Goal: Task Accomplishment & Management: Manage account settings

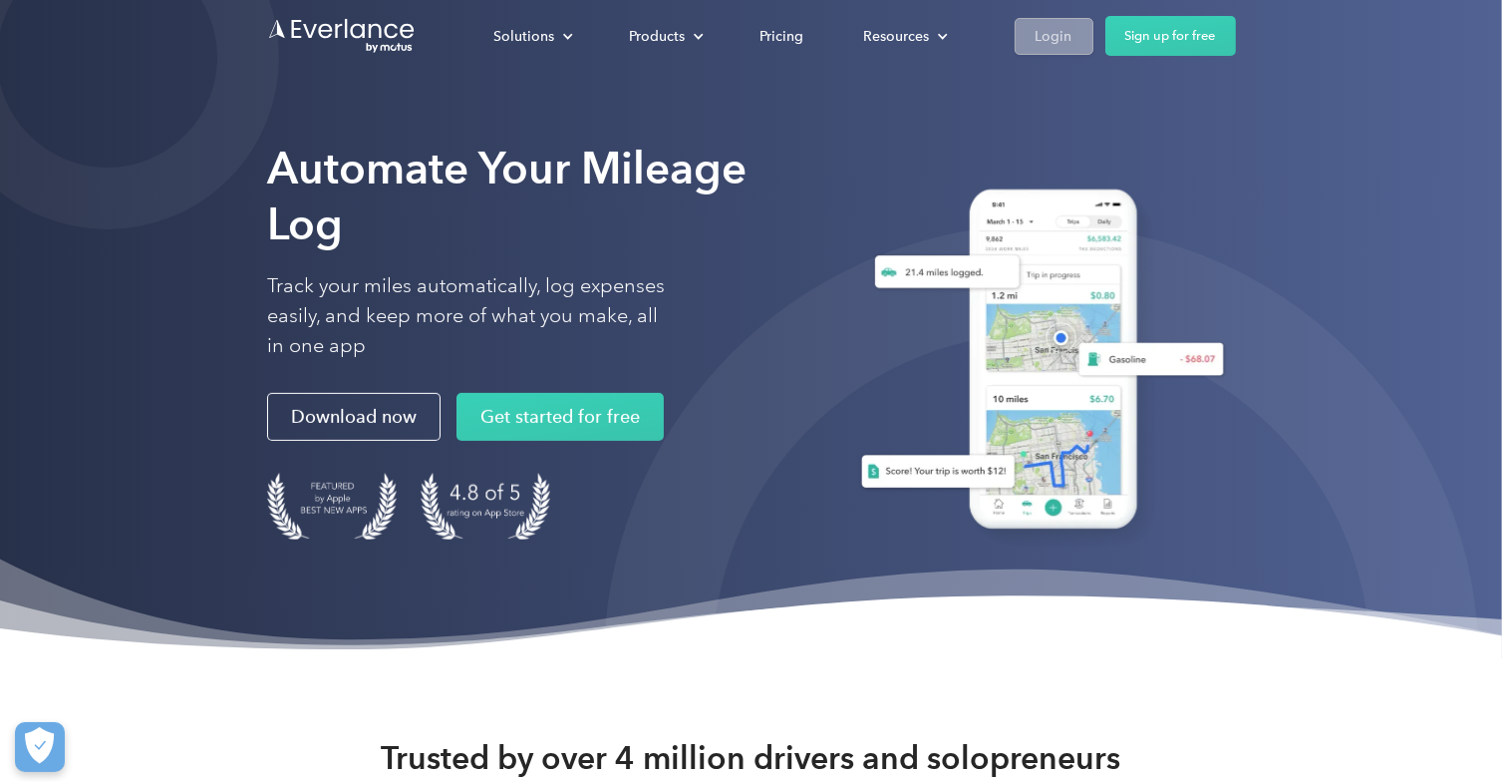
click at [1053, 38] on div "Login" at bounding box center [1054, 36] width 37 height 25
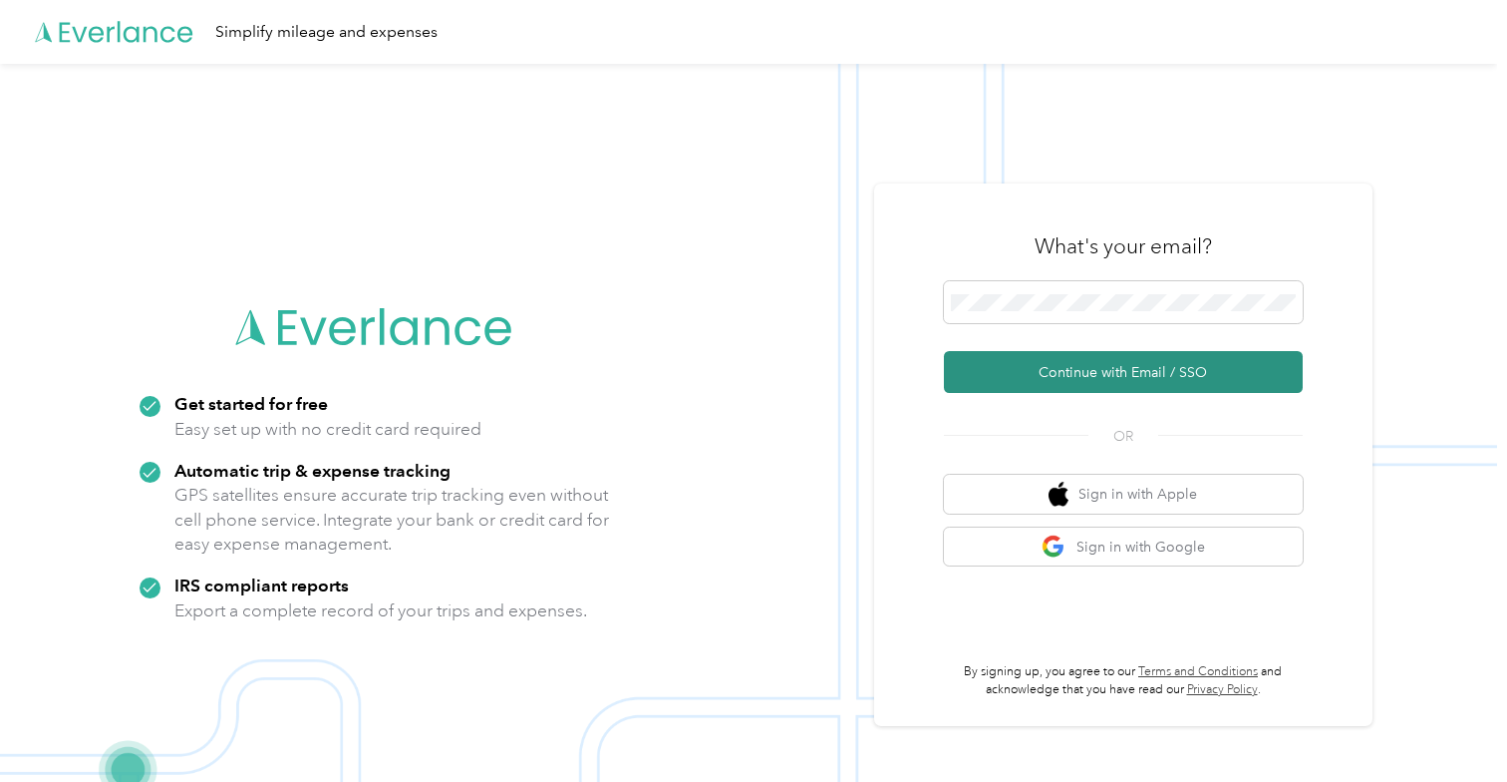
click at [1094, 386] on button "Continue with Email / SSO" at bounding box center [1123, 372] width 359 height 42
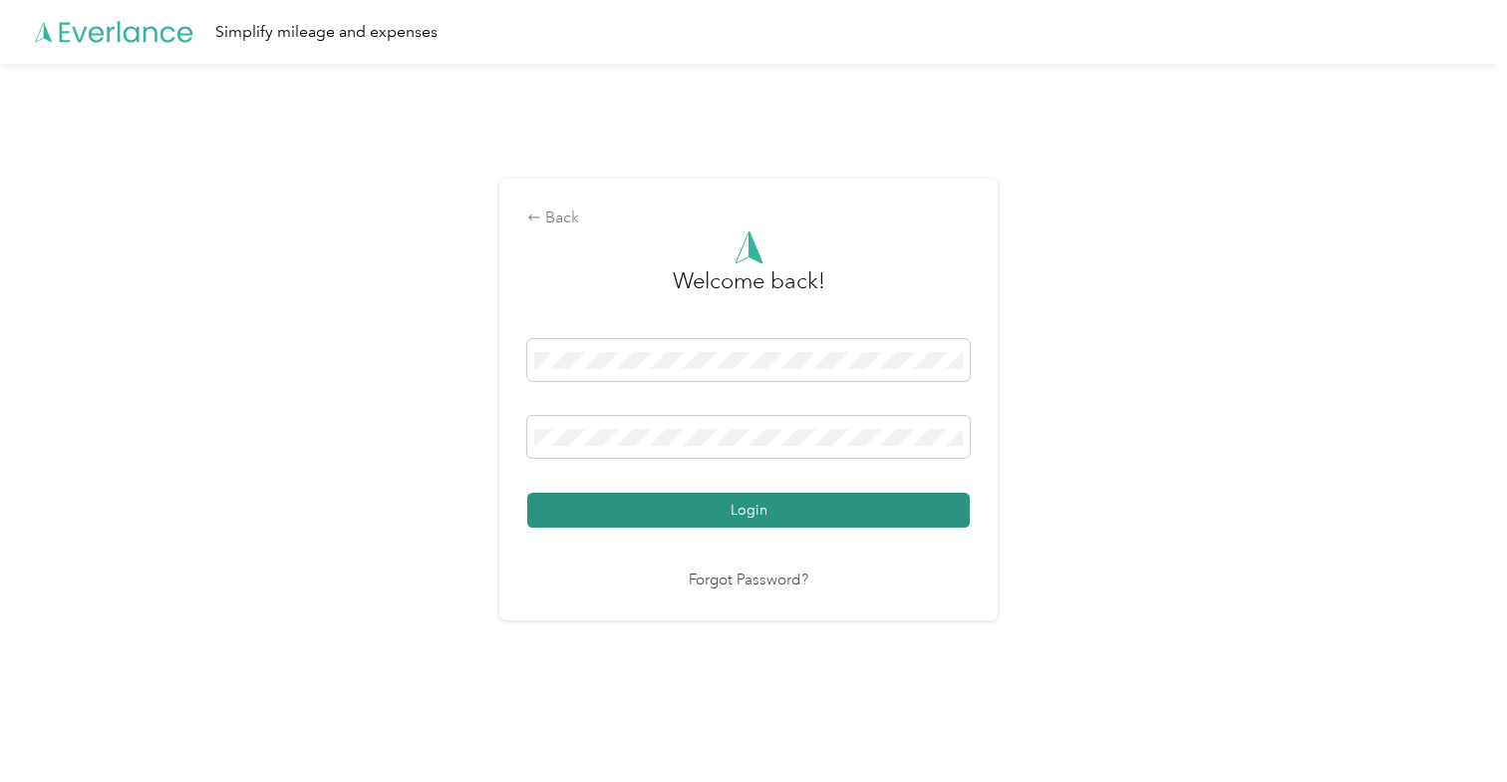
click at [767, 513] on button "Login" at bounding box center [748, 510] width 443 height 35
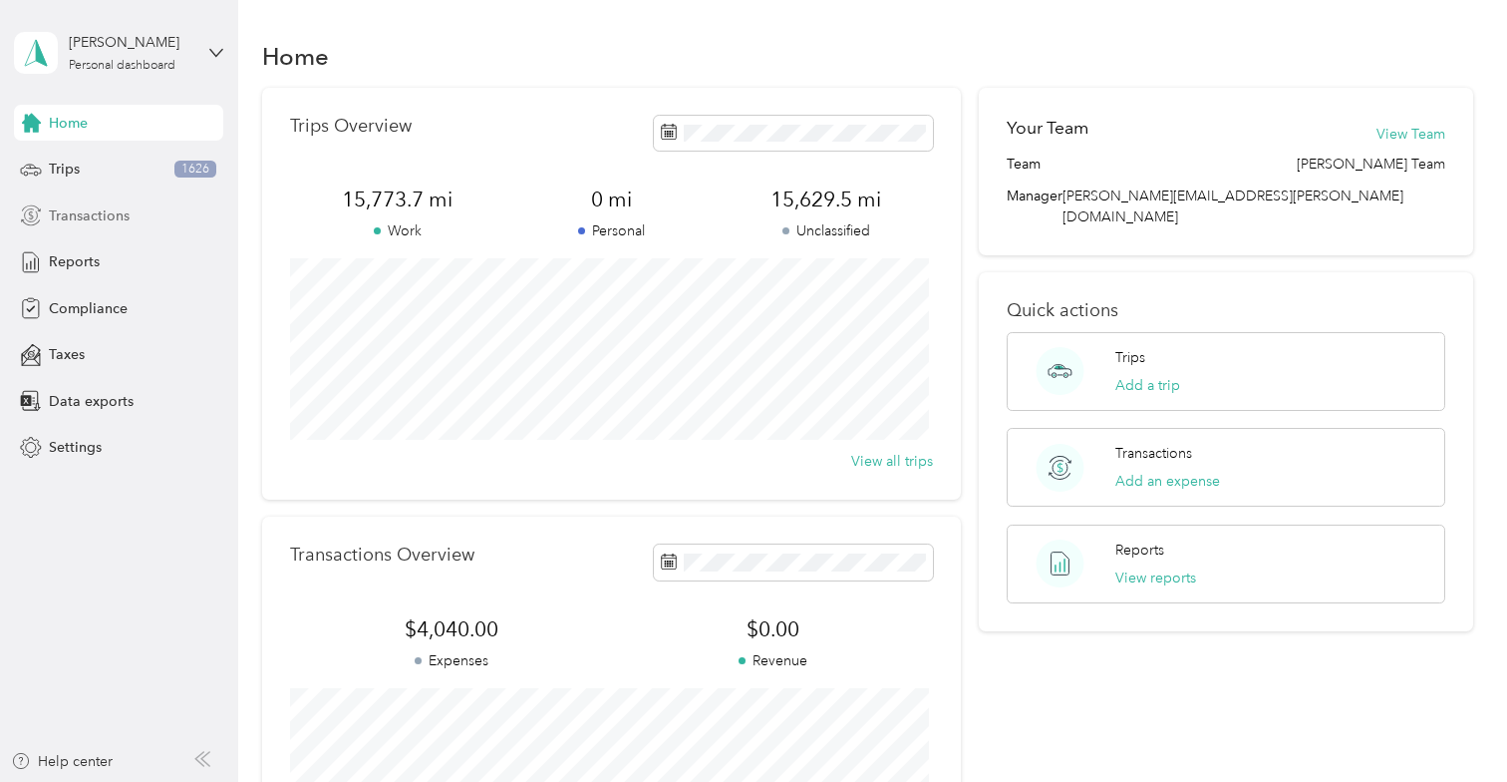
click at [80, 214] on span "Transactions" at bounding box center [89, 215] width 81 height 21
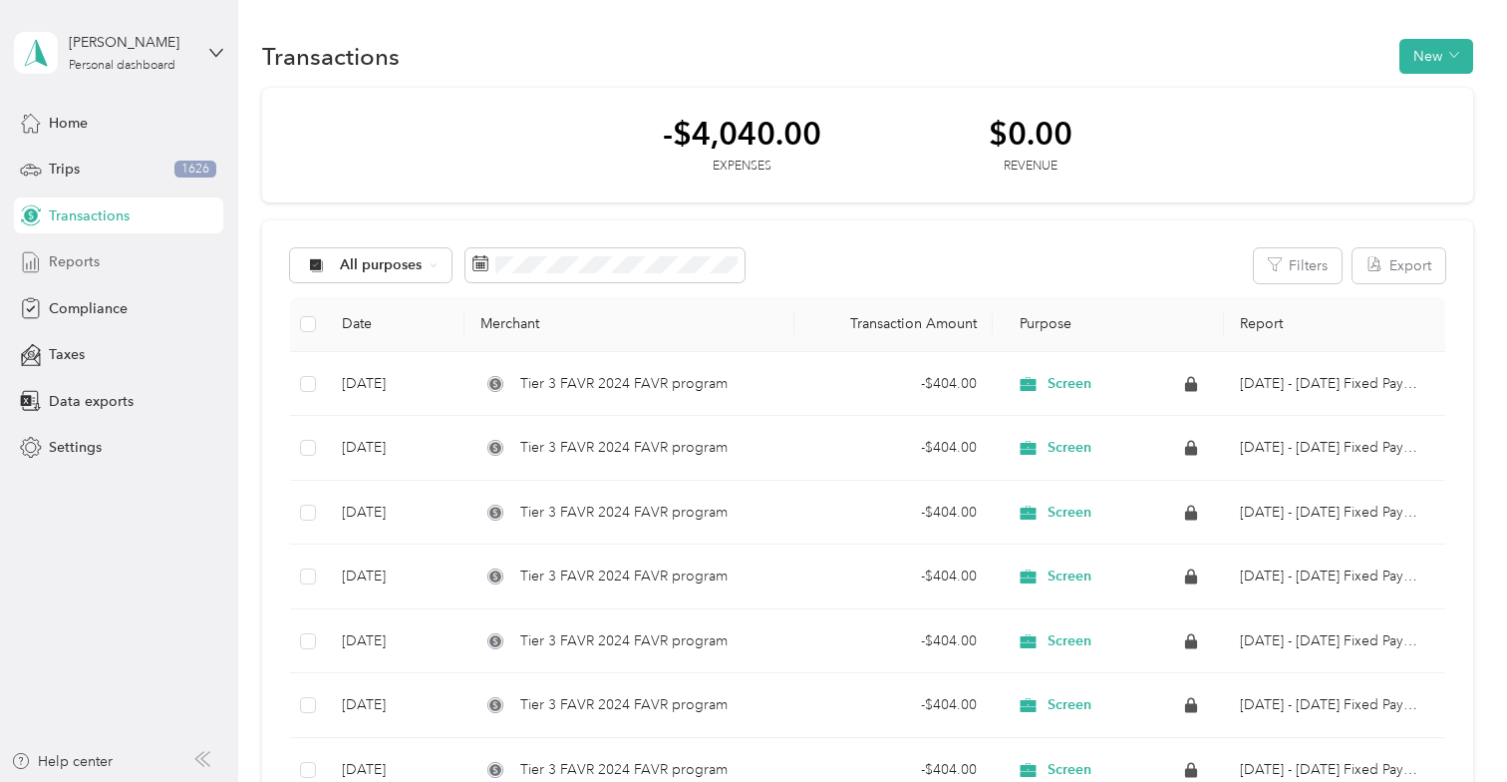
click at [72, 254] on span "Reports" at bounding box center [74, 261] width 51 height 21
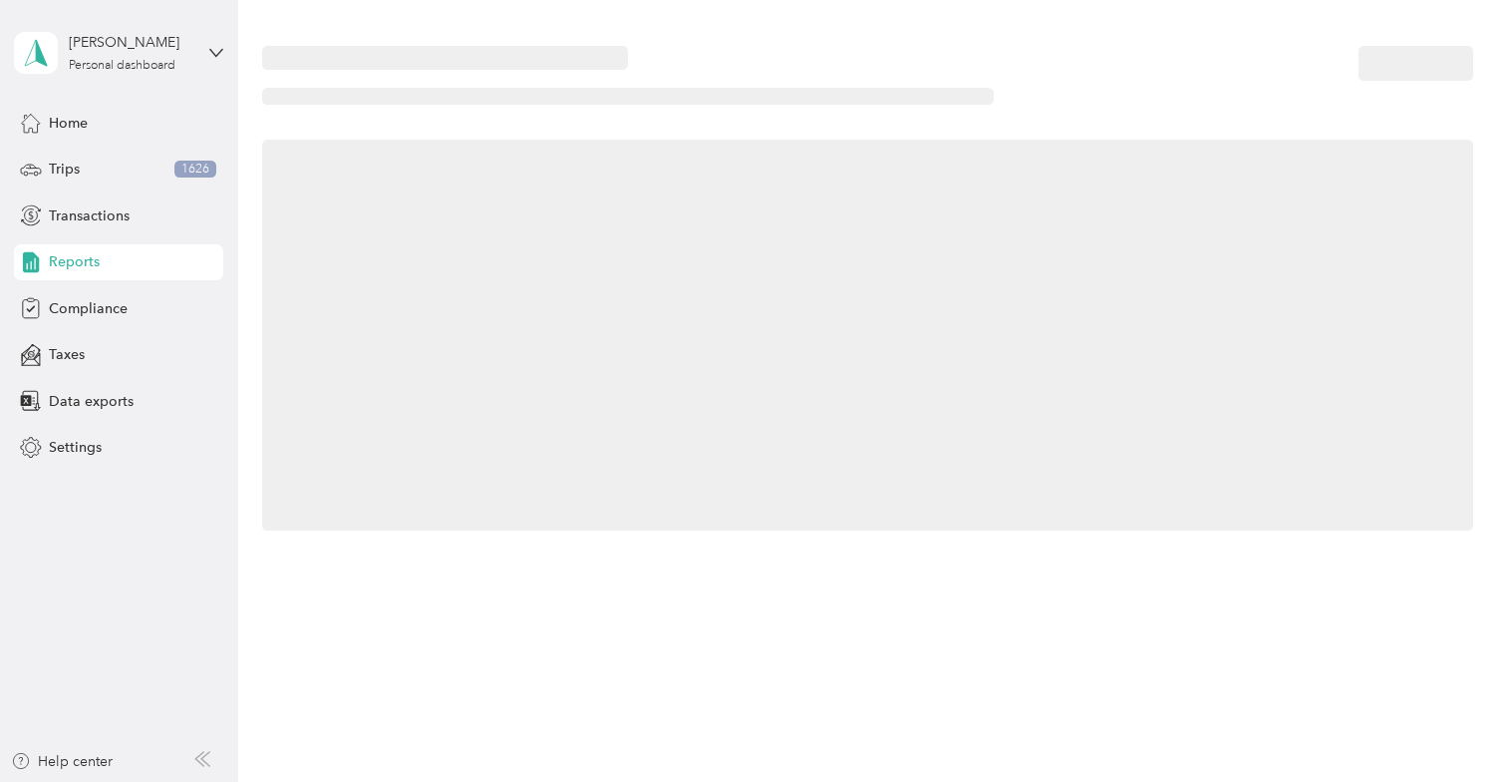
click at [72, 254] on span "Reports" at bounding box center [74, 261] width 51 height 21
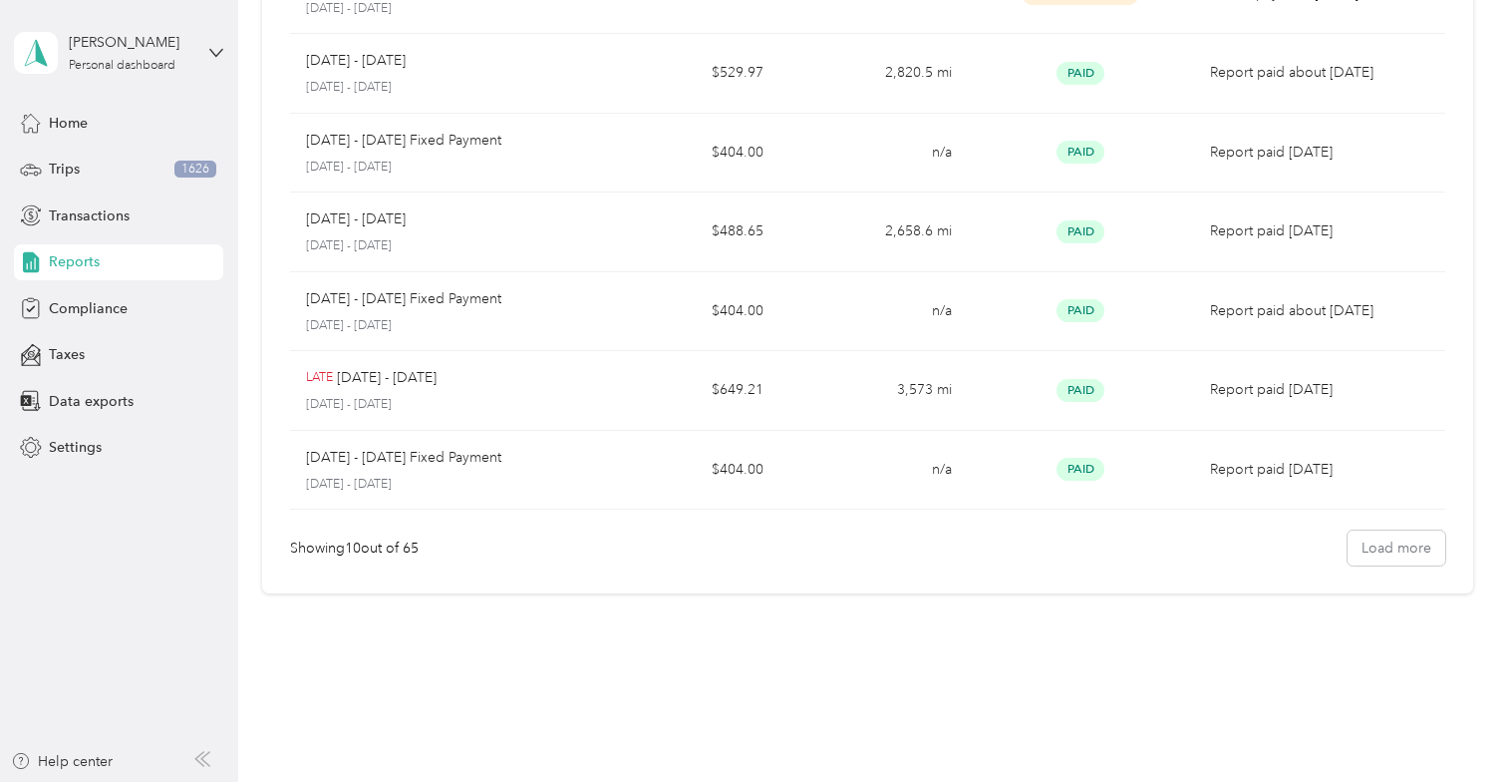
scroll to position [508, 0]
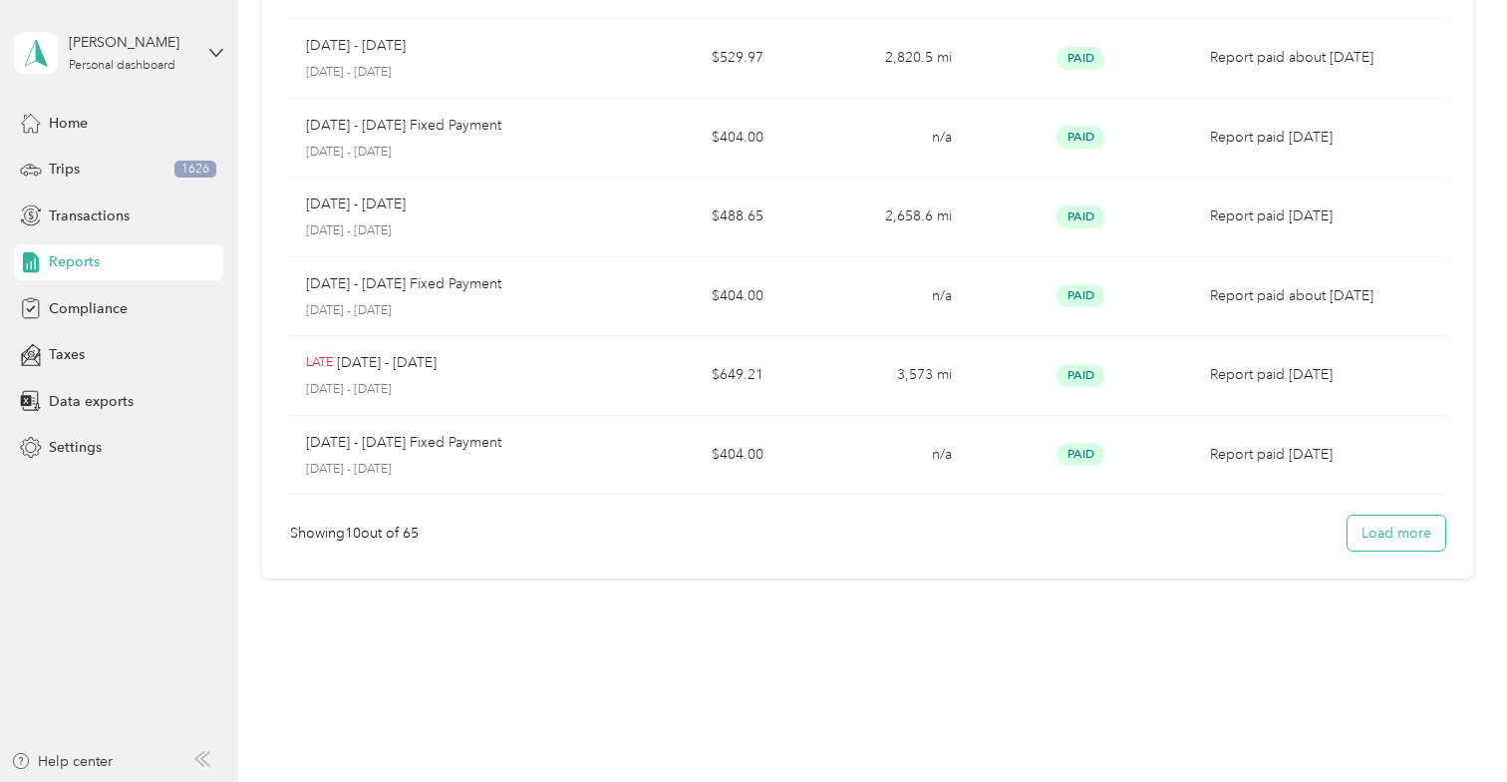
click at [1390, 523] on button "Load more" at bounding box center [1397, 532] width 98 height 35
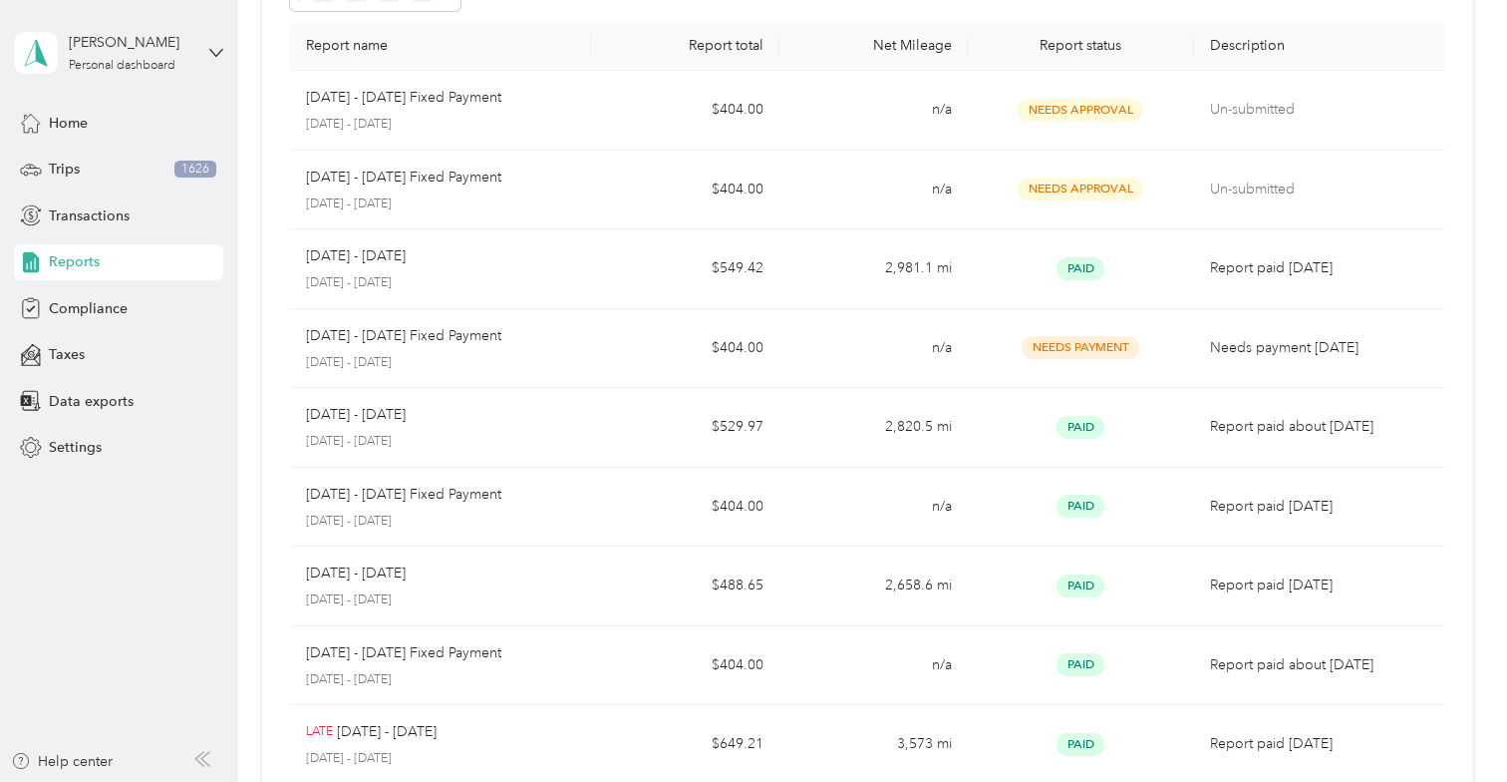
scroll to position [0, 0]
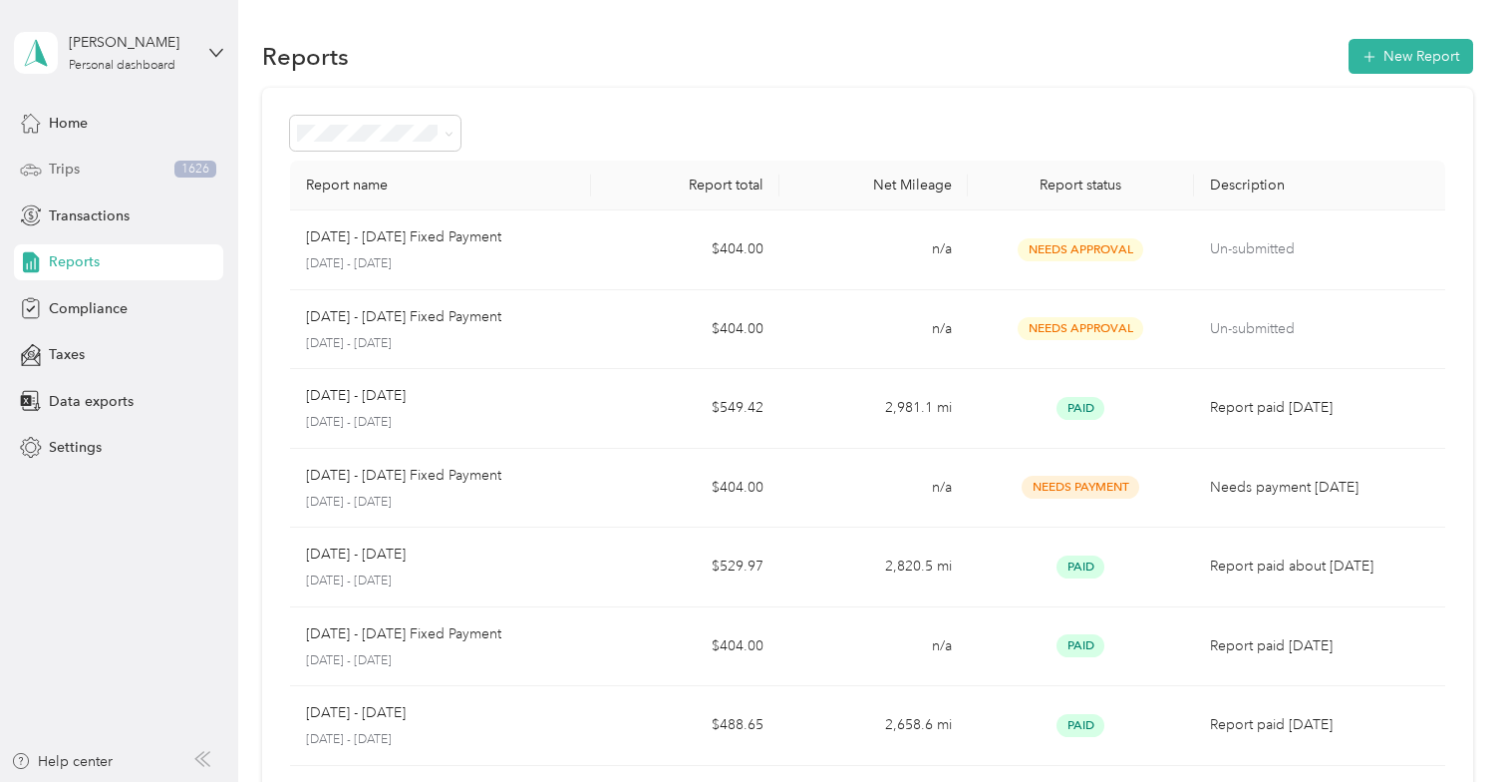
click at [64, 162] on span "Trips" at bounding box center [64, 169] width 31 height 21
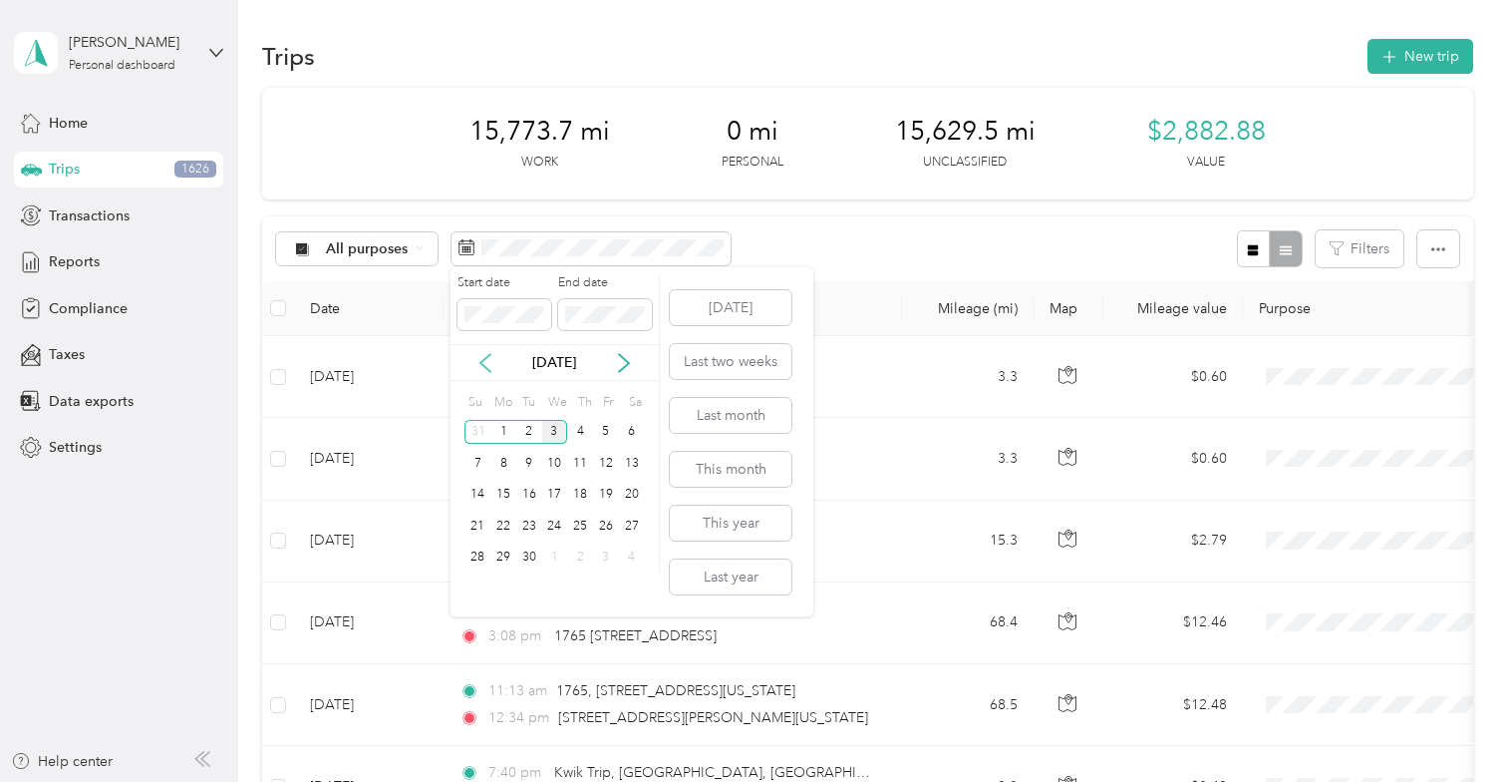
click at [484, 360] on icon at bounding box center [486, 363] width 10 height 18
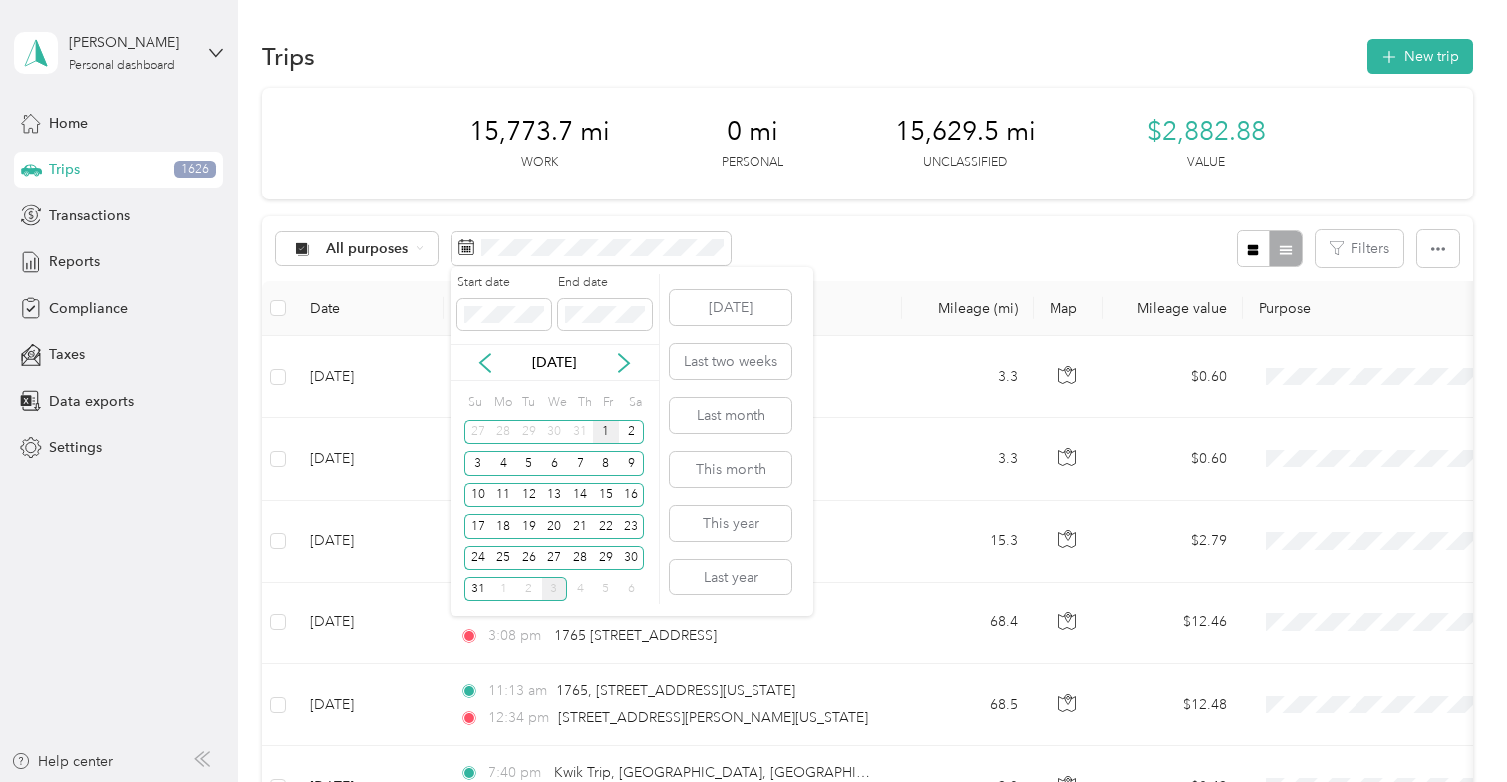
click at [602, 430] on div "1" at bounding box center [606, 432] width 26 height 25
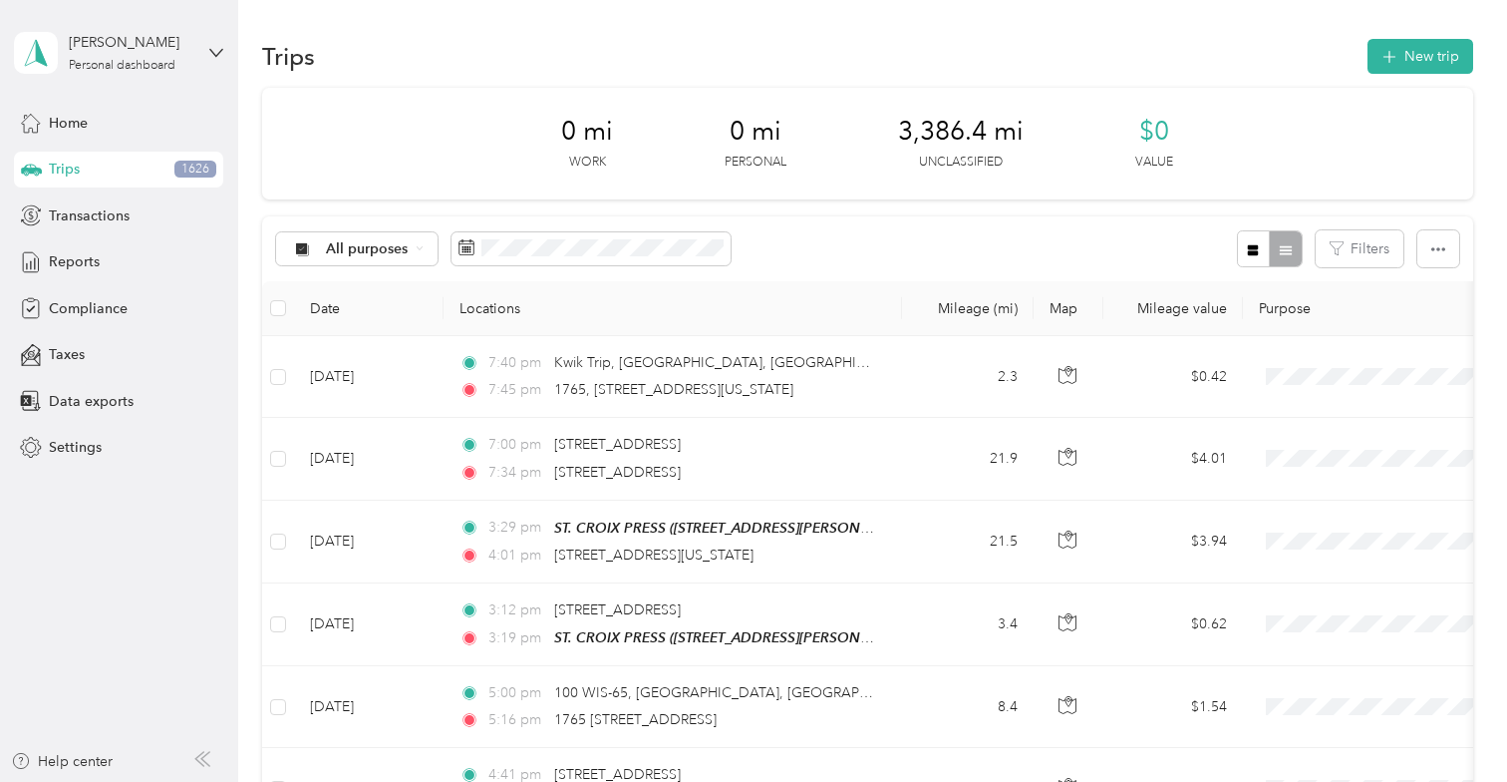
click at [861, 232] on div "All purposes Filters" at bounding box center [867, 248] width 1210 height 65
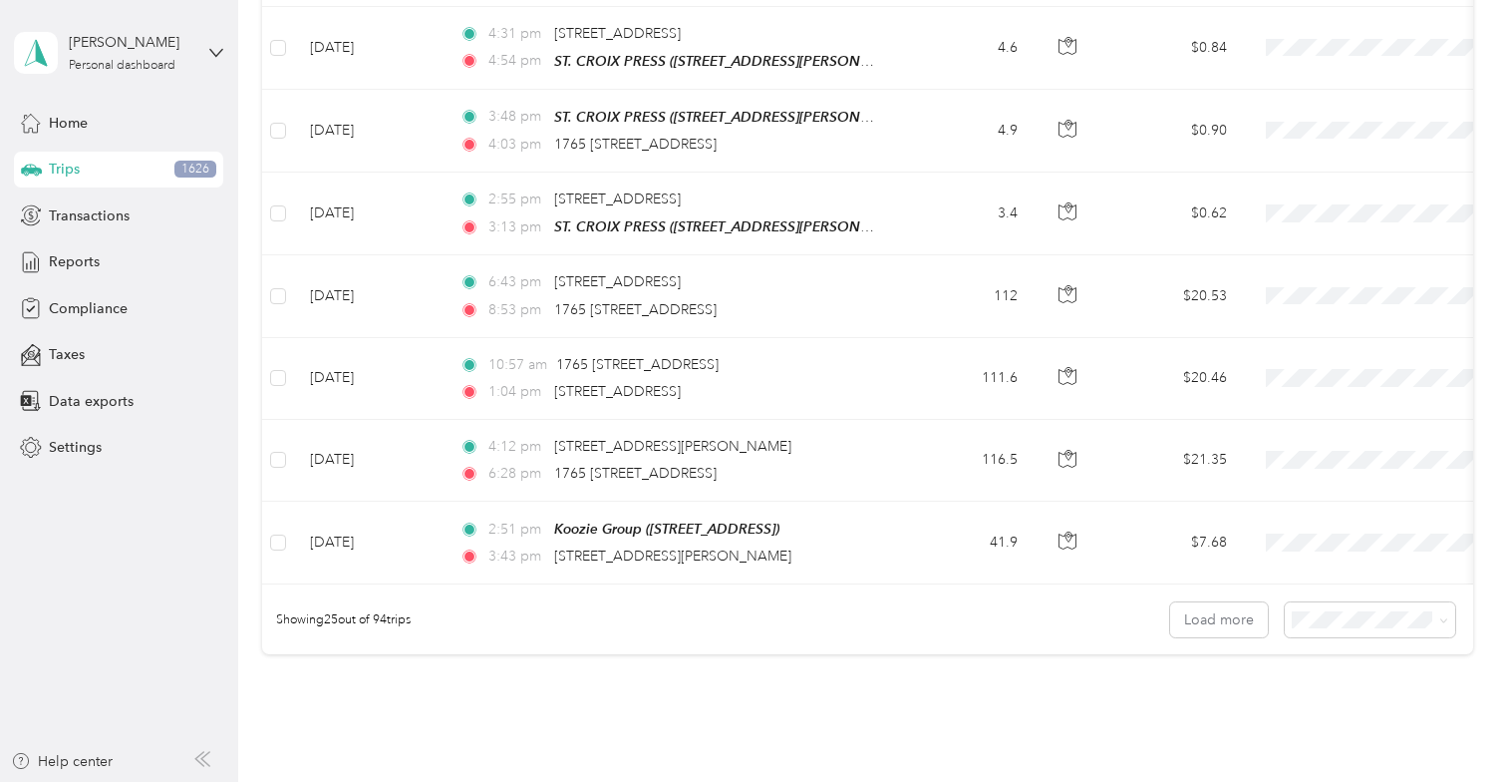
scroll to position [1959, 0]
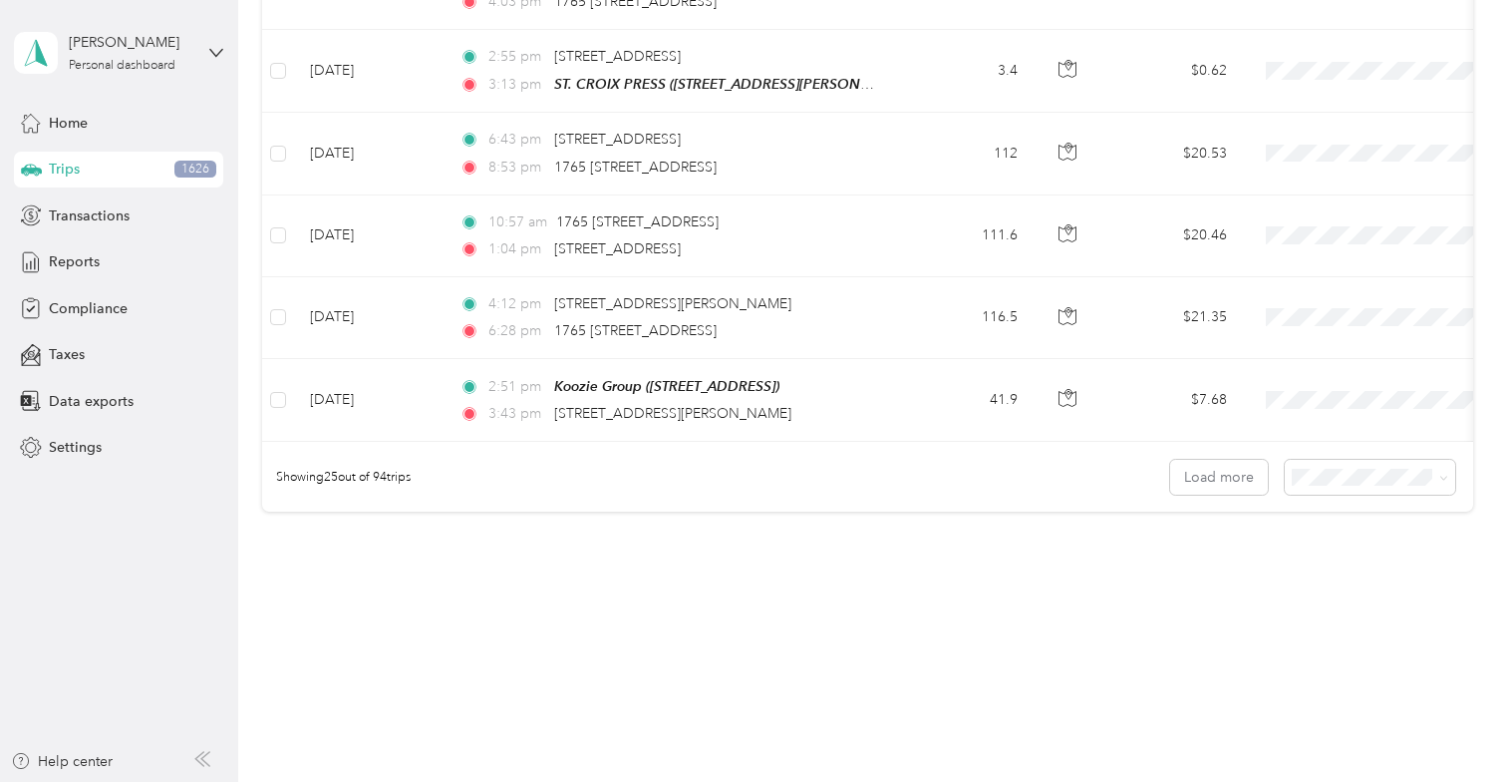
click at [1311, 585] on li "100 per load" at bounding box center [1365, 569] width 170 height 35
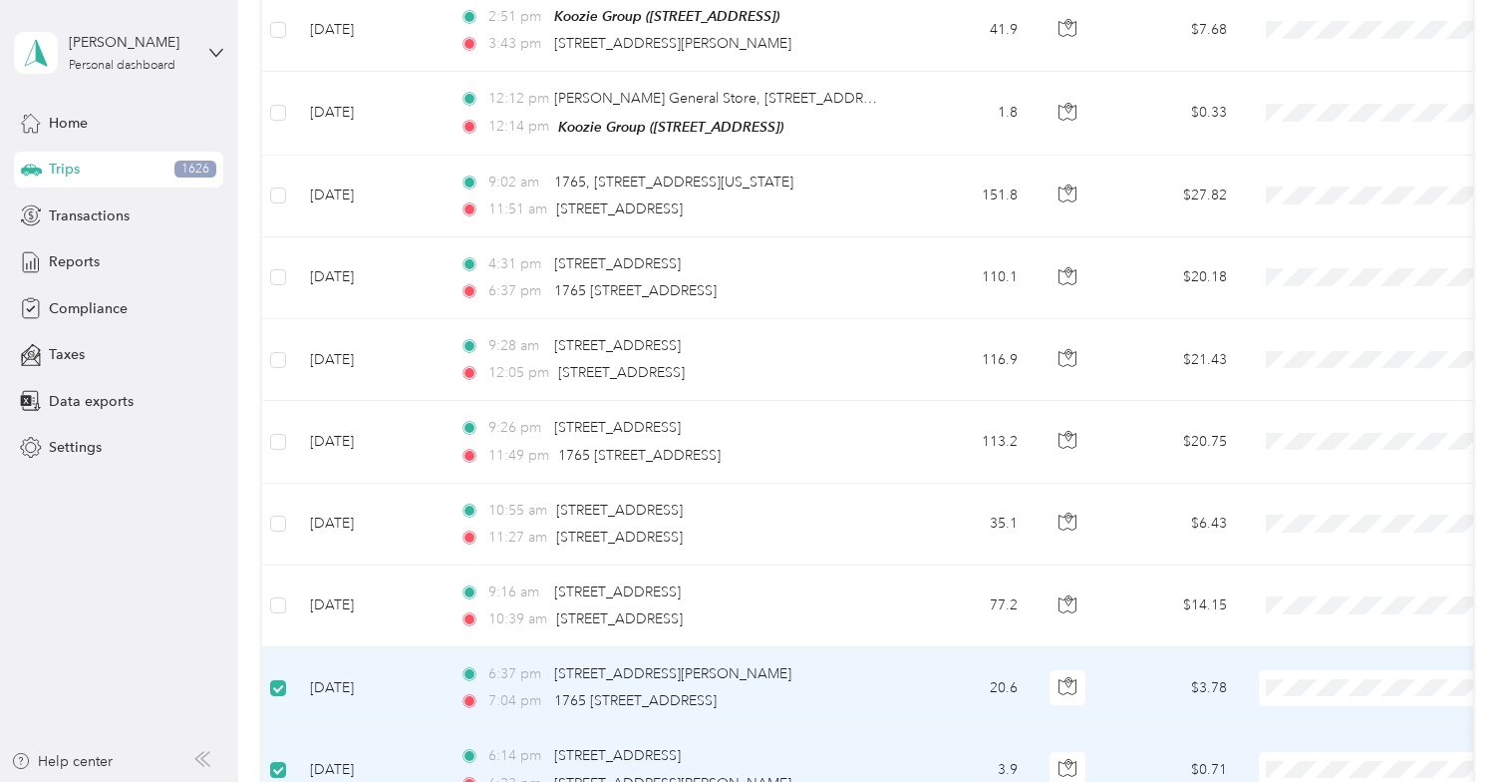
scroll to position [2298, 0]
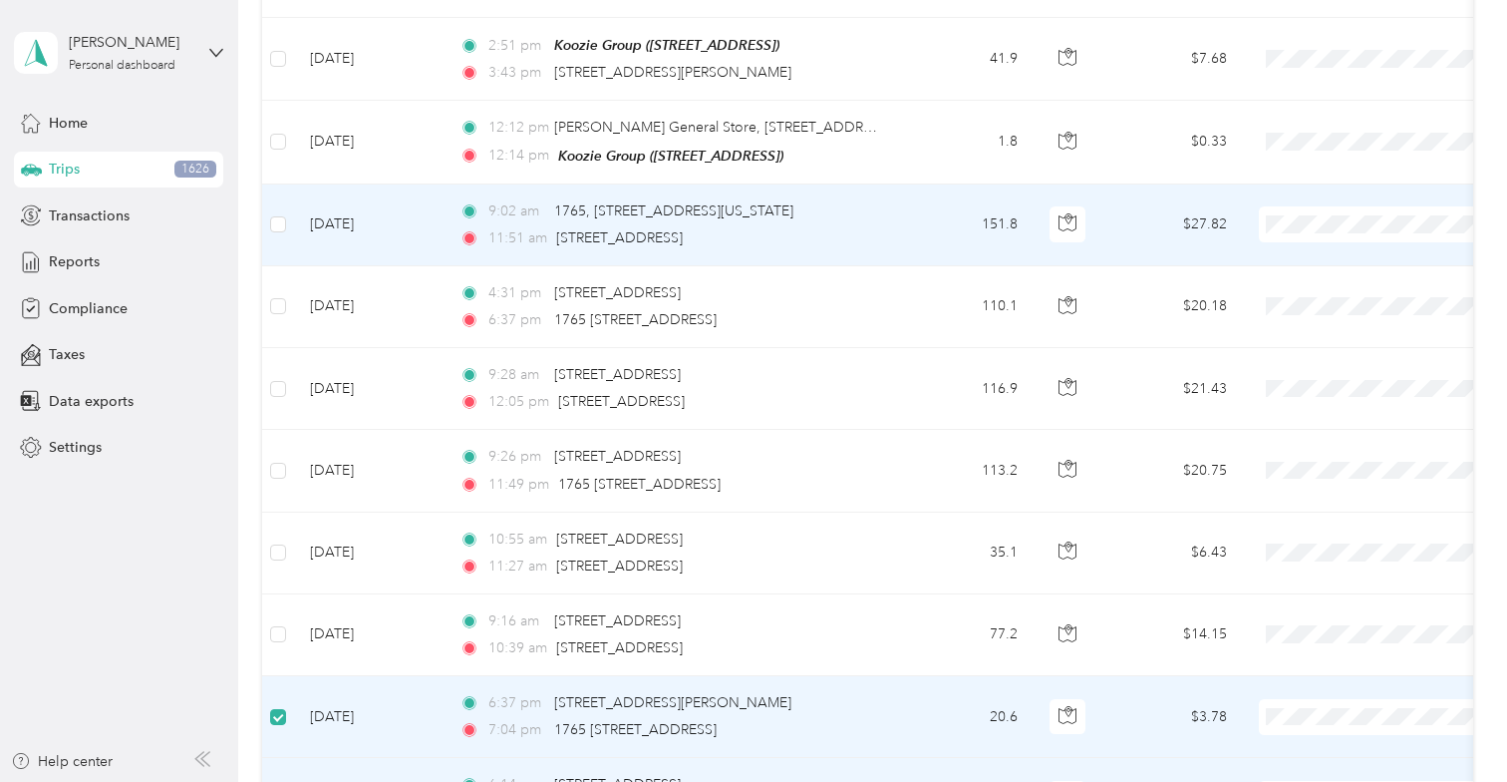
click at [287, 199] on td at bounding box center [278, 225] width 32 height 82
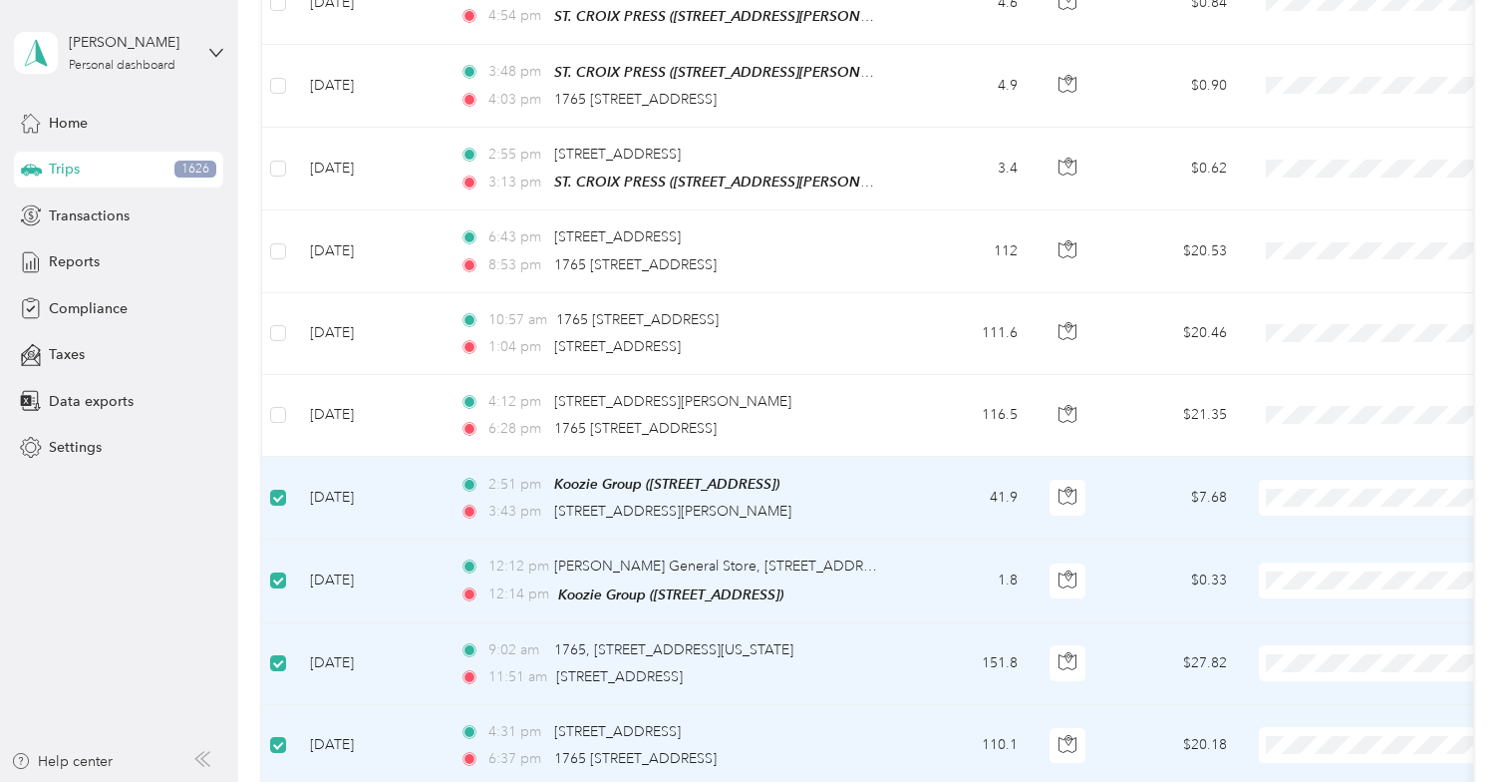
scroll to position [1819, 0]
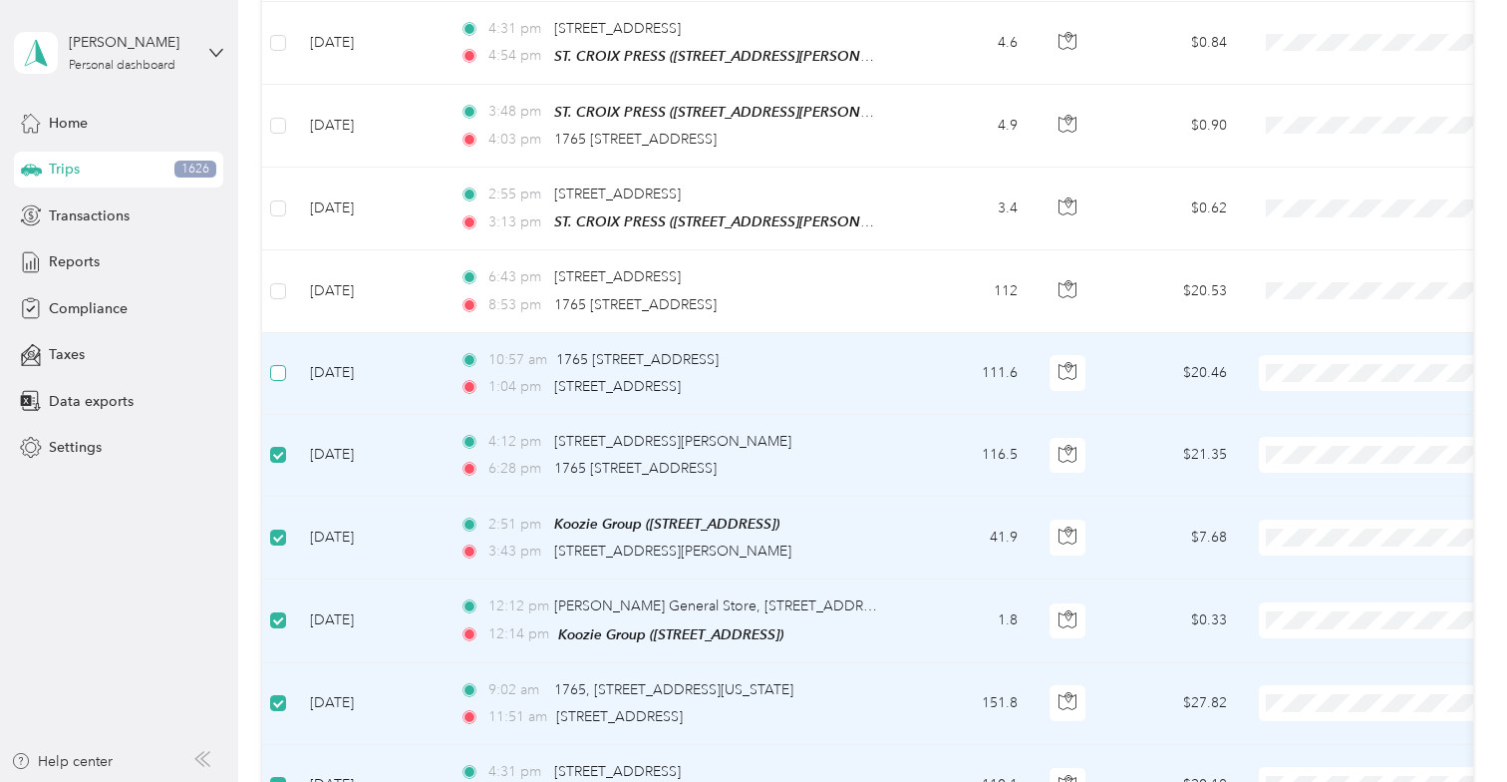
click at [273, 362] on label at bounding box center [278, 373] width 16 height 22
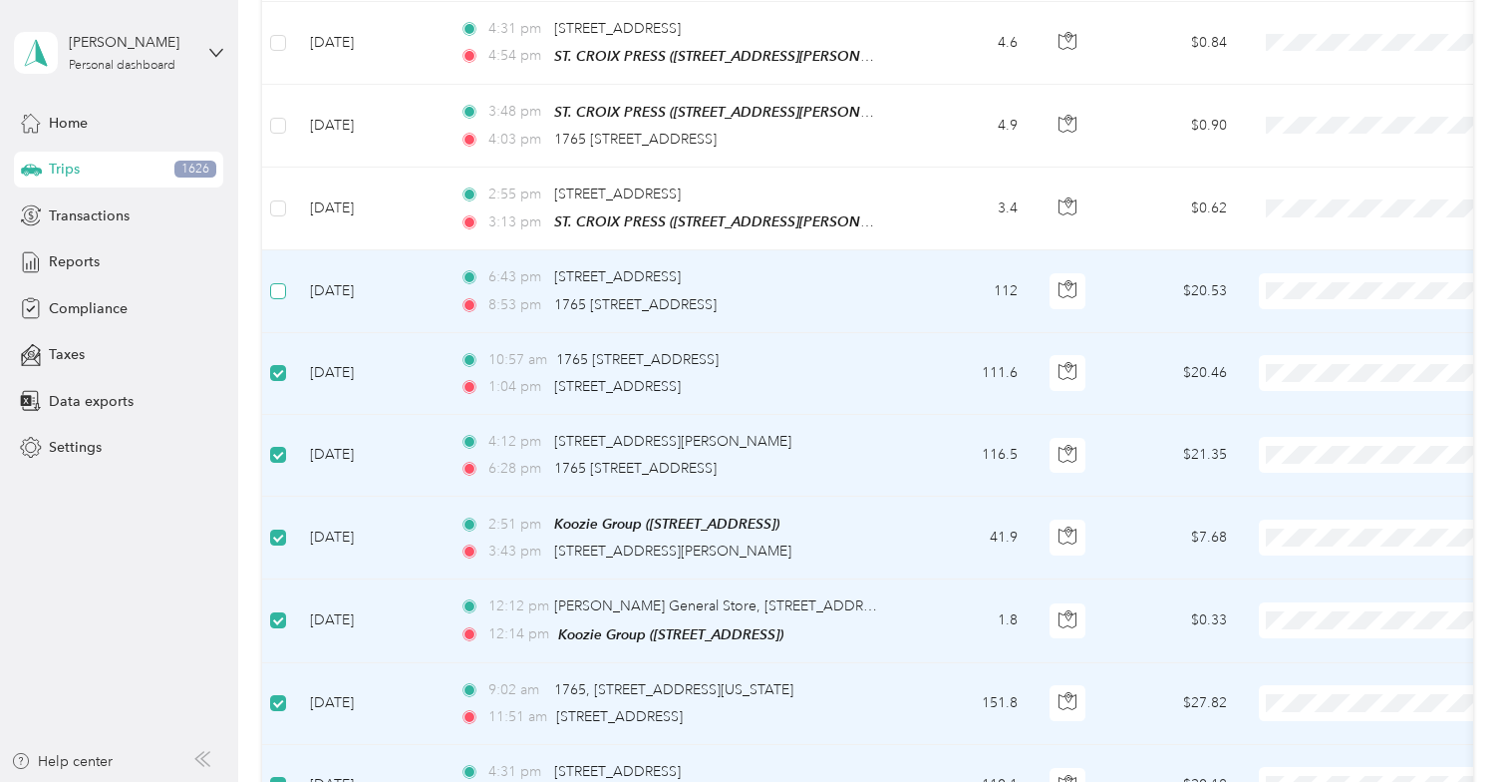
click at [279, 280] on label at bounding box center [278, 291] width 16 height 22
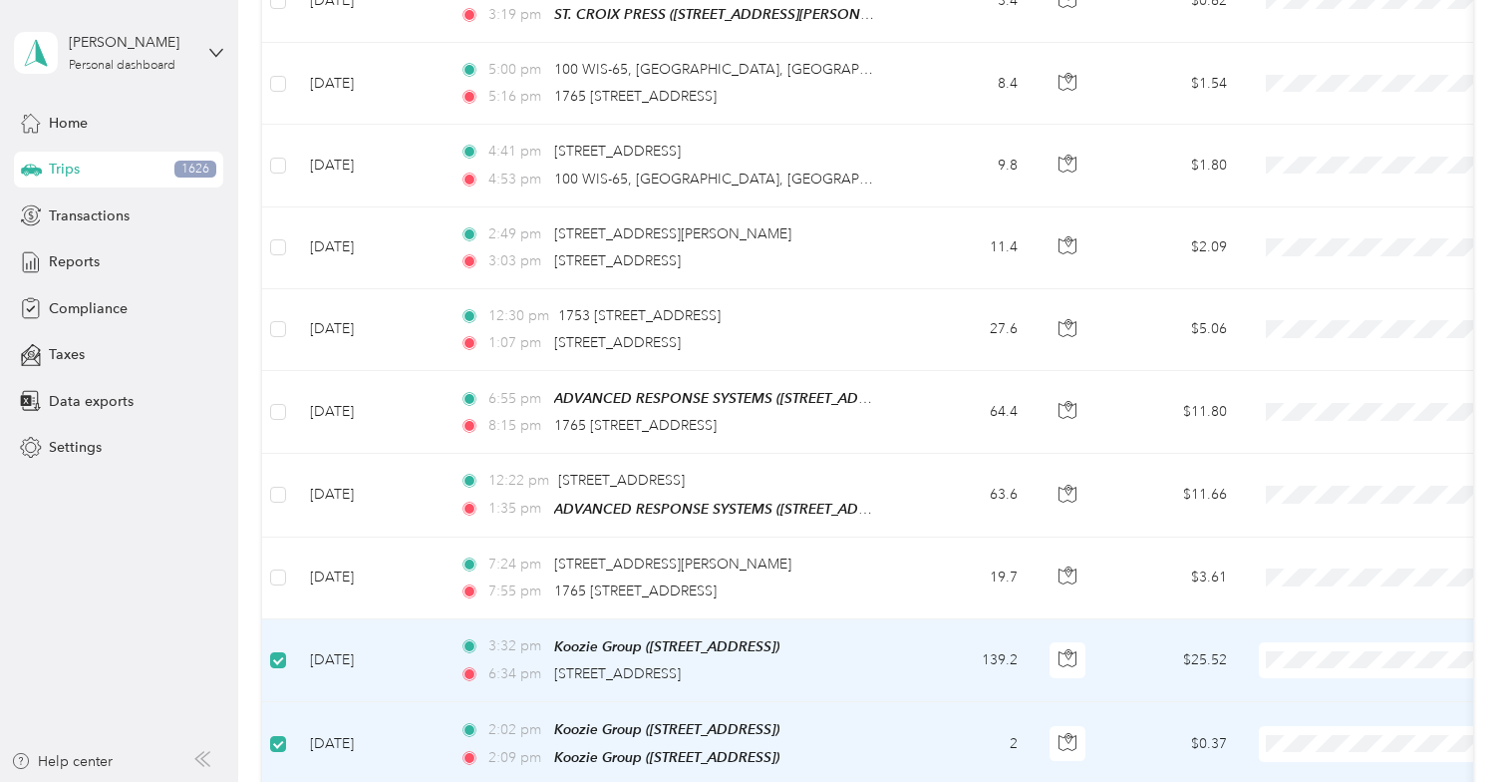
scroll to position [609, 0]
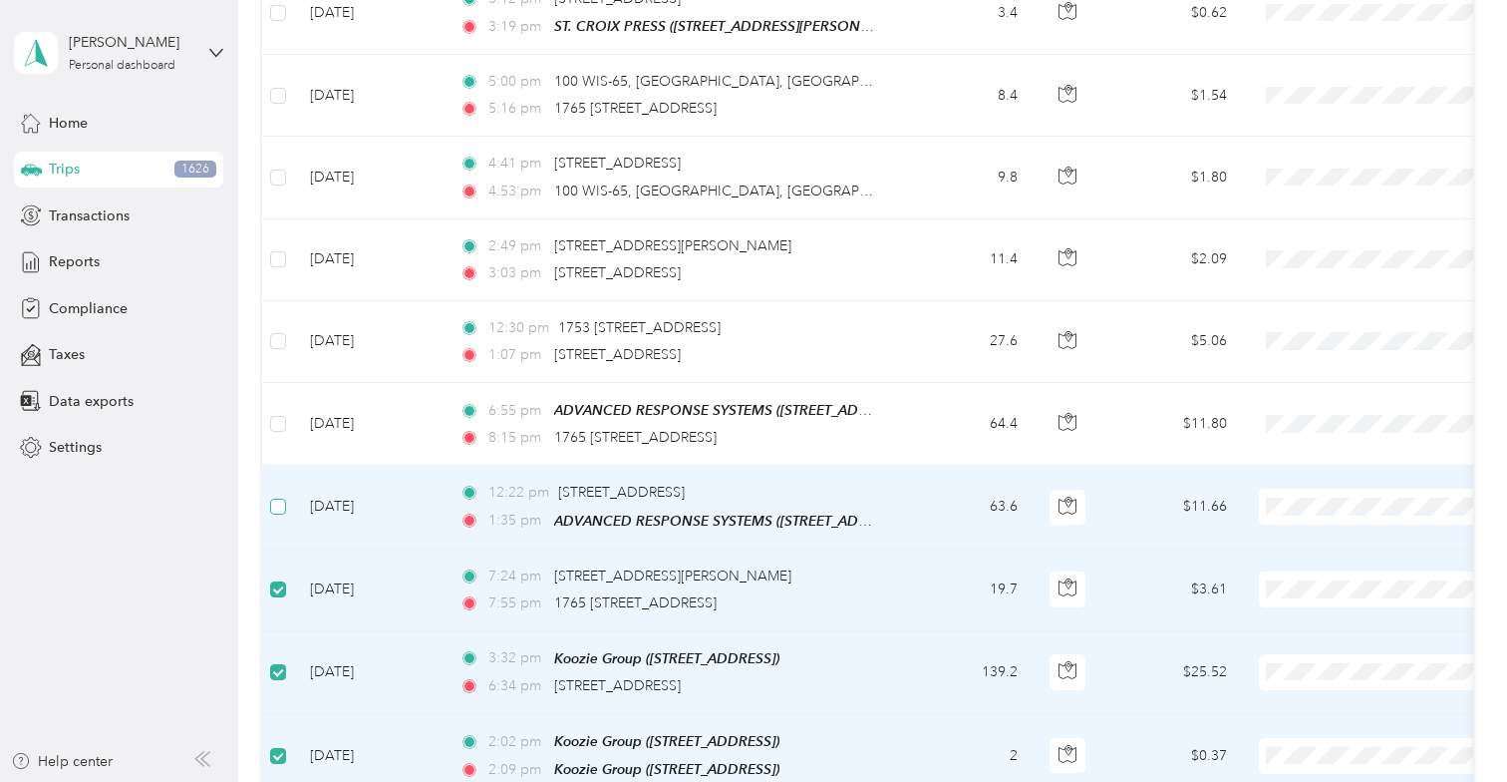
click at [278, 495] on label at bounding box center [278, 506] width 16 height 22
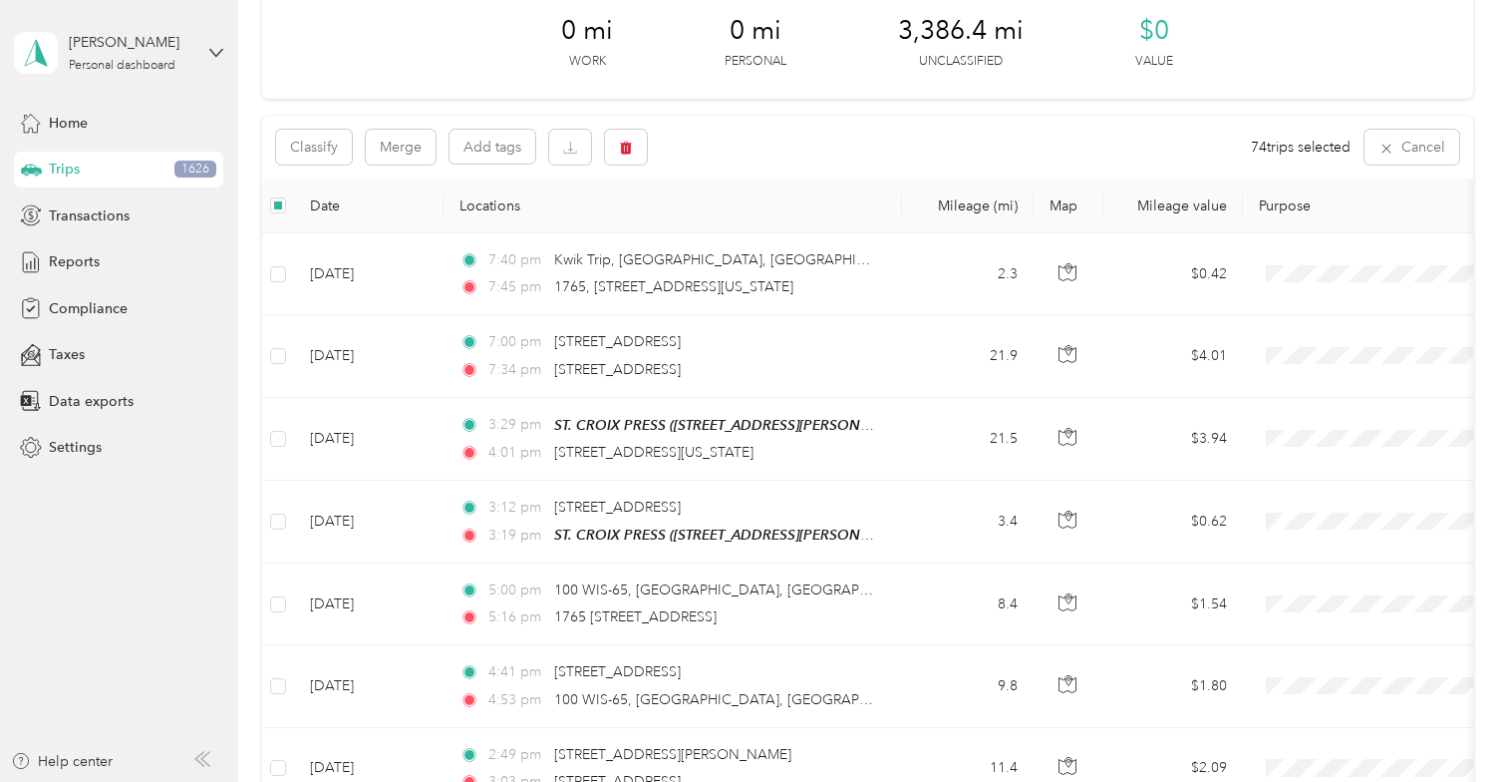
scroll to position [64, 0]
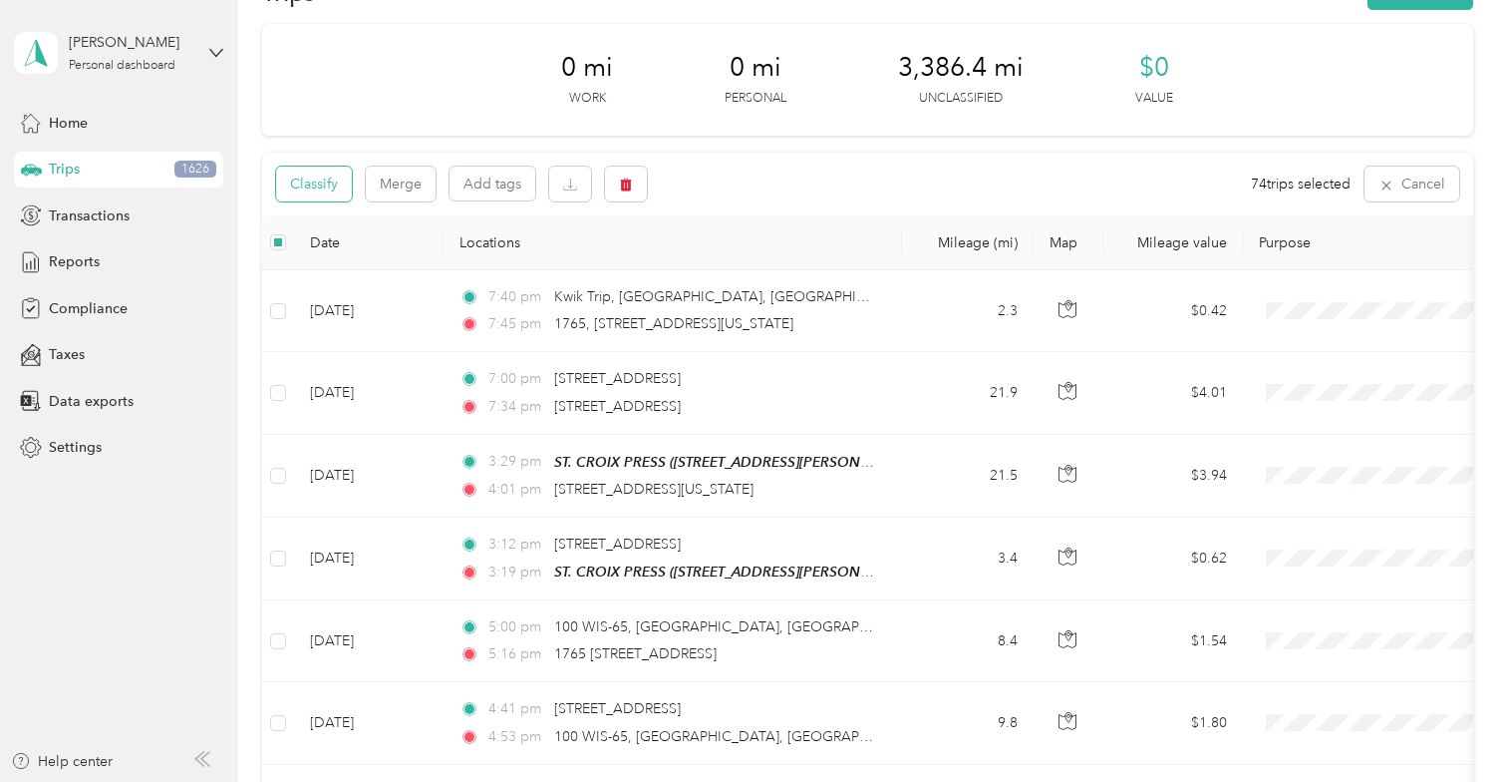
click at [321, 182] on button "Classify" at bounding box center [314, 183] width 76 height 35
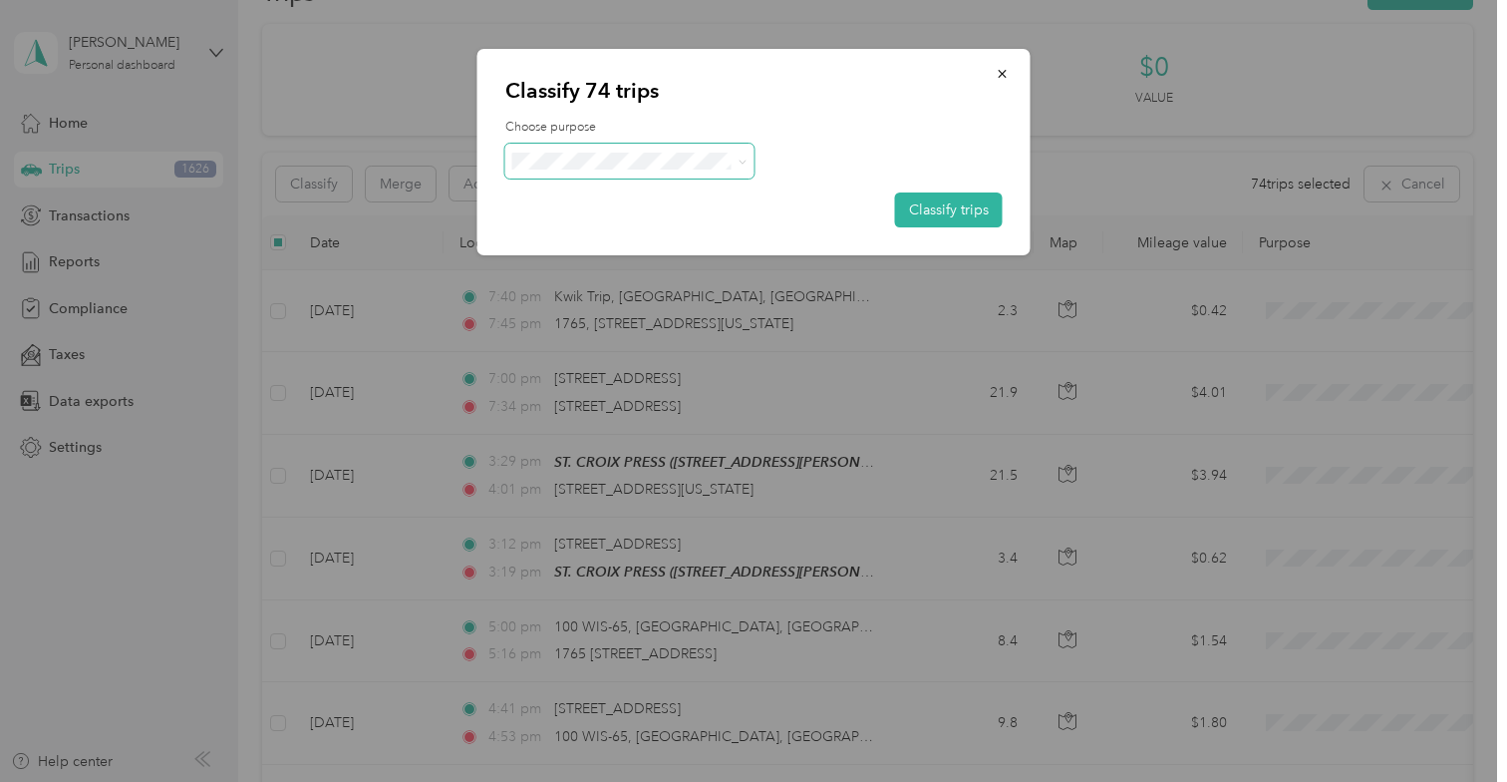
click at [740, 164] on icon at bounding box center [742, 162] width 9 height 9
click at [580, 193] on span "Screen" at bounding box center [646, 186] width 185 height 21
click at [937, 202] on button "Classify trips" at bounding box center [949, 209] width 108 height 35
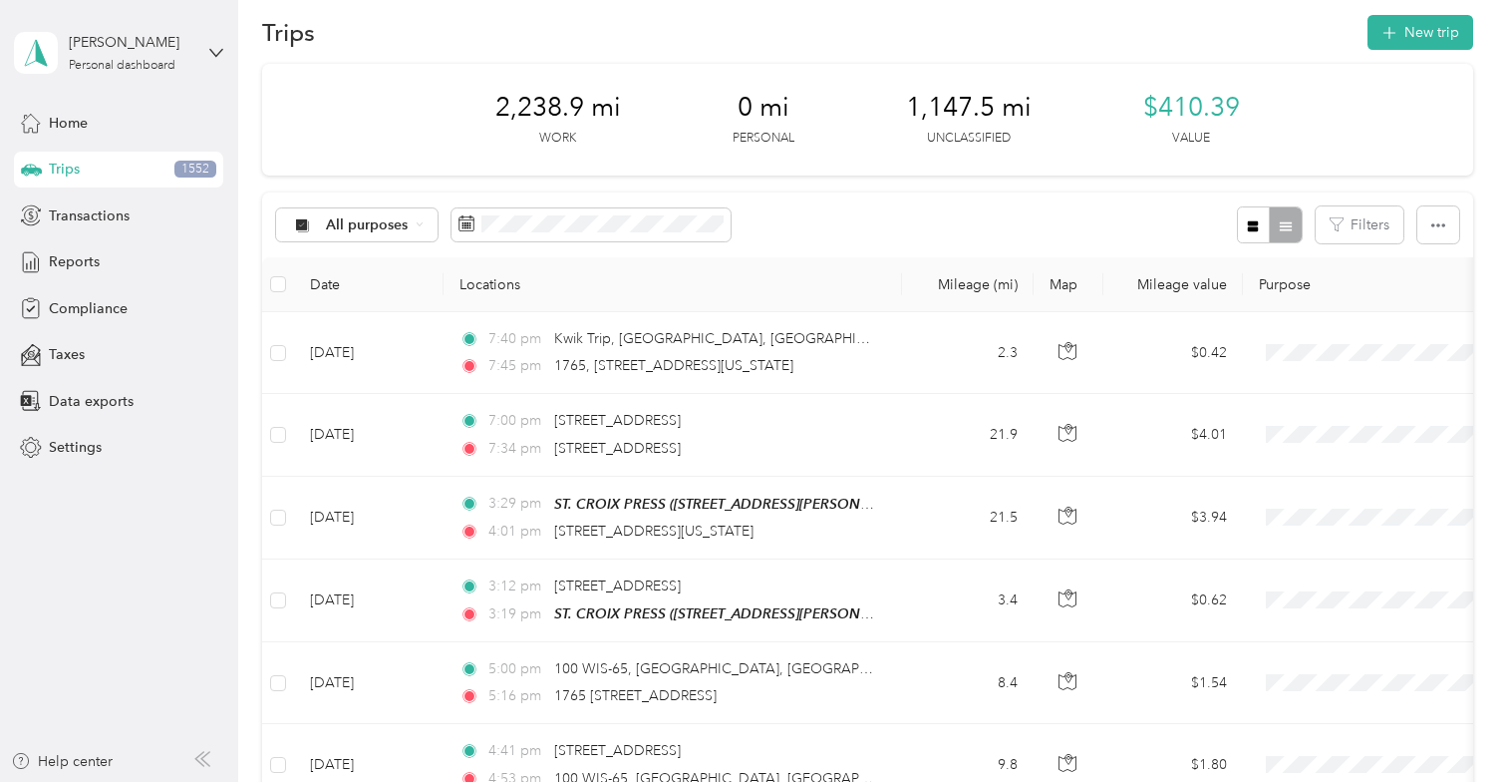
scroll to position [0, 0]
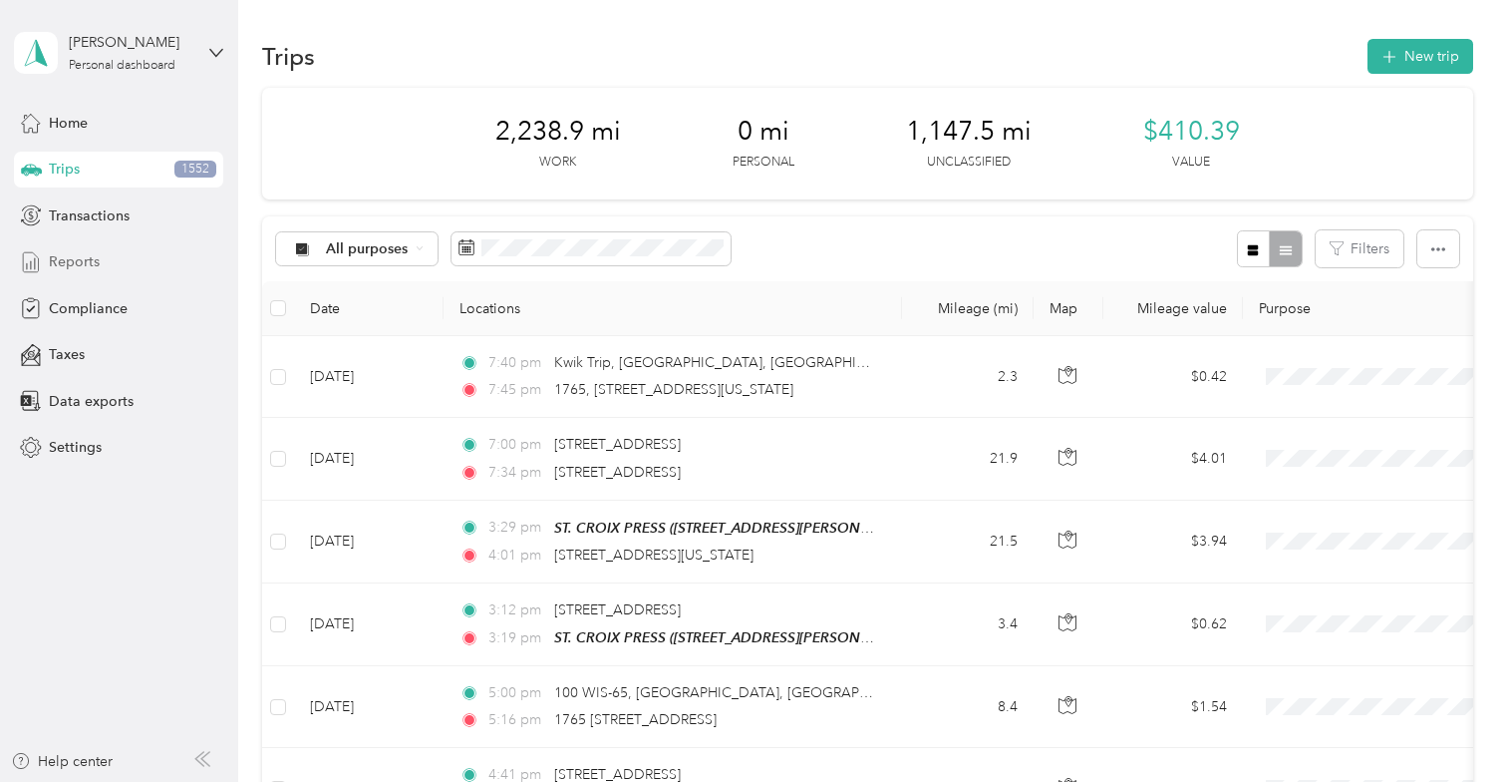
click at [71, 257] on span "Reports" at bounding box center [74, 261] width 51 height 21
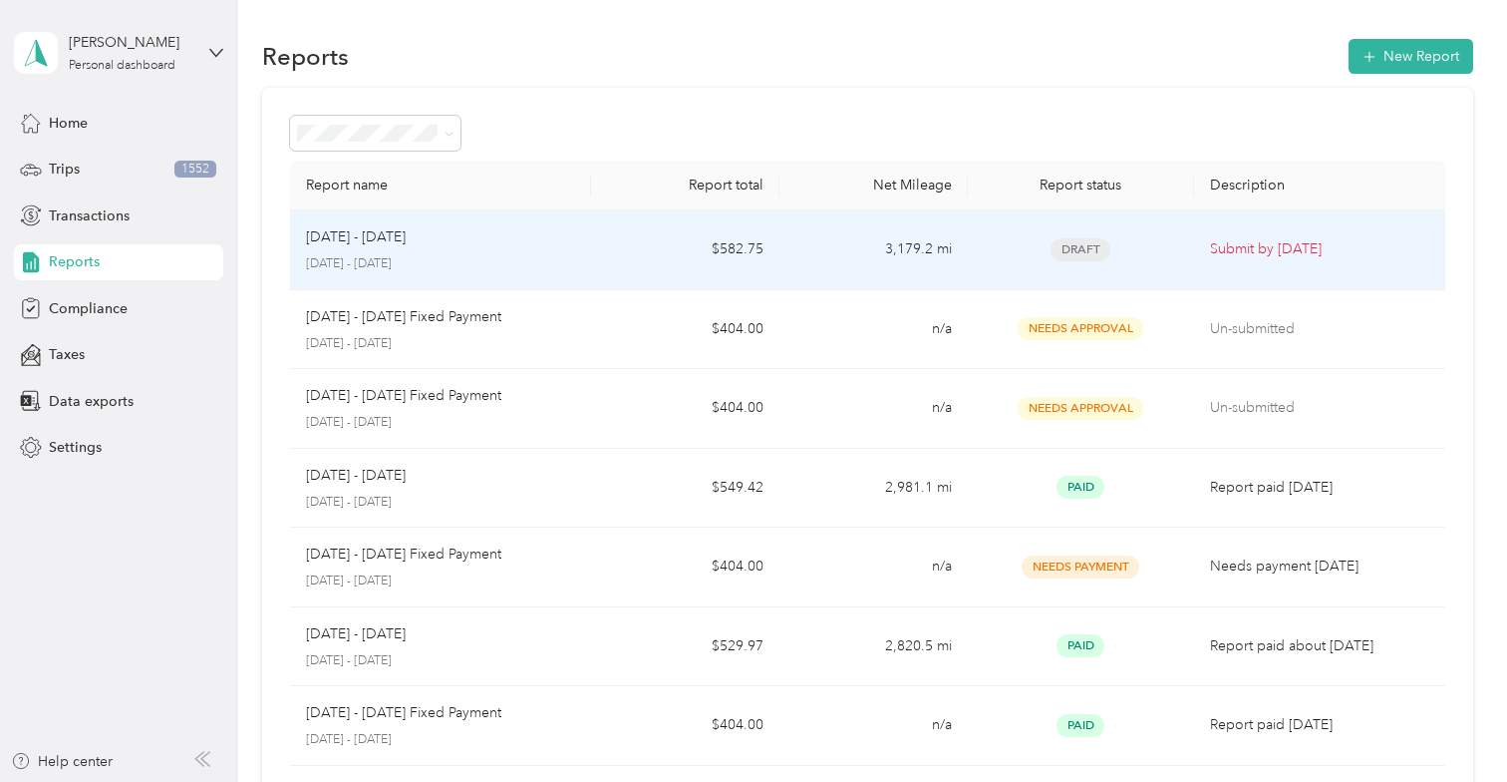
click at [388, 230] on p "[DATE] - [DATE]" at bounding box center [356, 237] width 100 height 22
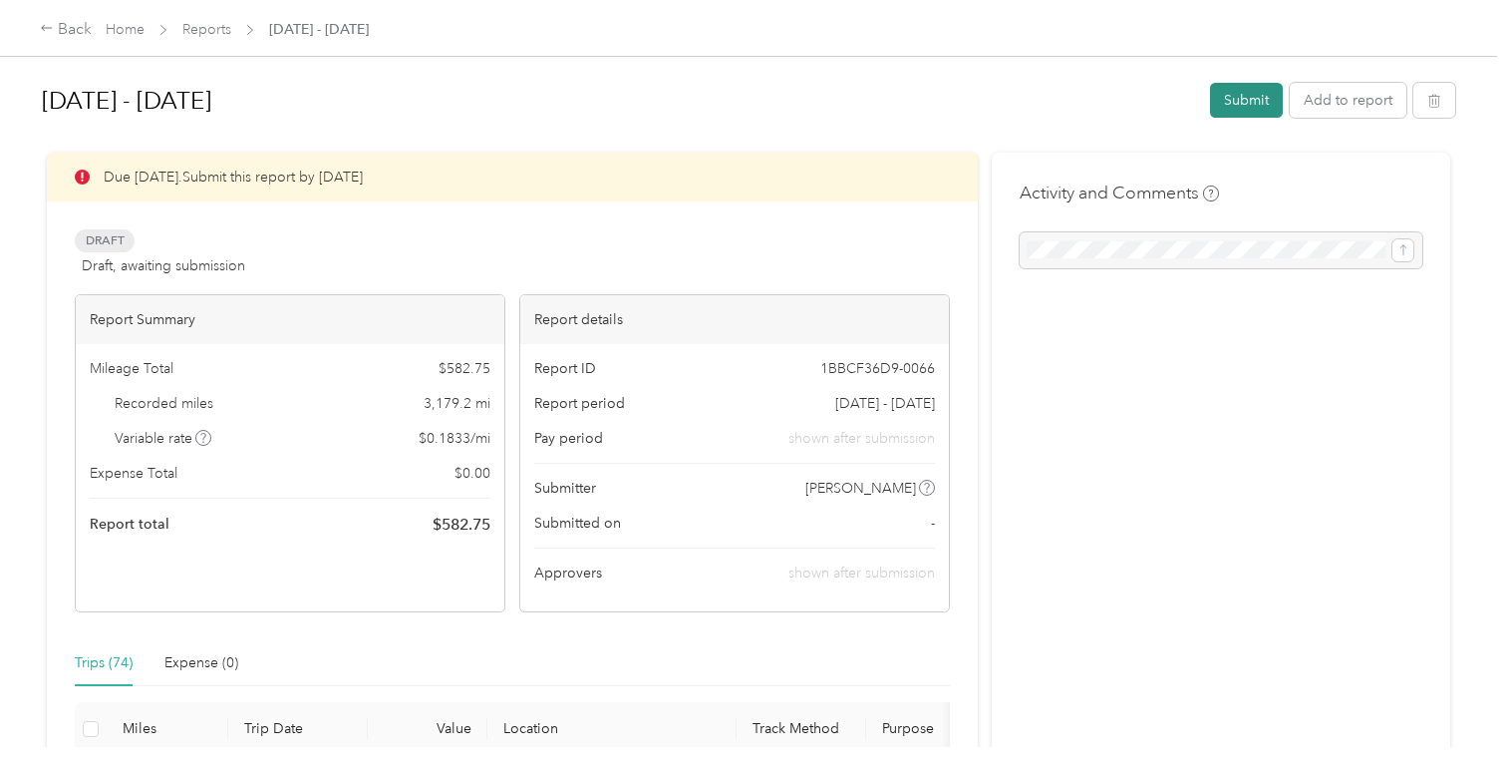
click at [1241, 103] on button "Submit" at bounding box center [1246, 100] width 73 height 35
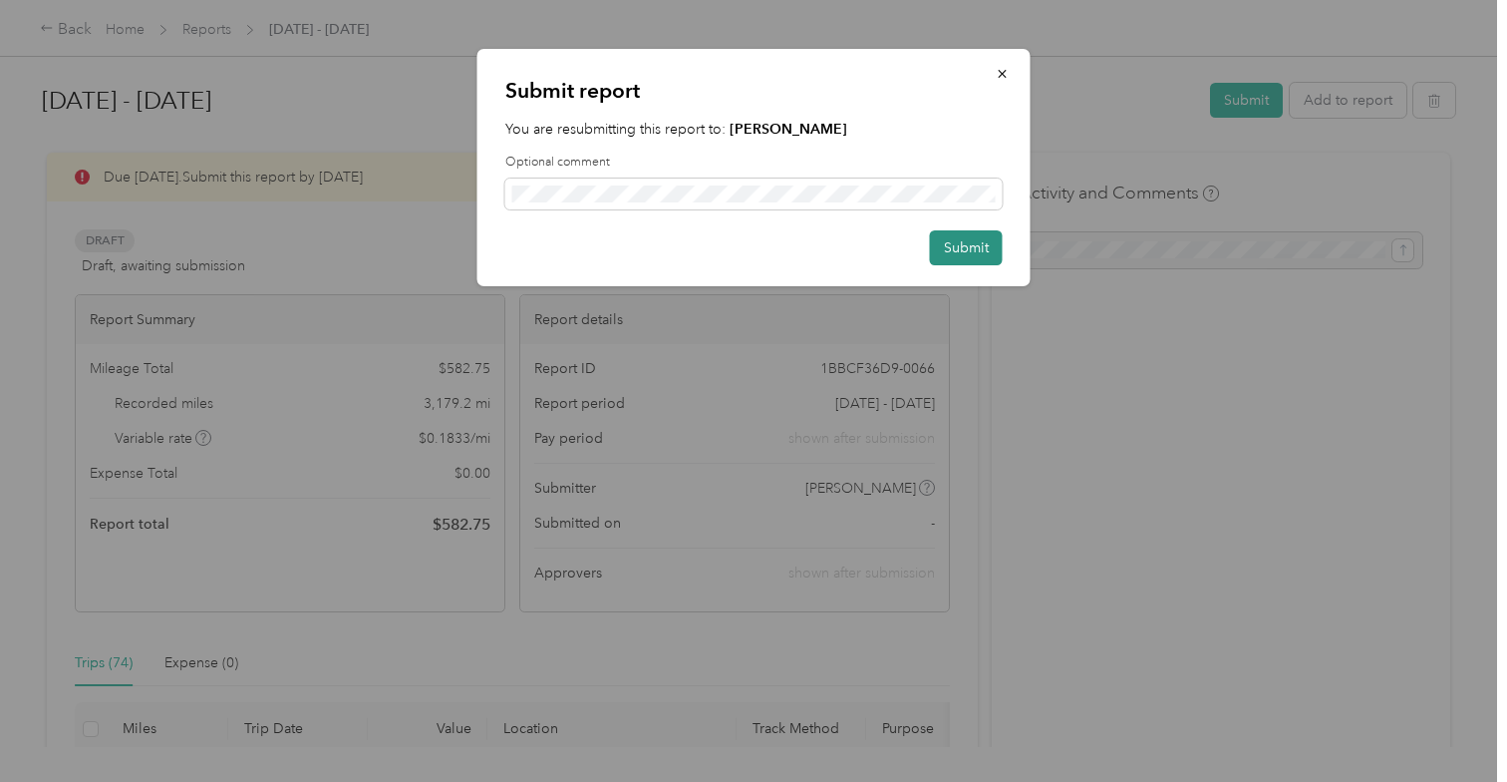
click at [969, 244] on button "Submit" at bounding box center [966, 247] width 73 height 35
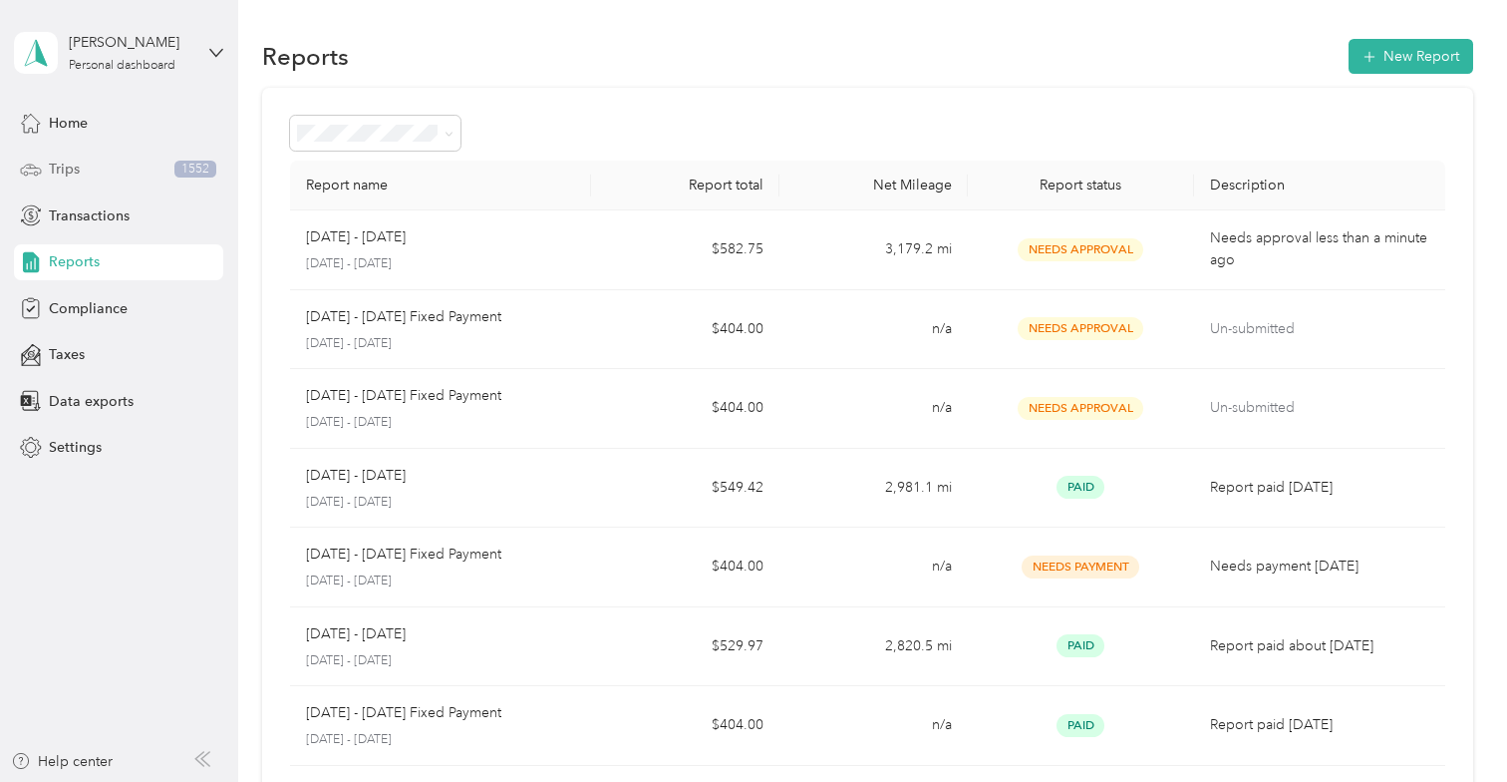
click at [68, 166] on span "Trips" at bounding box center [64, 169] width 31 height 21
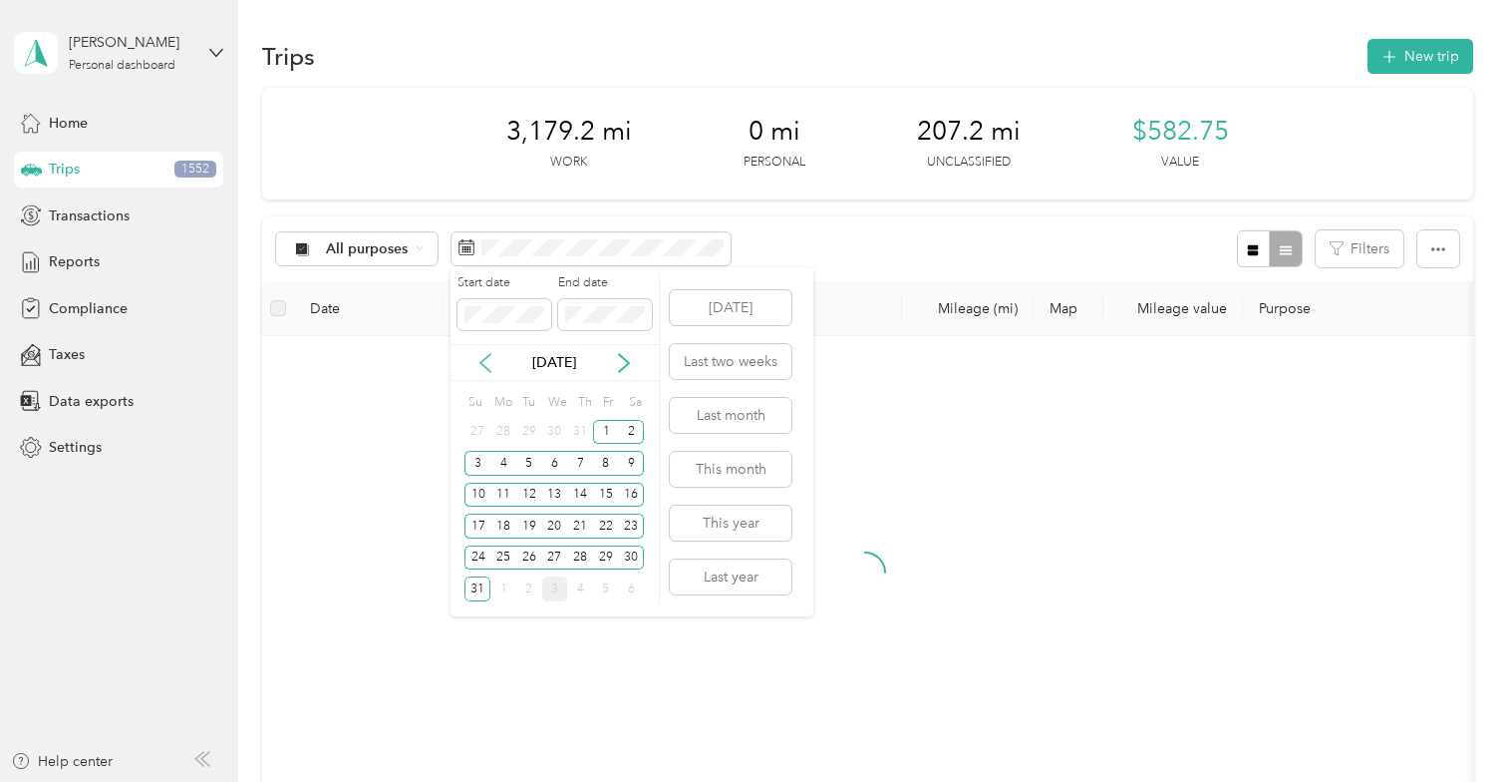
click at [486, 362] on icon at bounding box center [486, 363] width 20 height 20
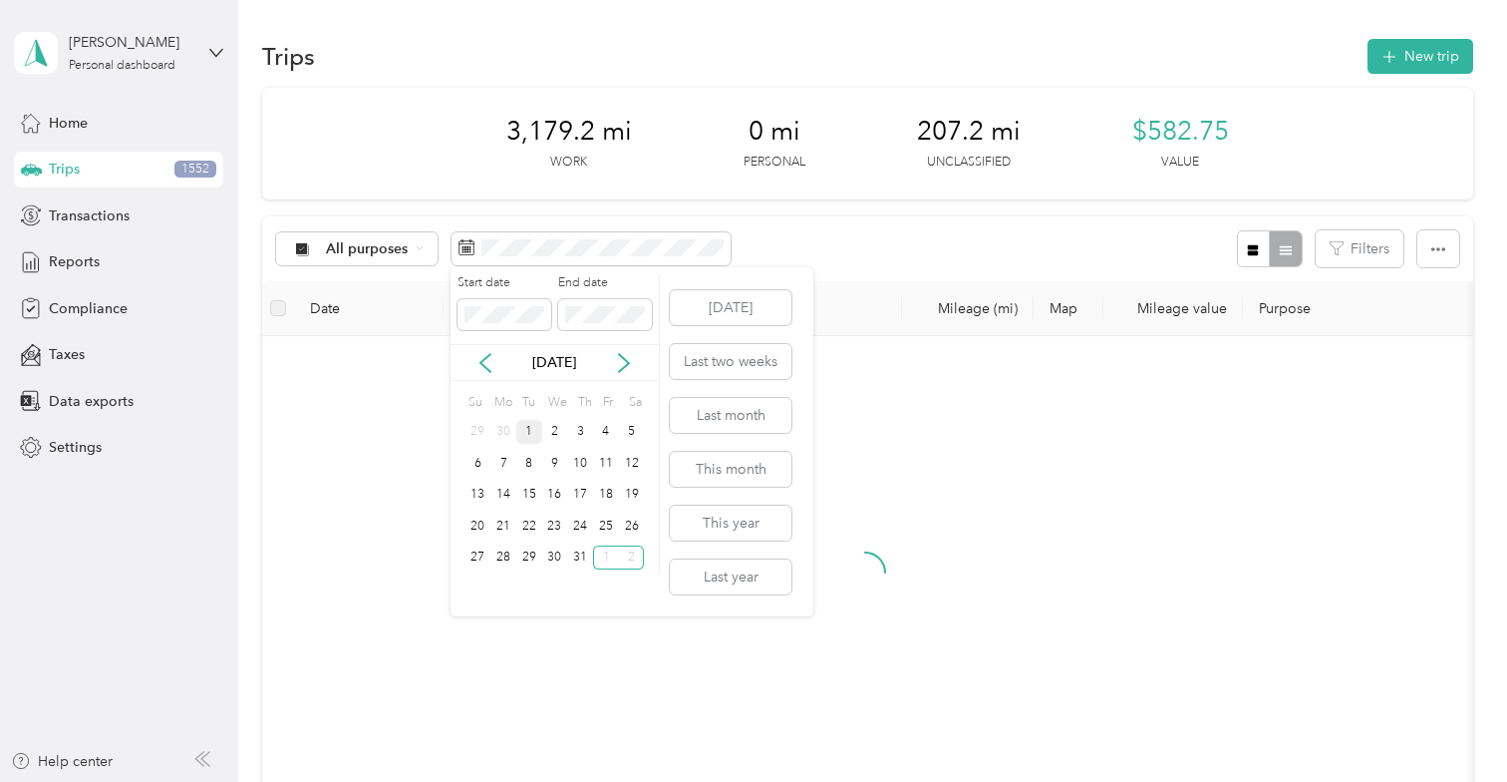
click at [526, 438] on div "1" at bounding box center [529, 432] width 26 height 25
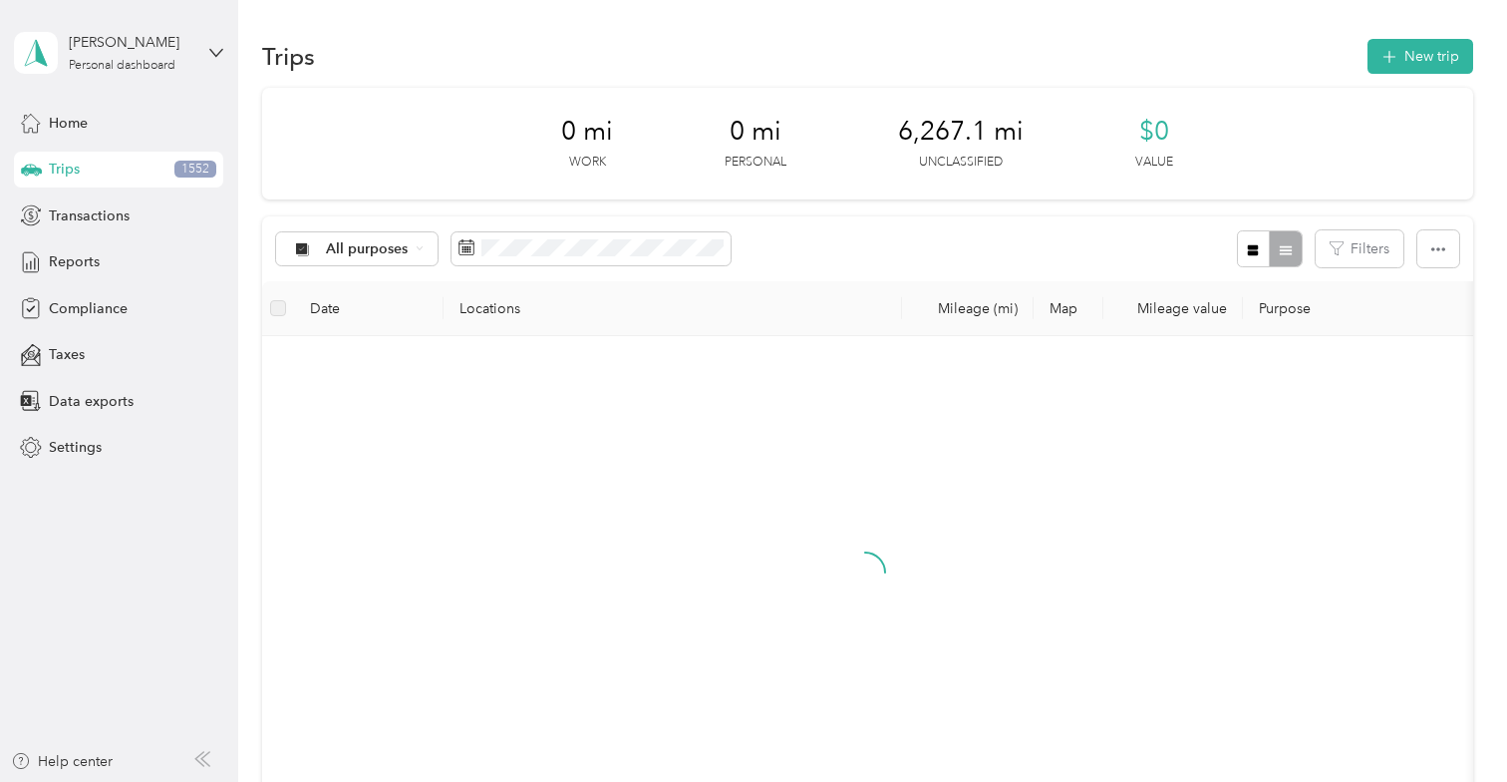
click at [857, 243] on div "All purposes Filters" at bounding box center [867, 248] width 1210 height 65
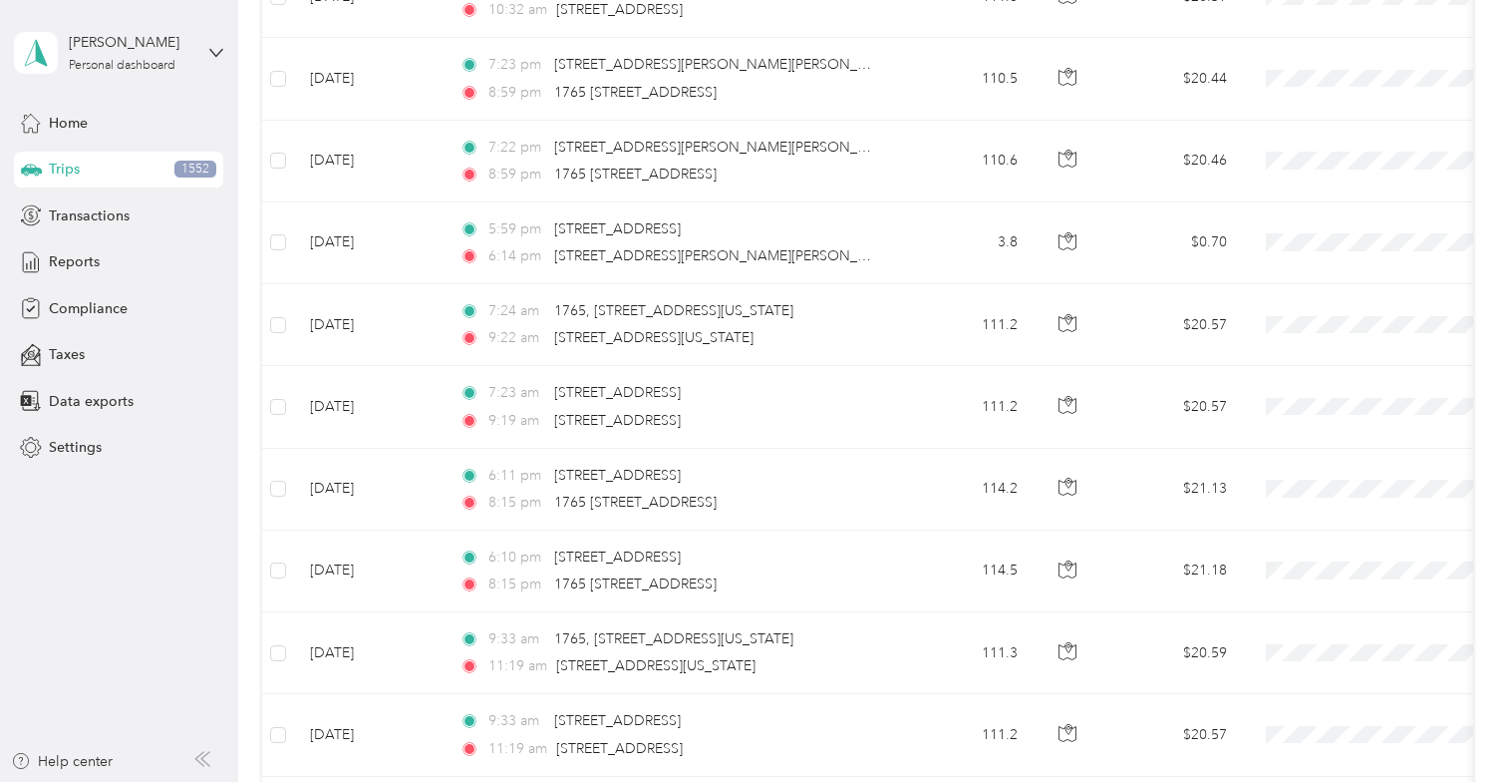
scroll to position [8094, 0]
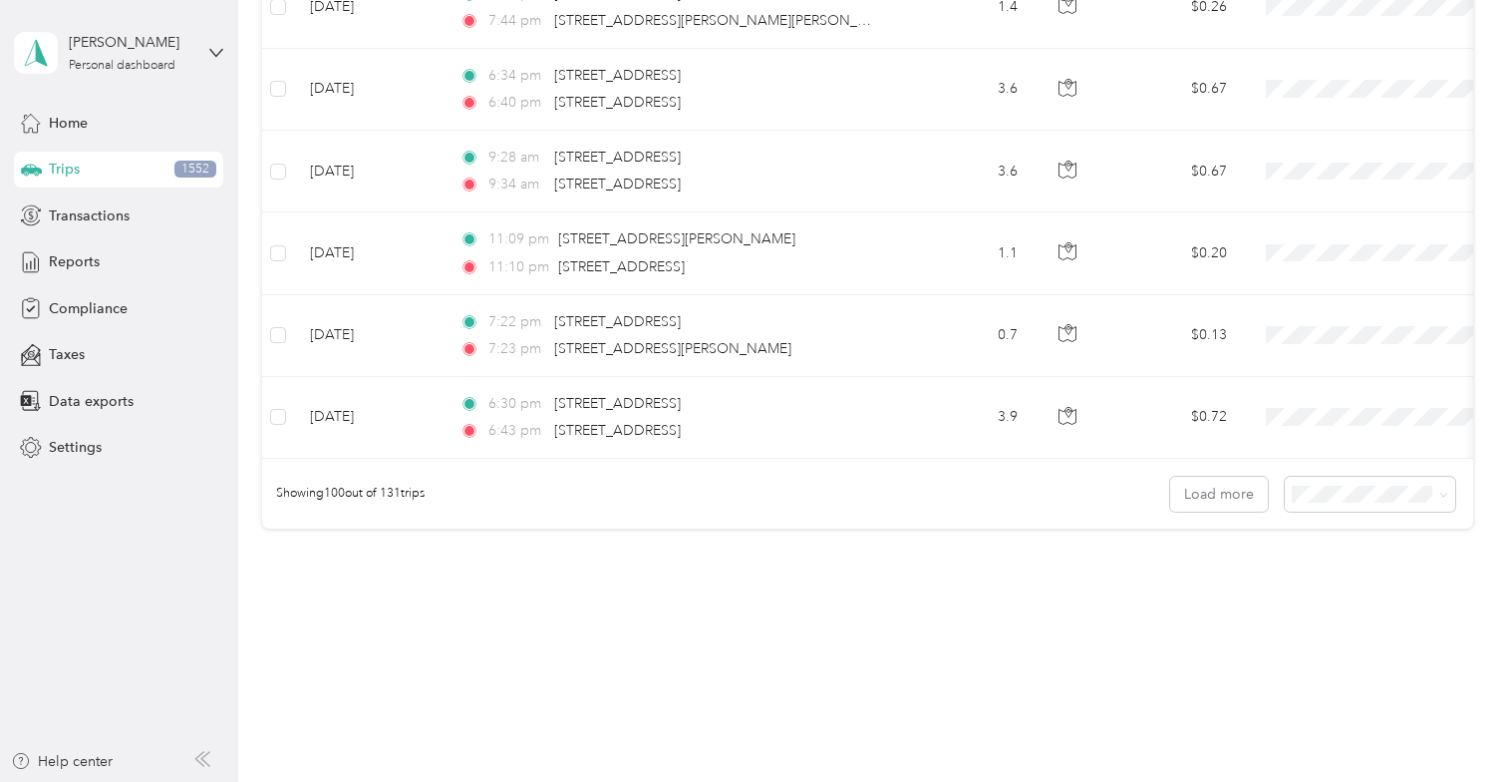
click at [1319, 589] on body "[PERSON_NAME] Personal dashboard Home Trips 1552 Transactions Reports Complianc…" at bounding box center [748, 391] width 1497 height 782
click at [1204, 477] on button "Load more" at bounding box center [1219, 494] width 98 height 35
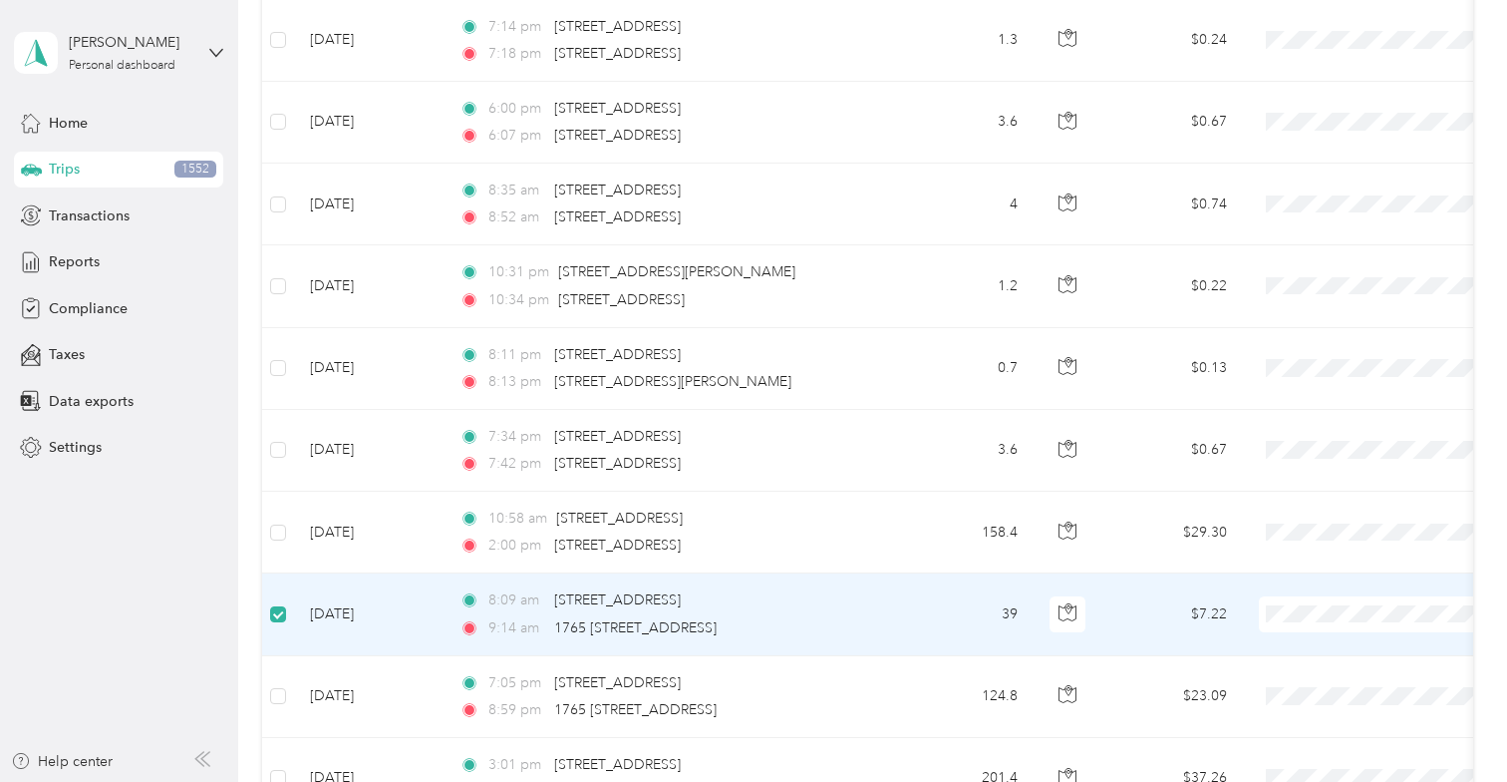
scroll to position [8714, 0]
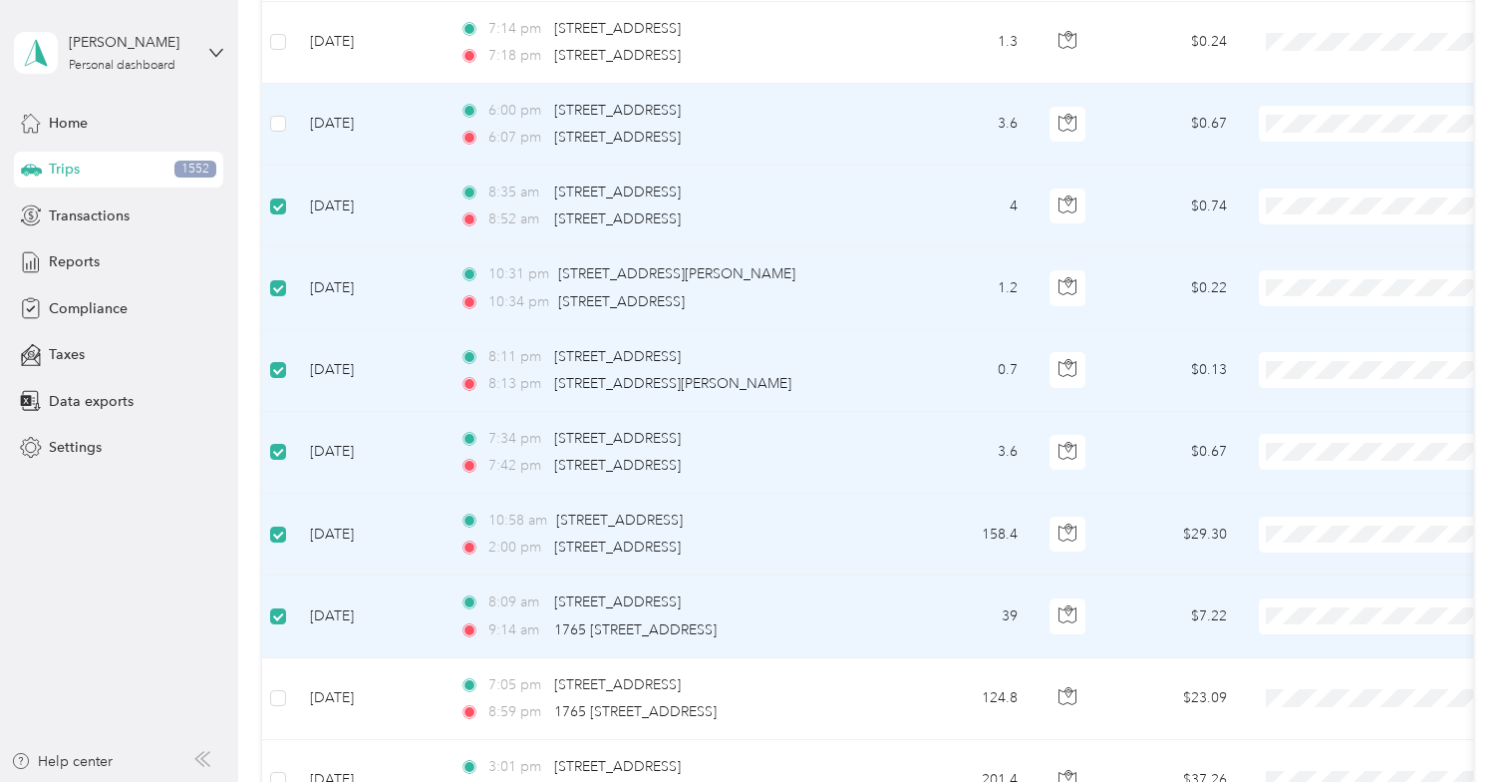
click at [293, 103] on td at bounding box center [278, 125] width 32 height 82
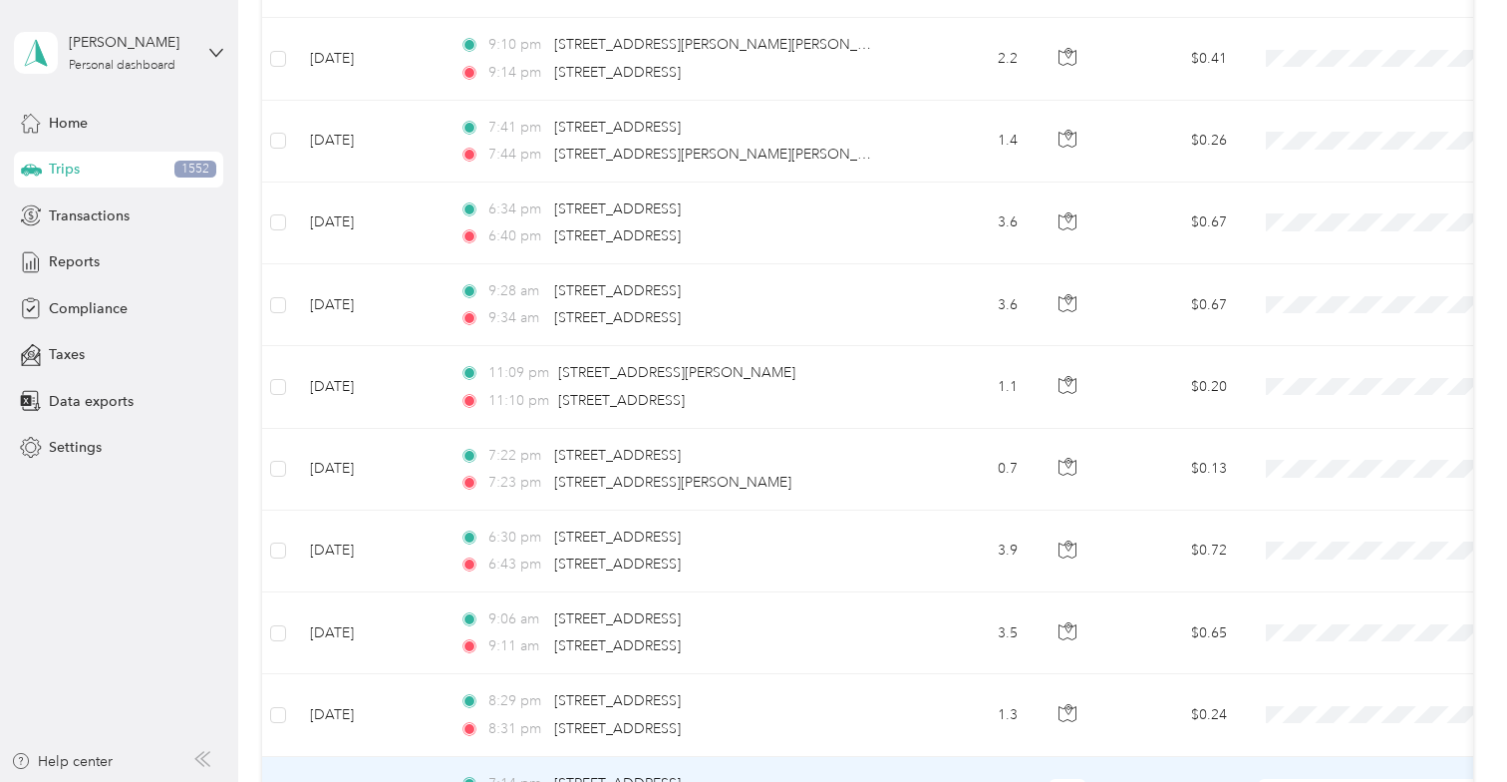
scroll to position [7916, 0]
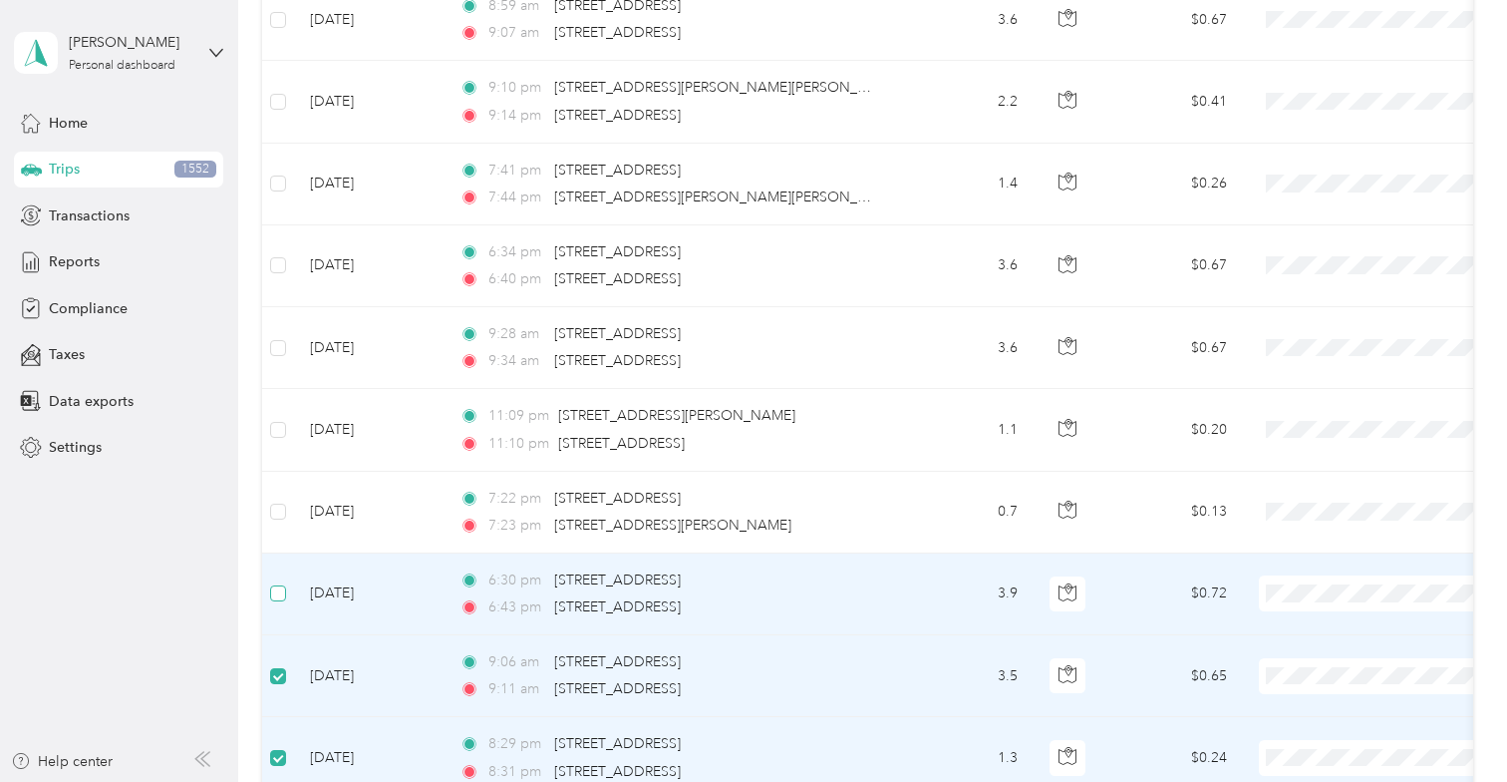
click at [277, 582] on label at bounding box center [278, 593] width 16 height 22
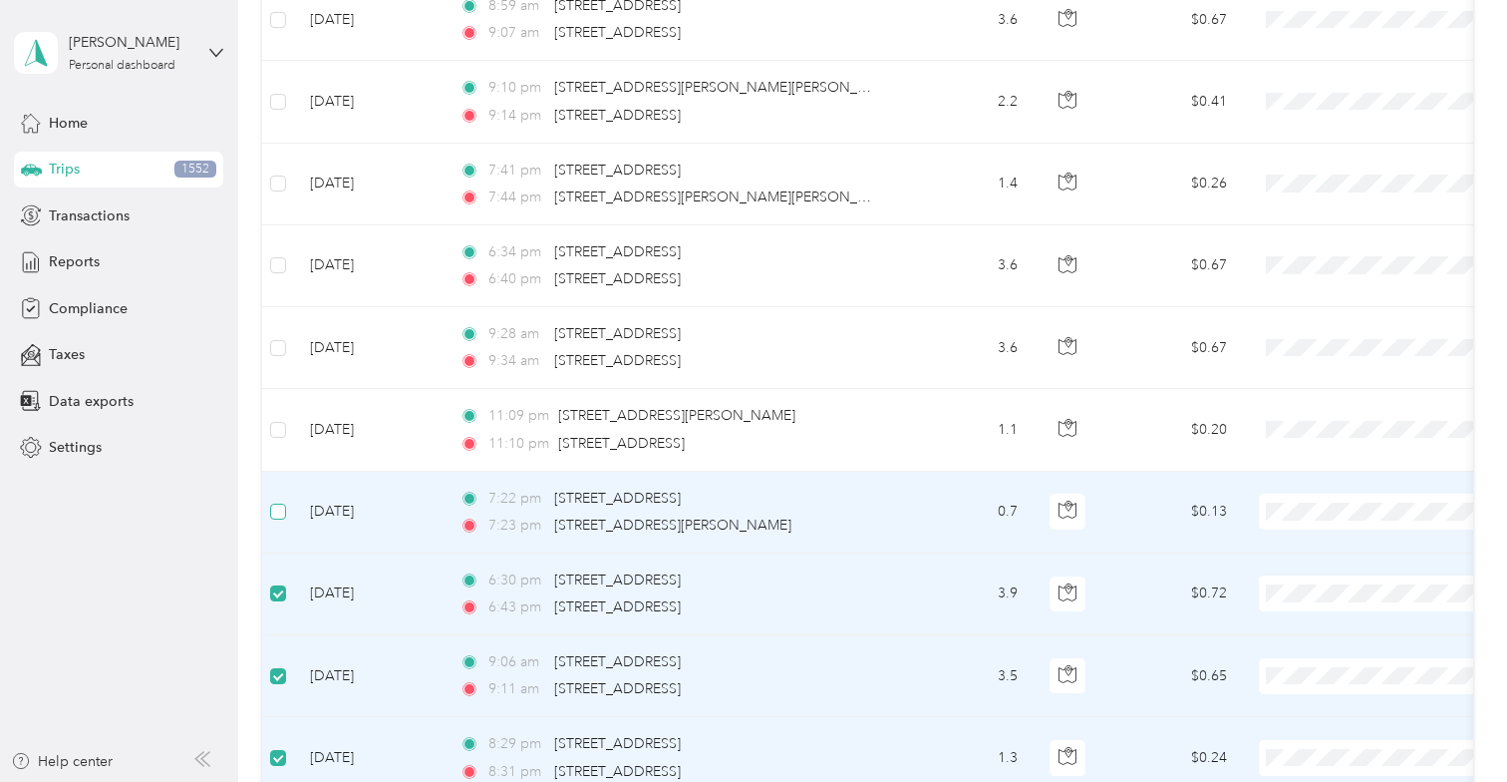
click at [277, 500] on label at bounding box center [278, 511] width 16 height 22
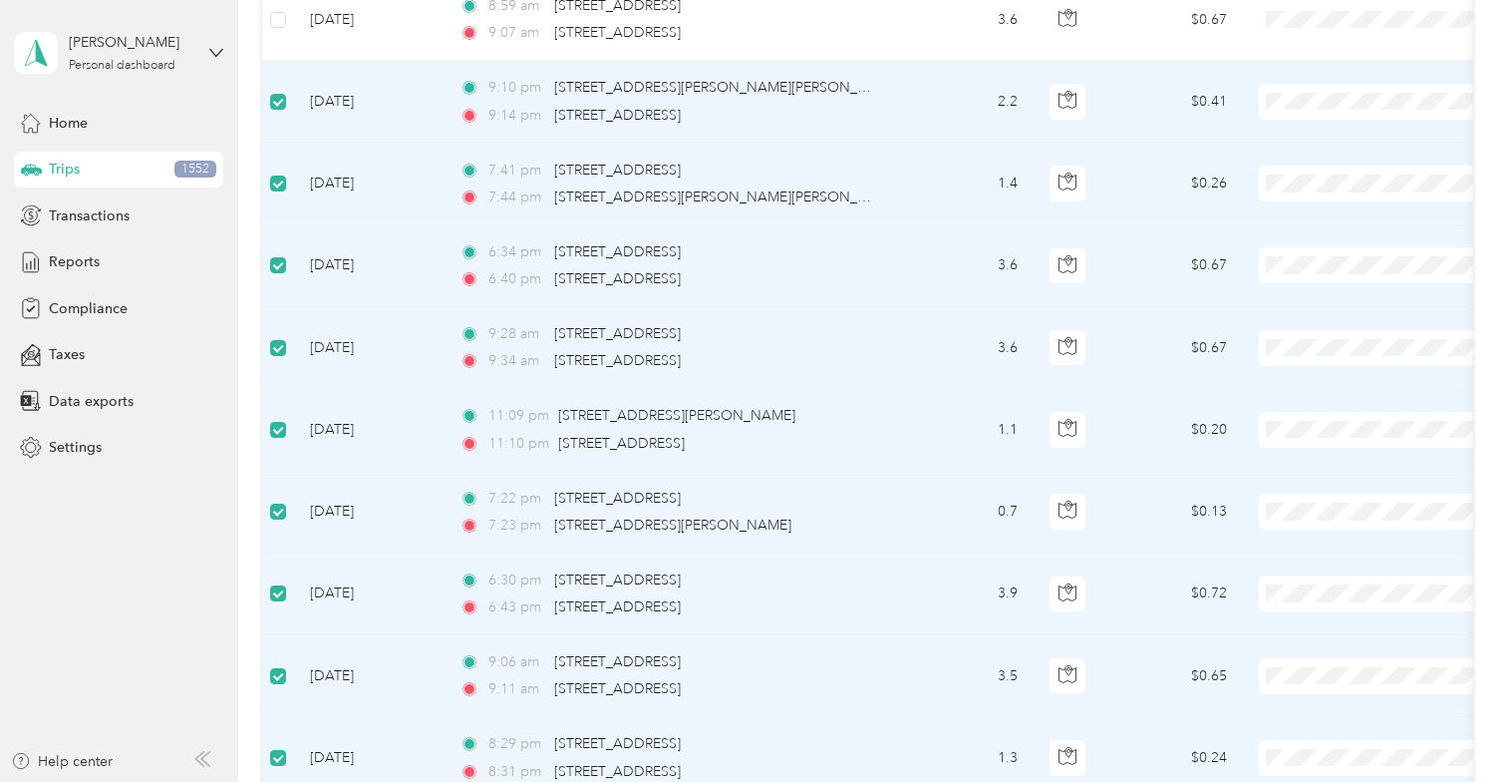
click at [687, 103] on td "9:10 pm [STREET_ADDRESS][PERSON_NAME][PERSON_NAME] 9:14 pm [STREET_ADDRESS]" at bounding box center [673, 102] width 459 height 82
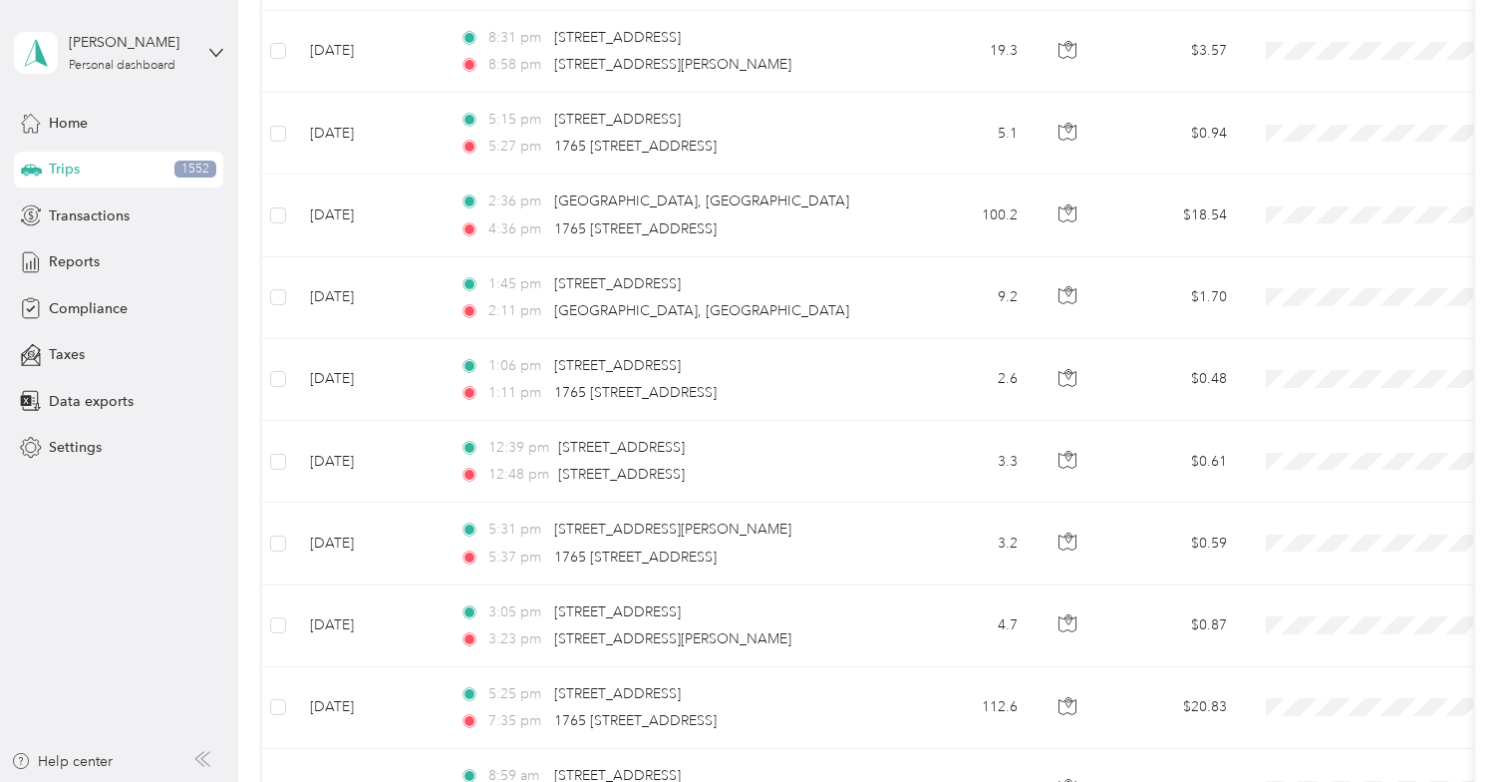
scroll to position [7143, 0]
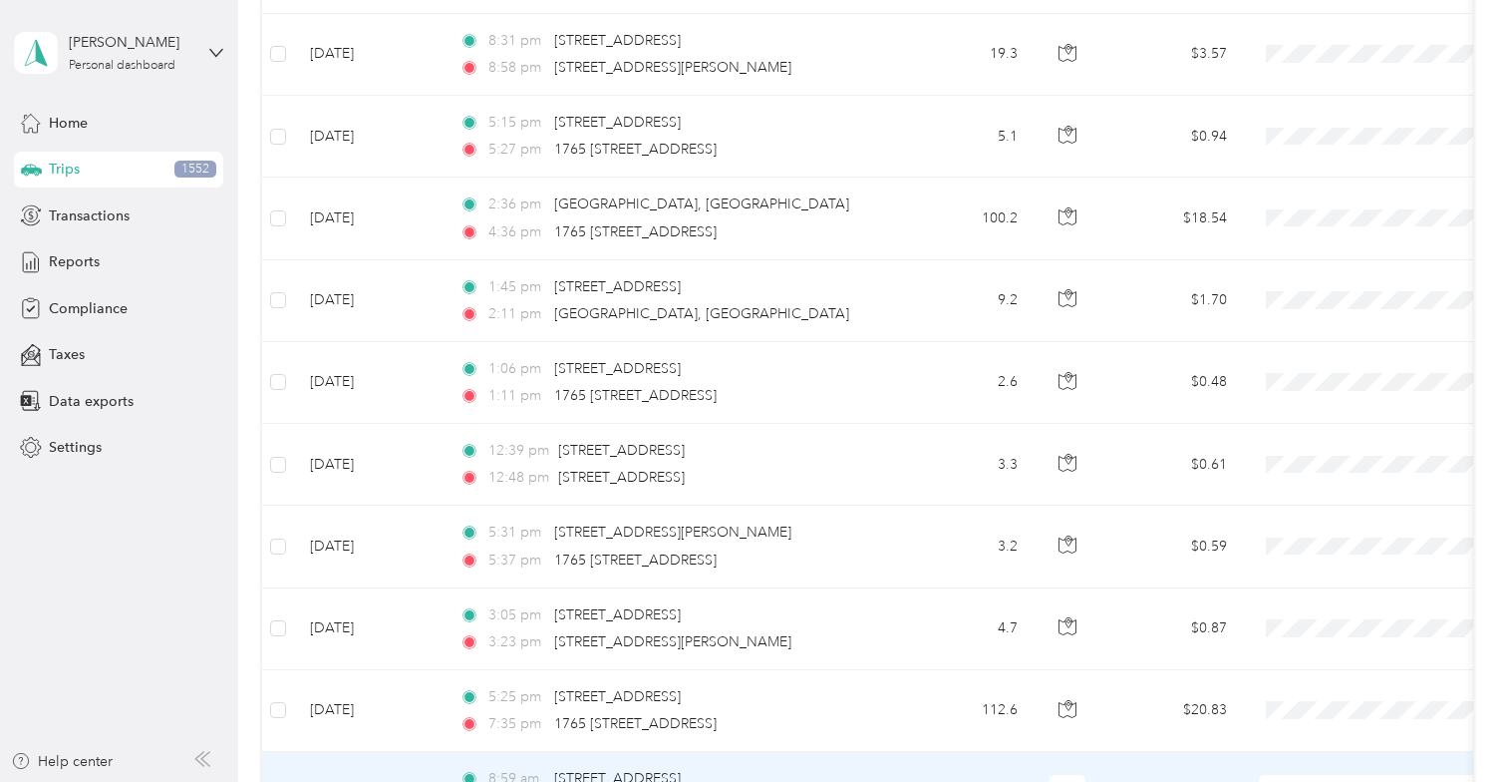
click at [278, 781] on label at bounding box center [278, 793] width 16 height 22
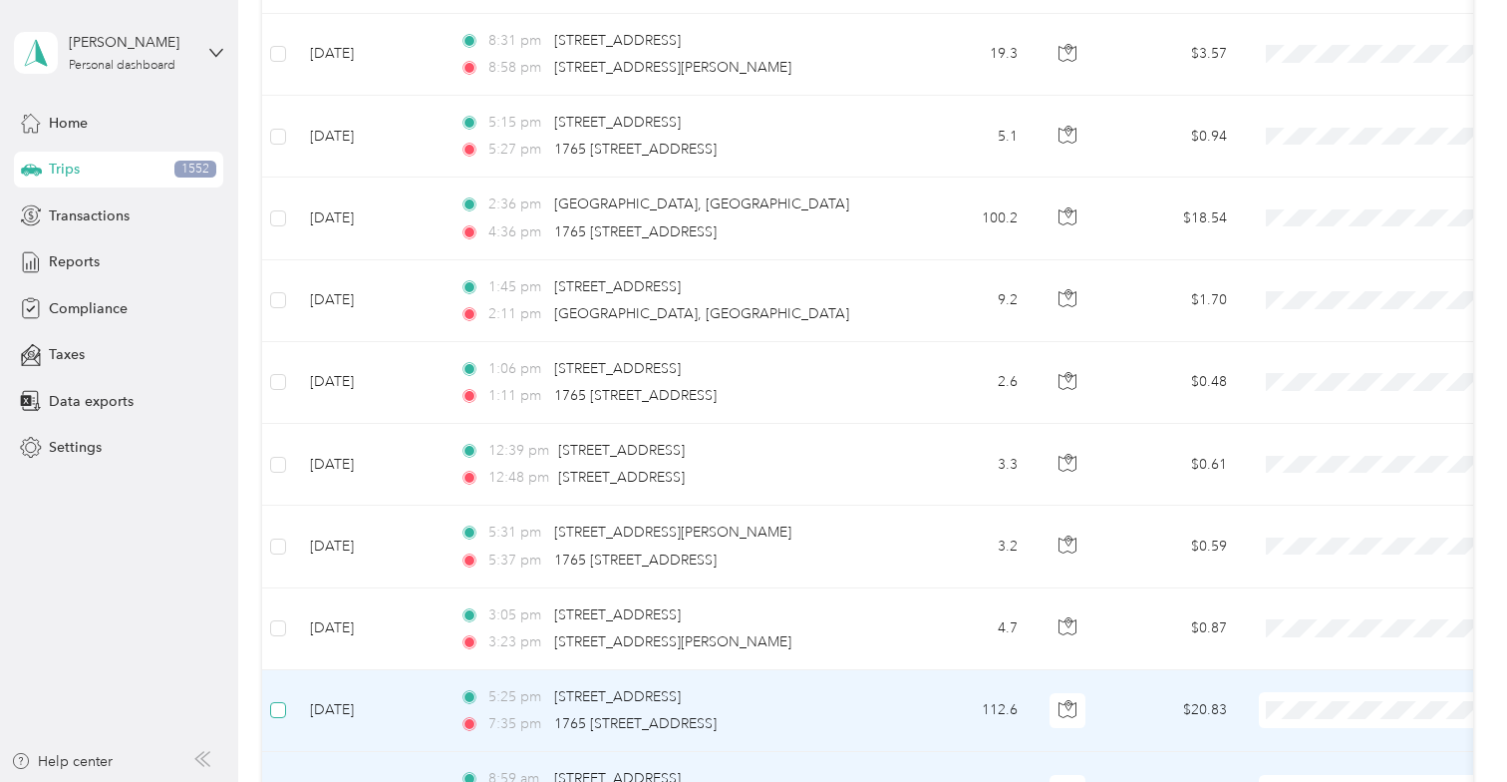
click at [276, 699] on label at bounding box center [278, 710] width 16 height 22
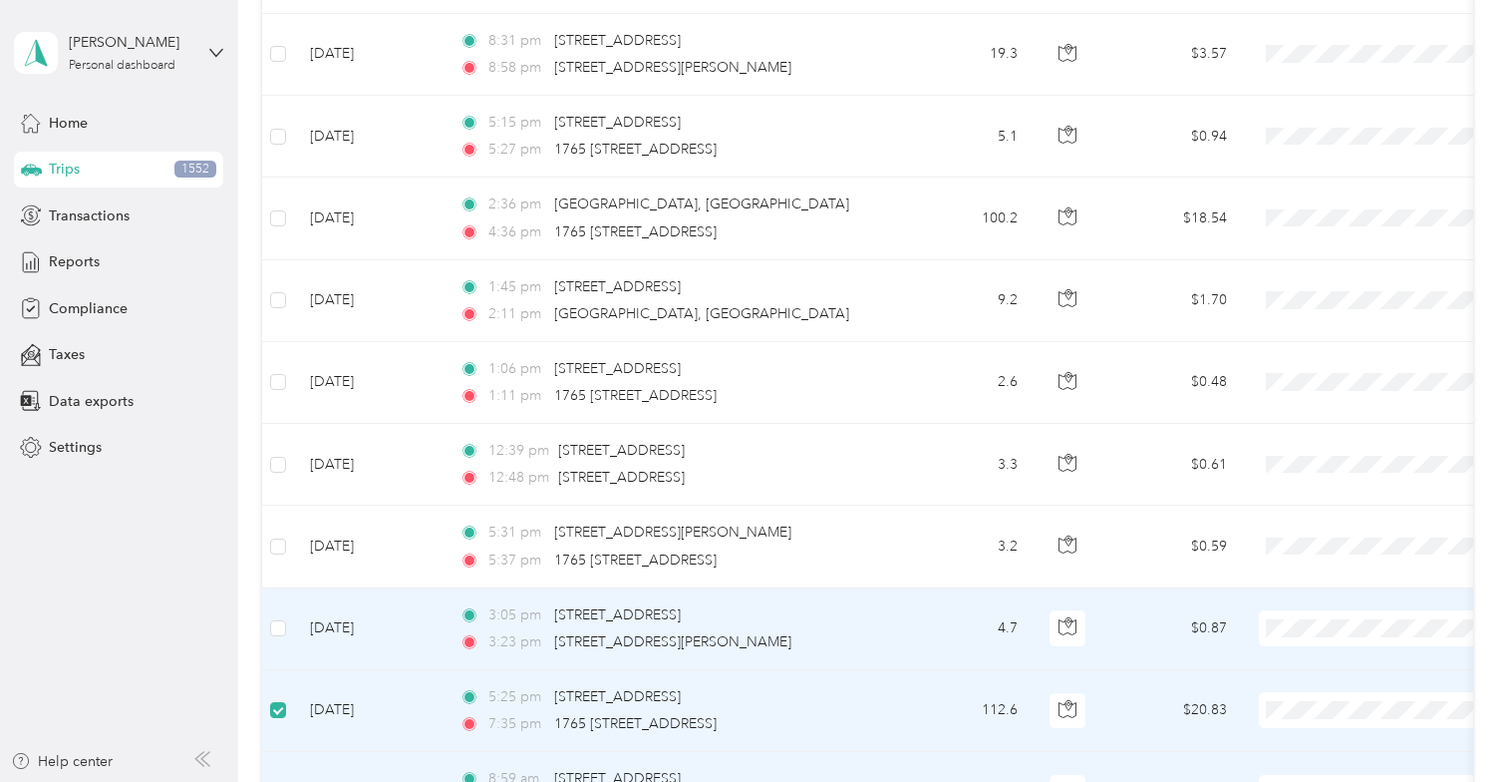
click at [279, 588] on td at bounding box center [278, 629] width 32 height 82
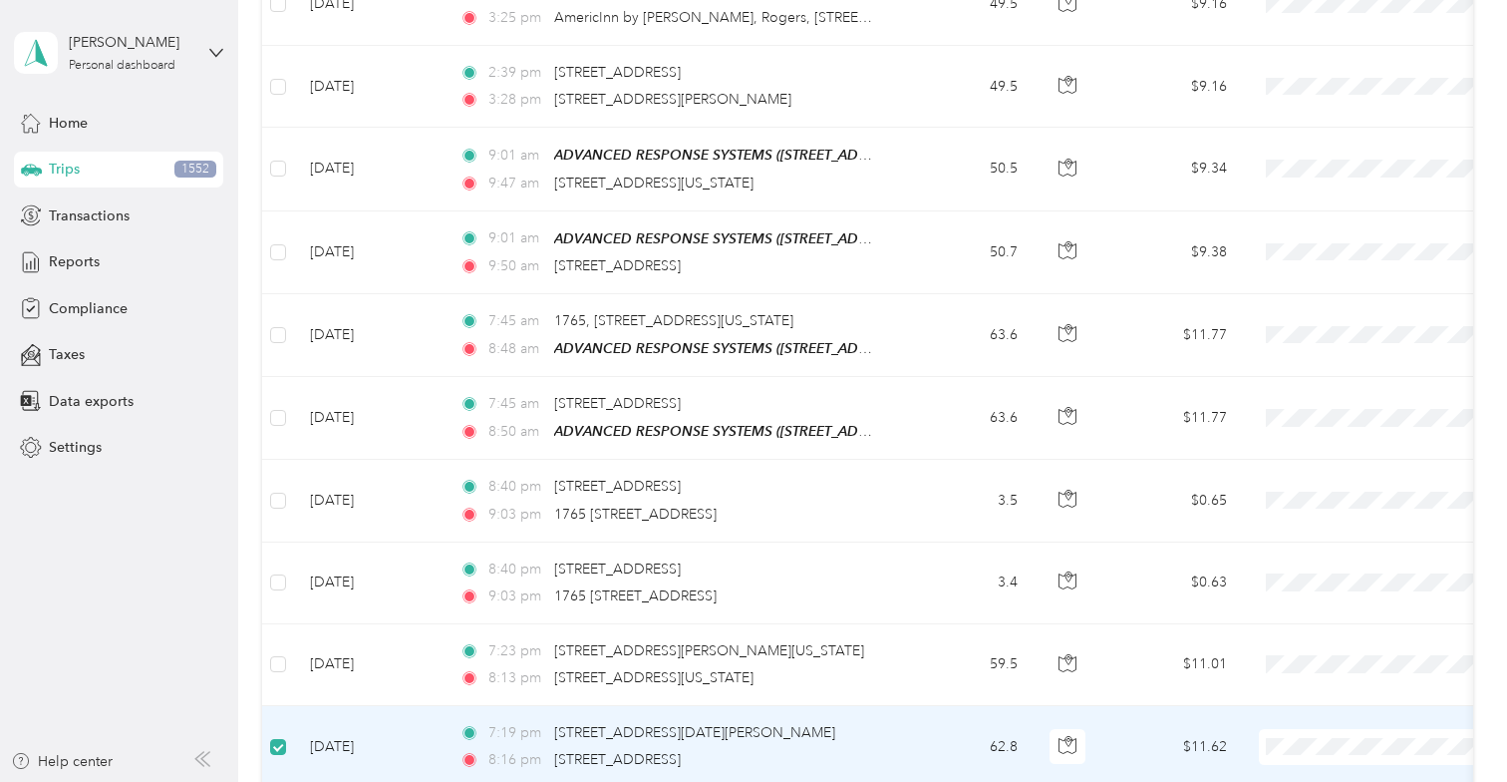
scroll to position [5215, 0]
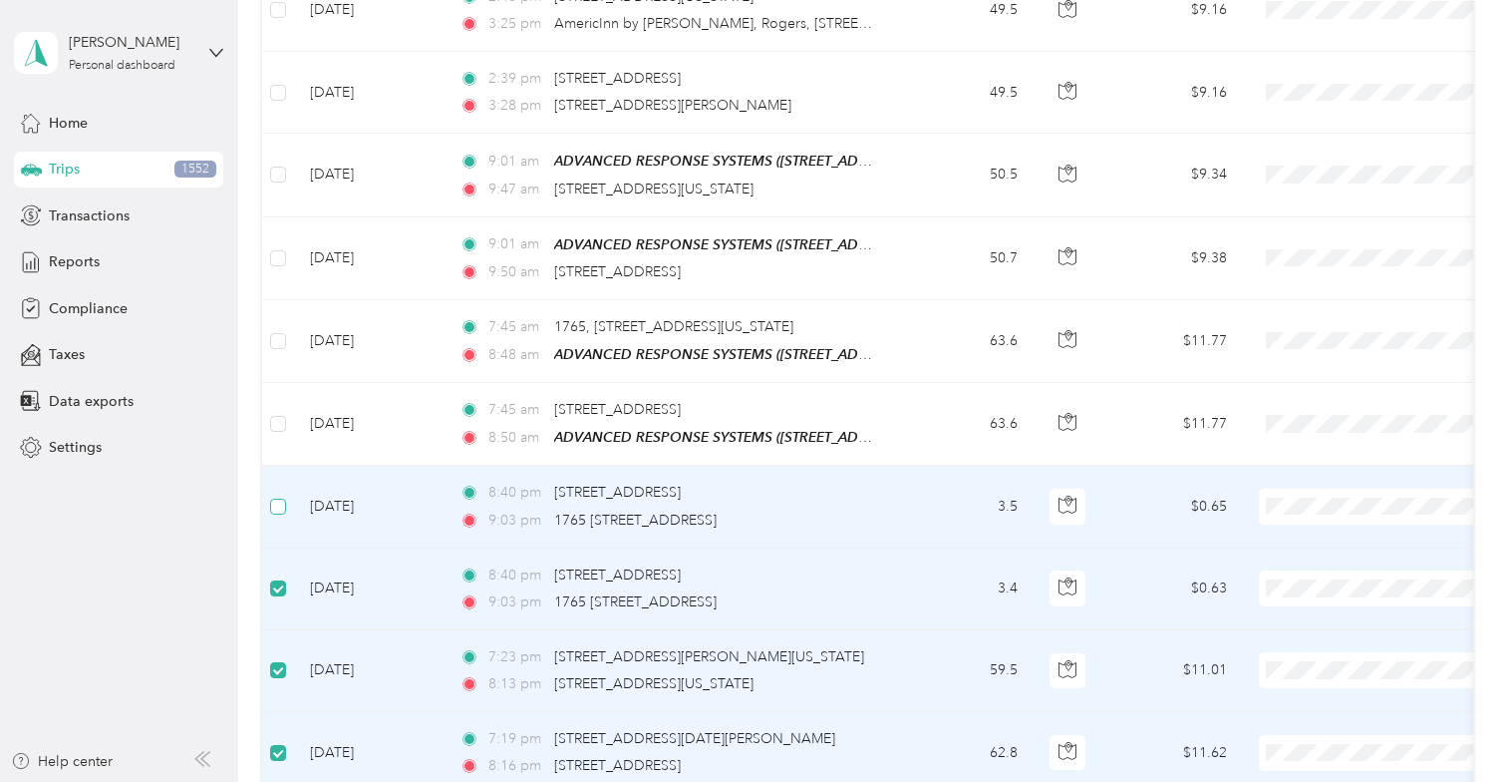
click at [274, 495] on label at bounding box center [278, 506] width 16 height 22
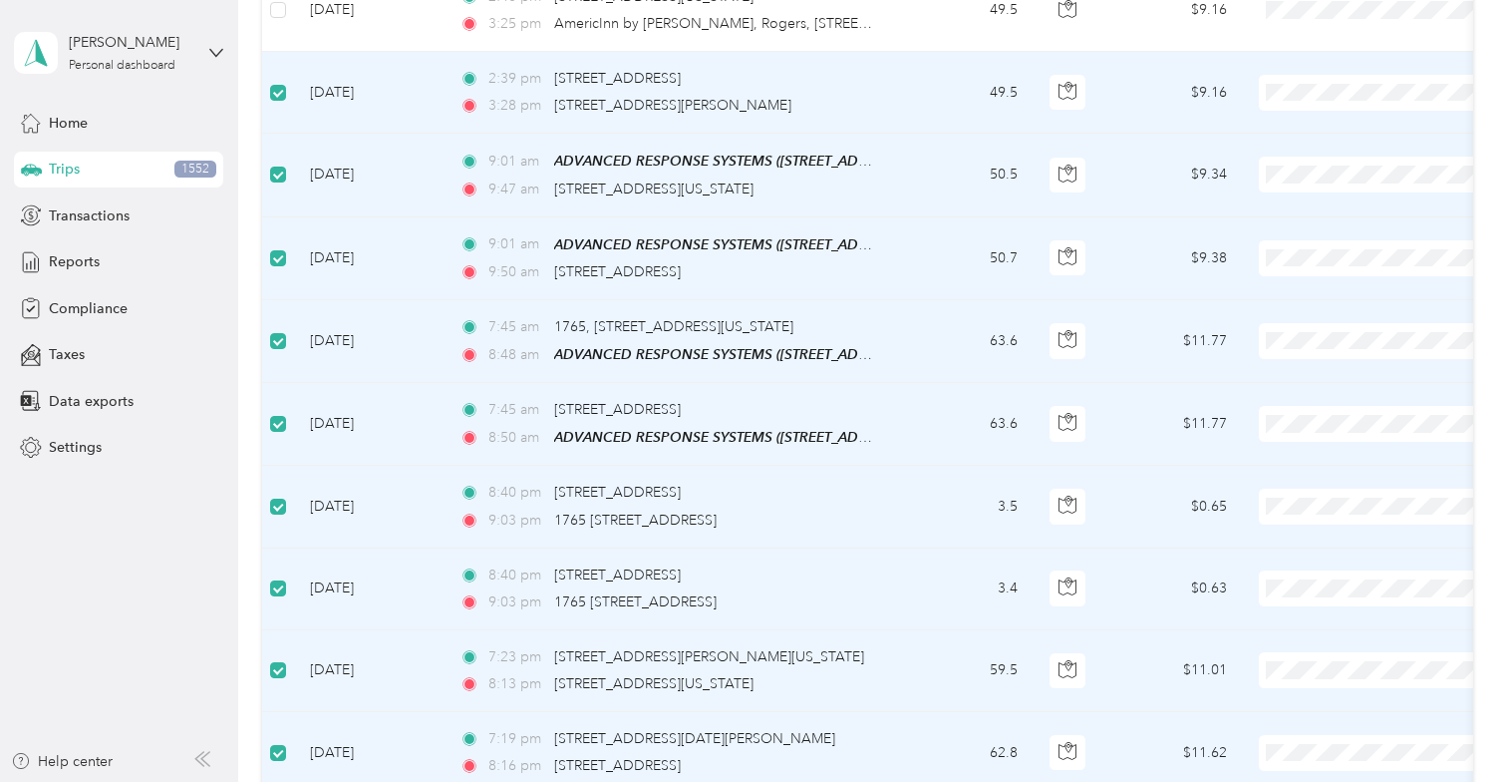
click at [1301, 134] on td at bounding box center [1382, 175] width 279 height 83
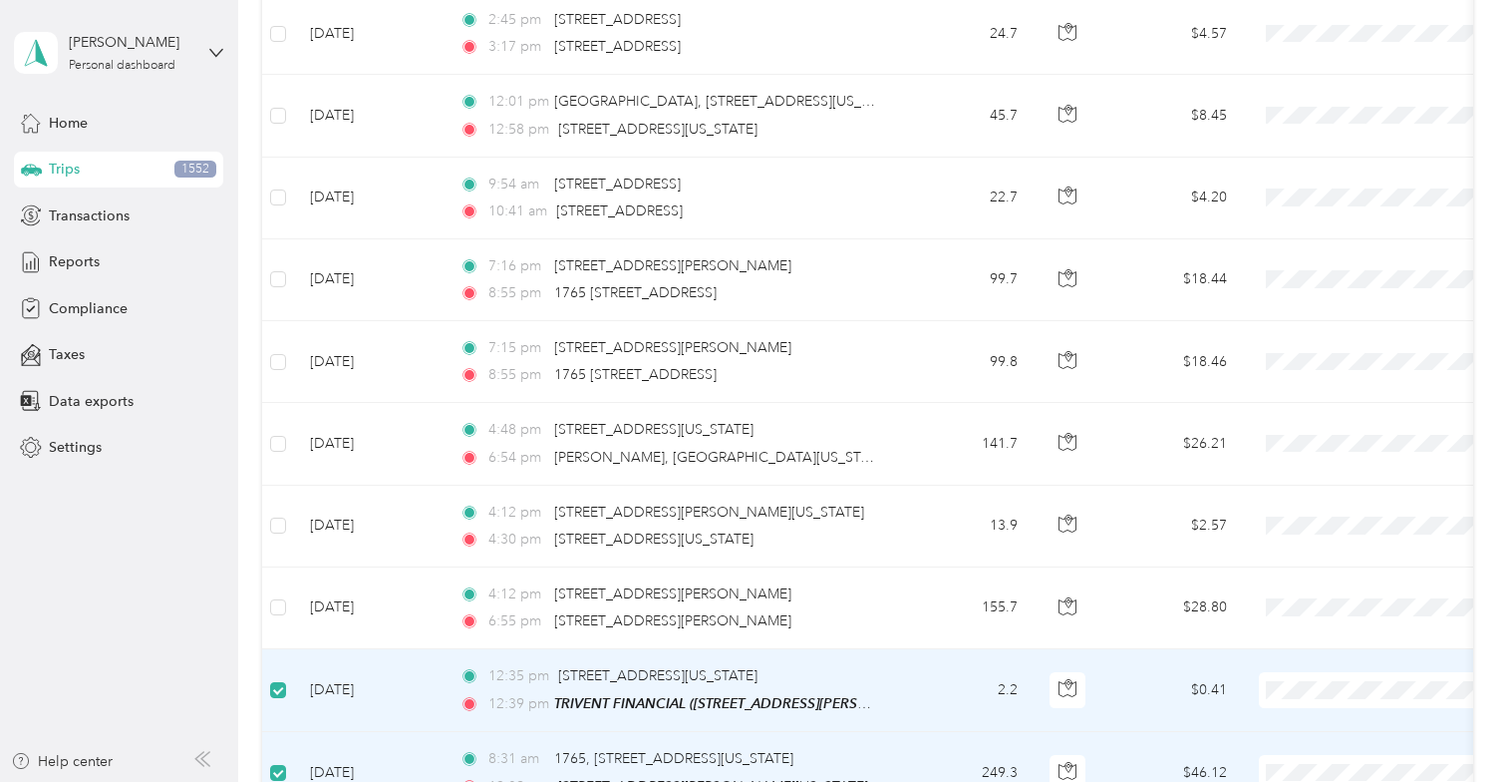
scroll to position [3937, 0]
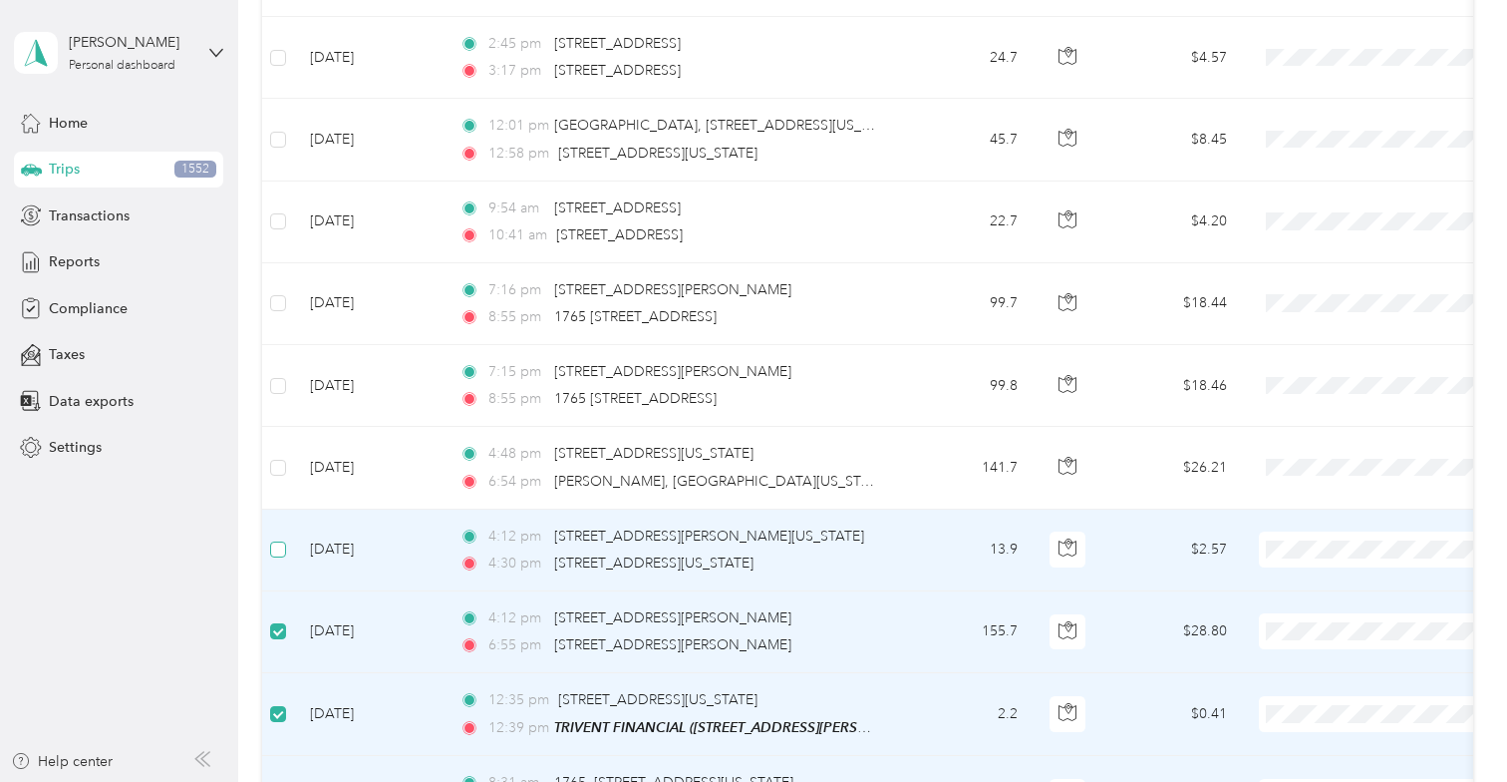
click at [277, 538] on label at bounding box center [278, 549] width 16 height 22
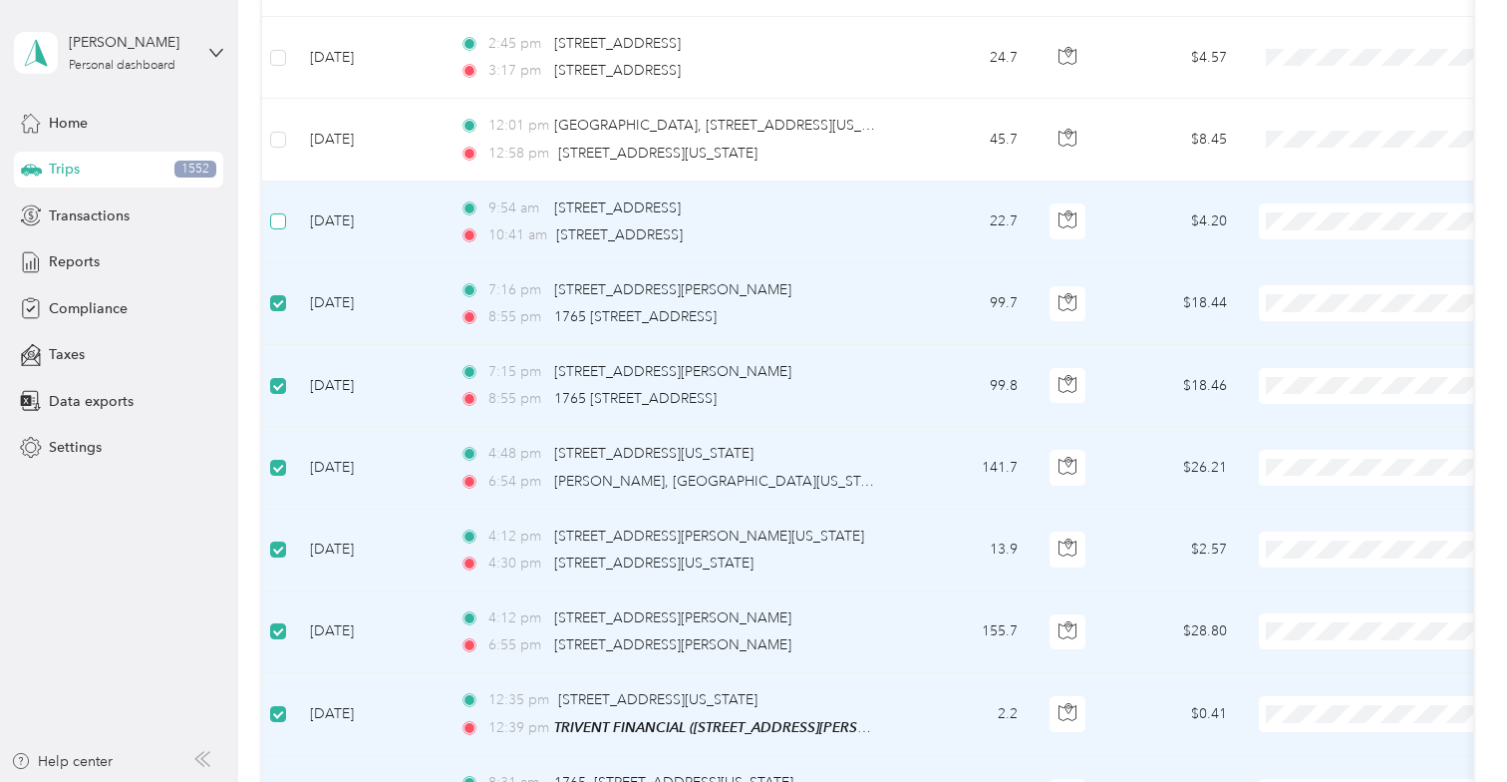
click at [278, 210] on label at bounding box center [278, 221] width 16 height 22
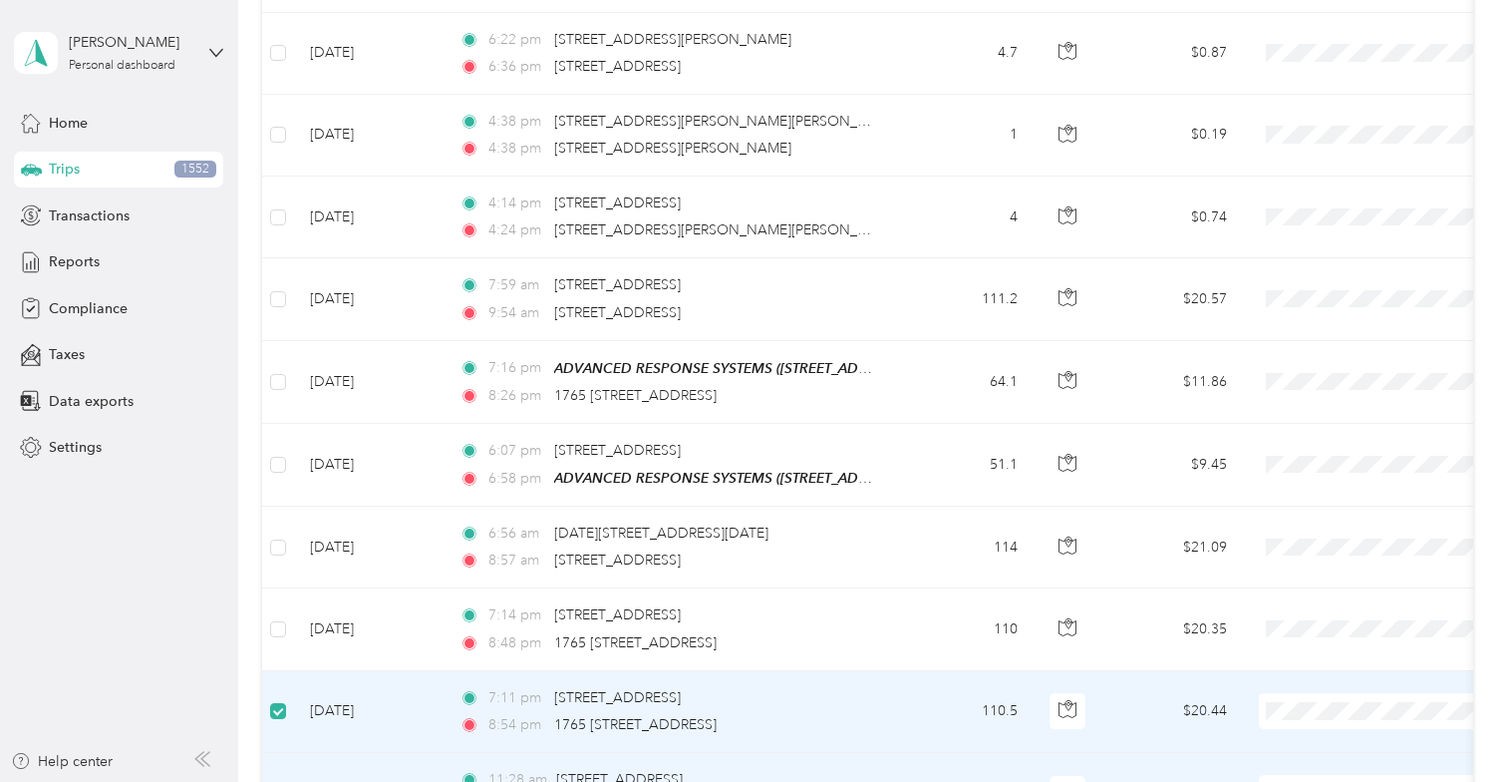
scroll to position [2755, 0]
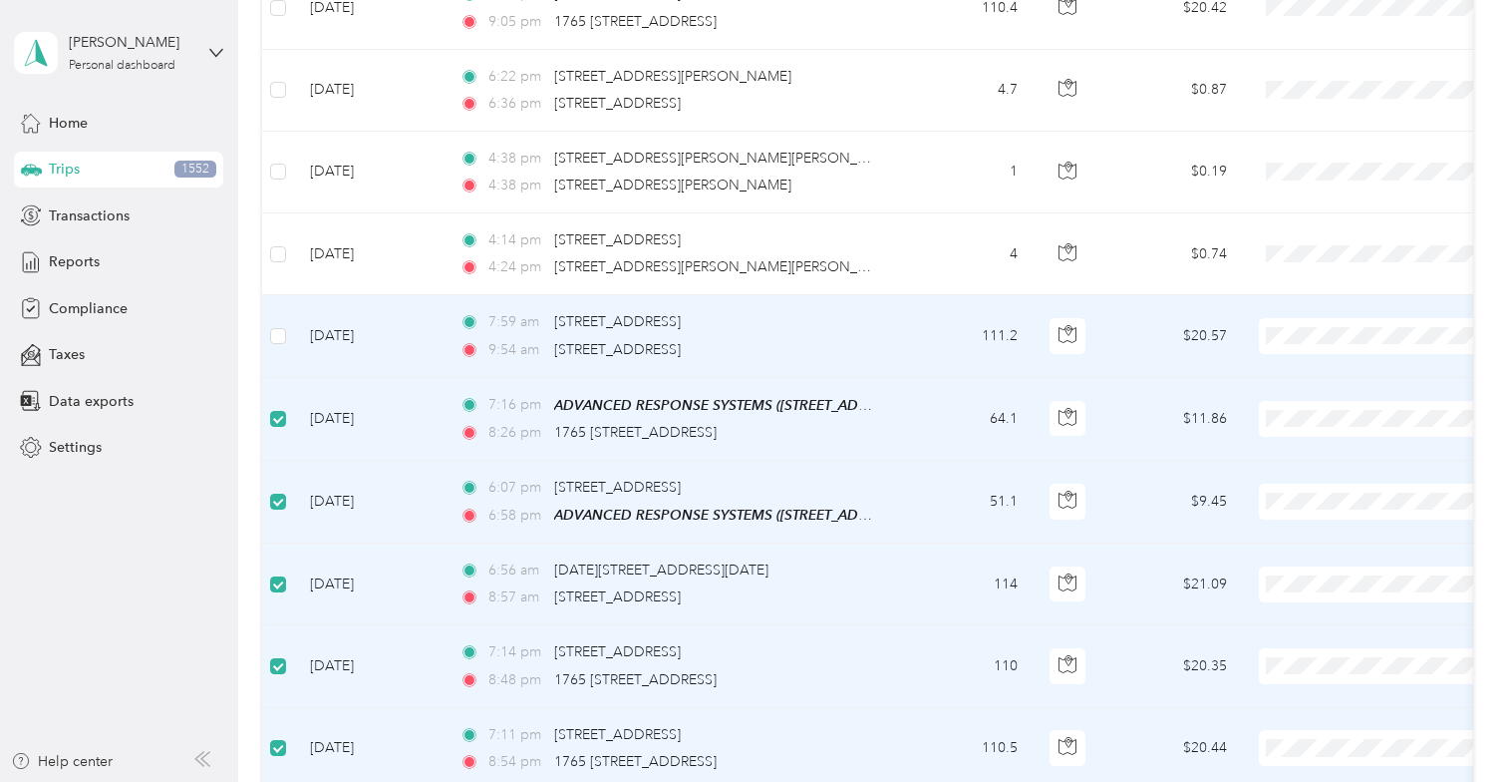
click at [275, 334] on td at bounding box center [278, 336] width 32 height 82
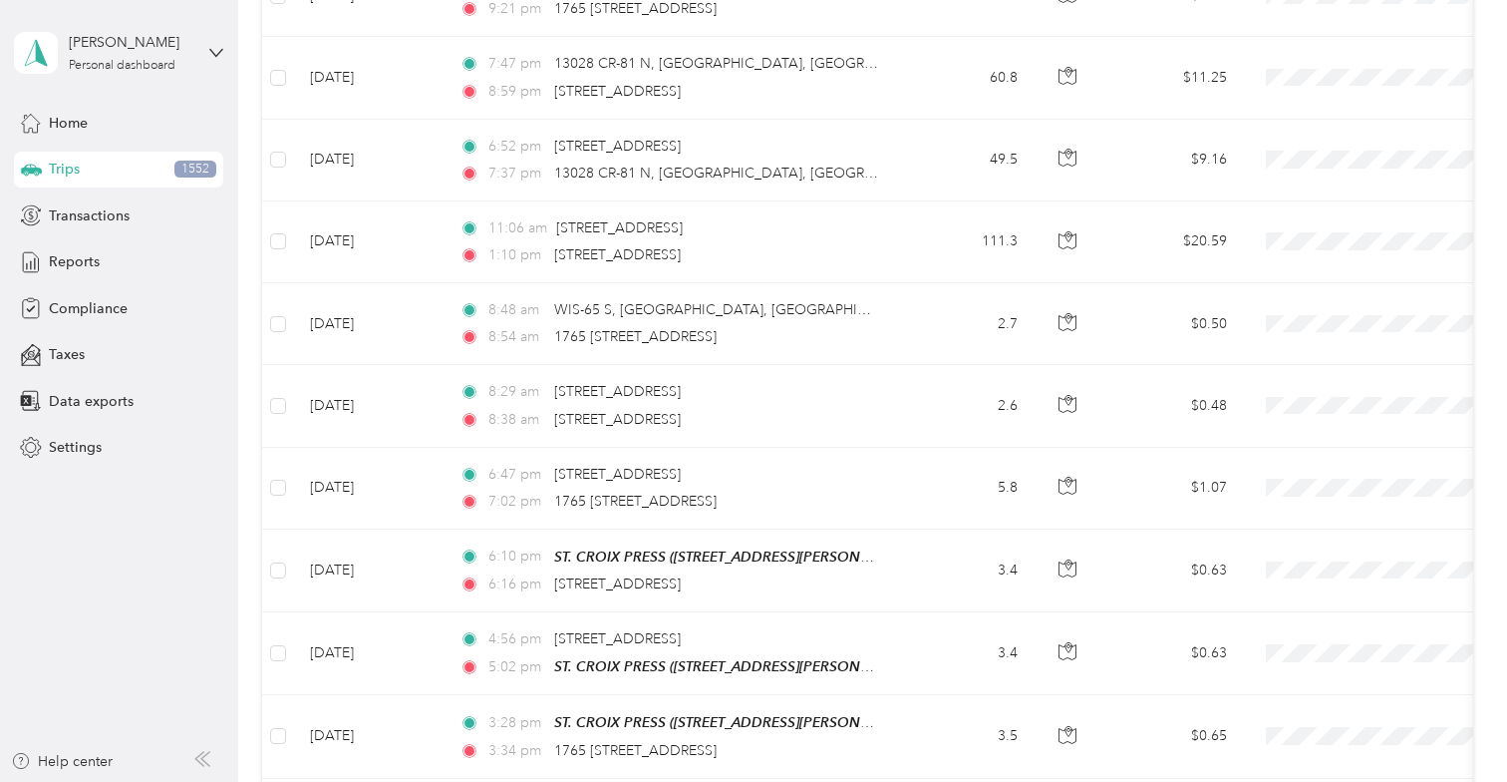
scroll to position [999, 0]
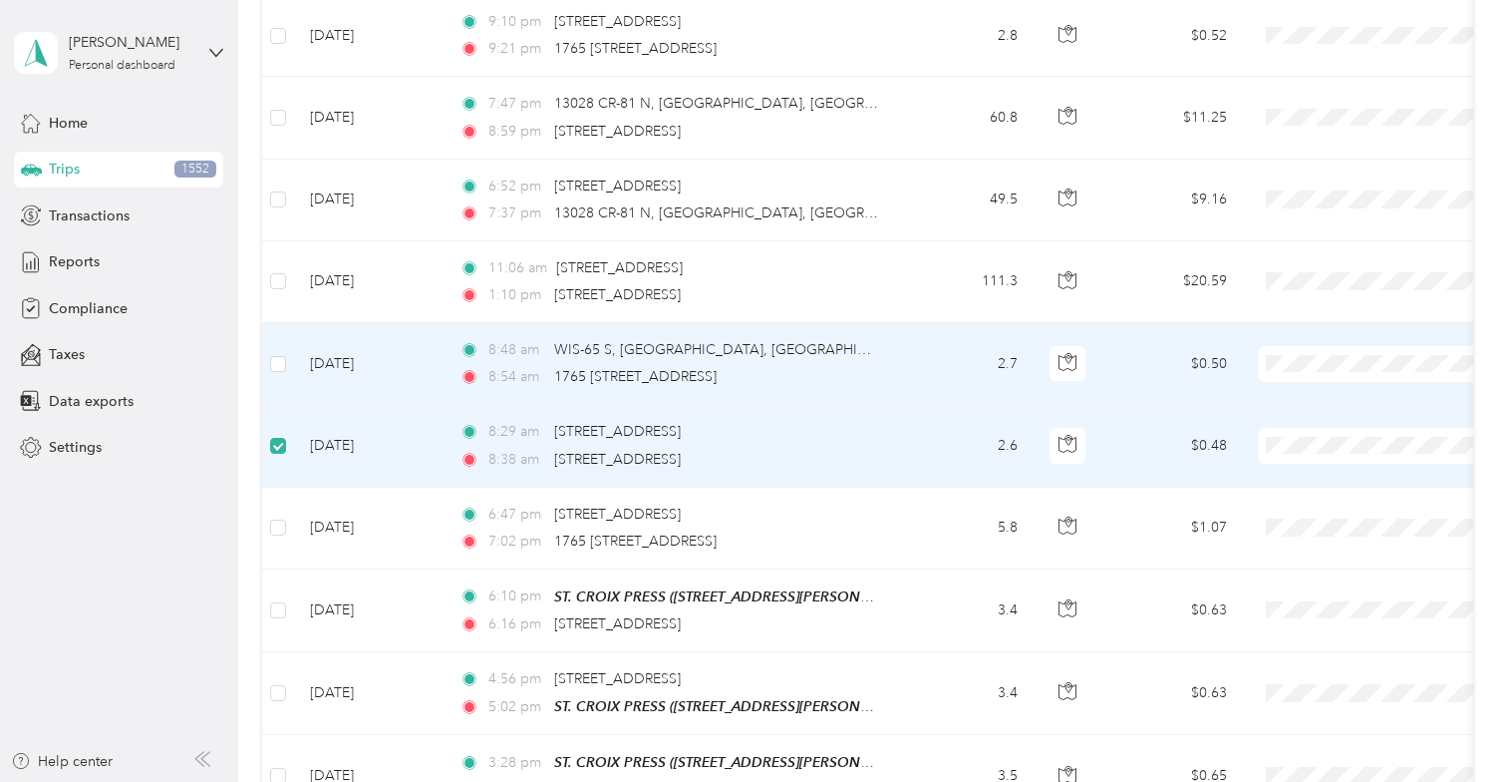
click at [280, 344] on td at bounding box center [278, 364] width 32 height 82
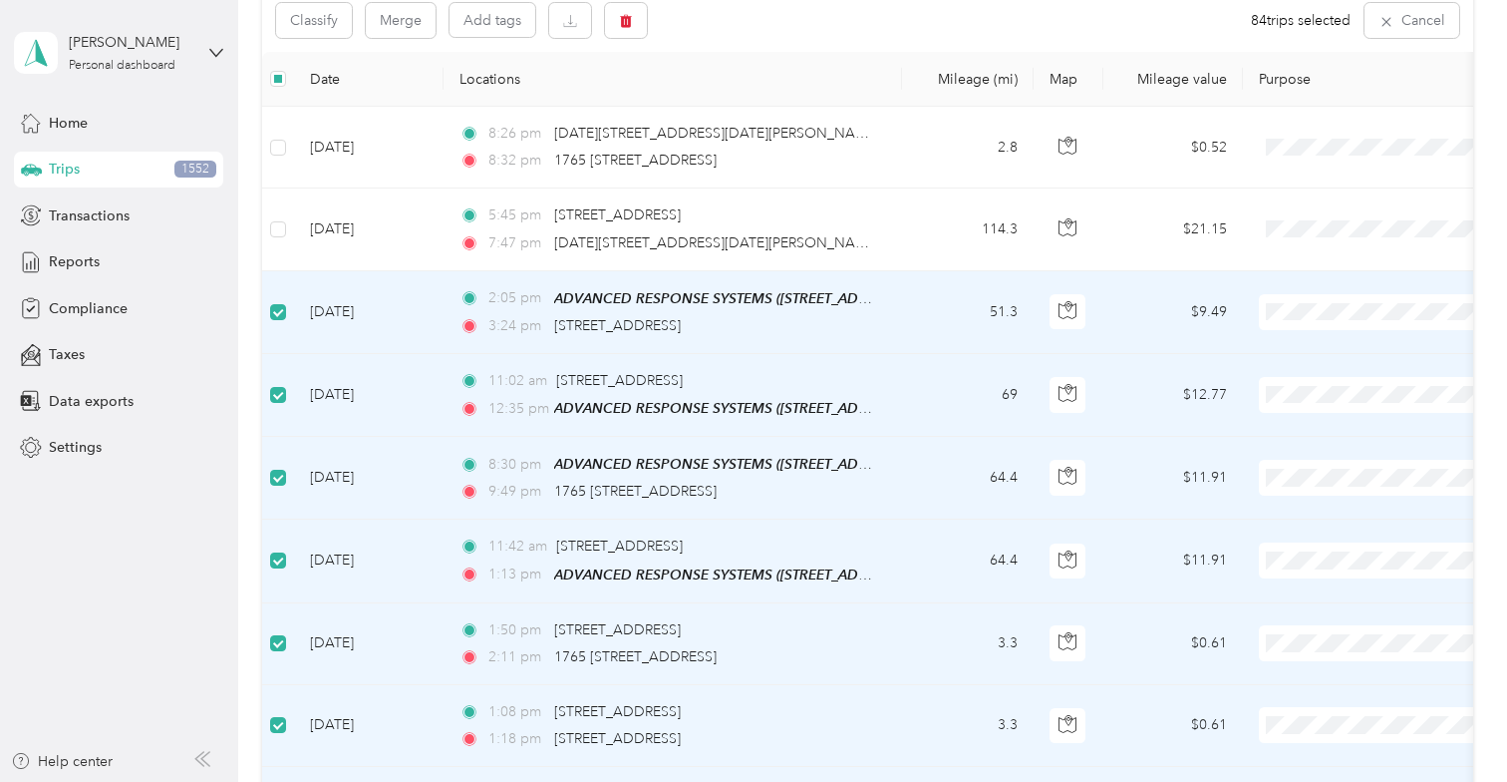
scroll to position [187, 0]
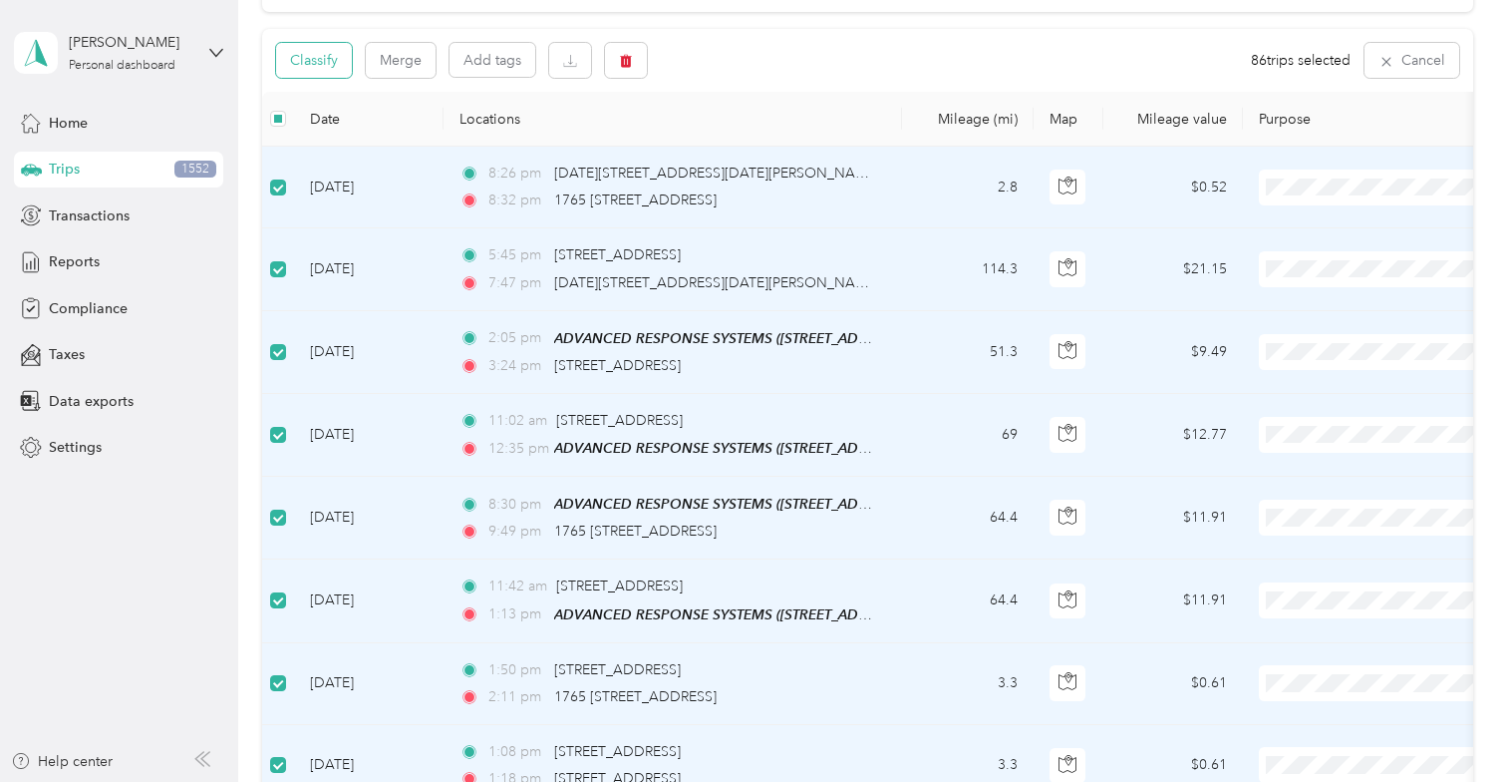
click at [321, 57] on button "Classify" at bounding box center [314, 60] width 76 height 35
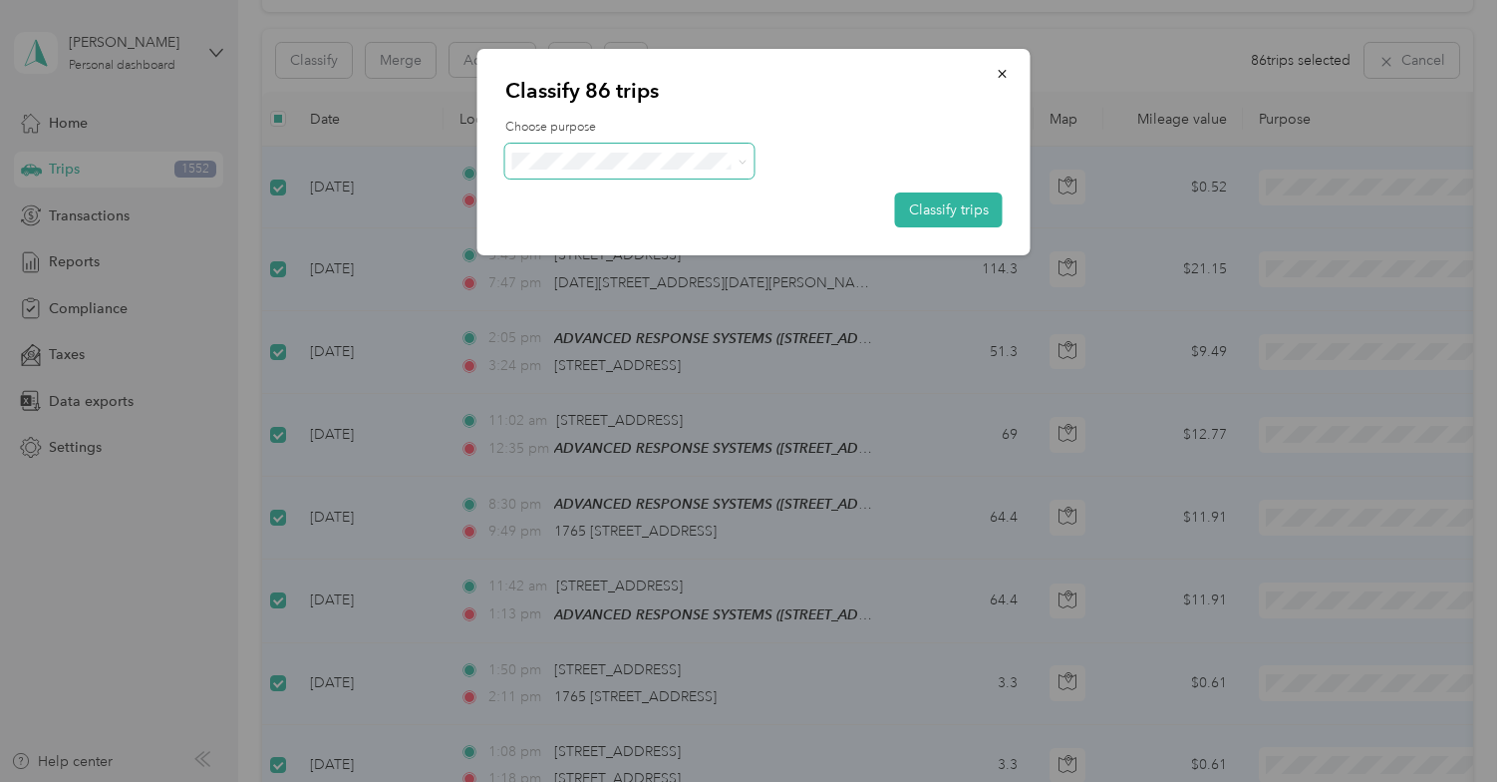
click at [736, 156] on span at bounding box center [739, 161] width 16 height 21
click at [742, 163] on icon at bounding box center [742, 162] width 9 height 9
click at [558, 193] on span "Screen" at bounding box center [646, 189] width 185 height 21
click at [961, 201] on button "Classify trips" at bounding box center [949, 209] width 108 height 35
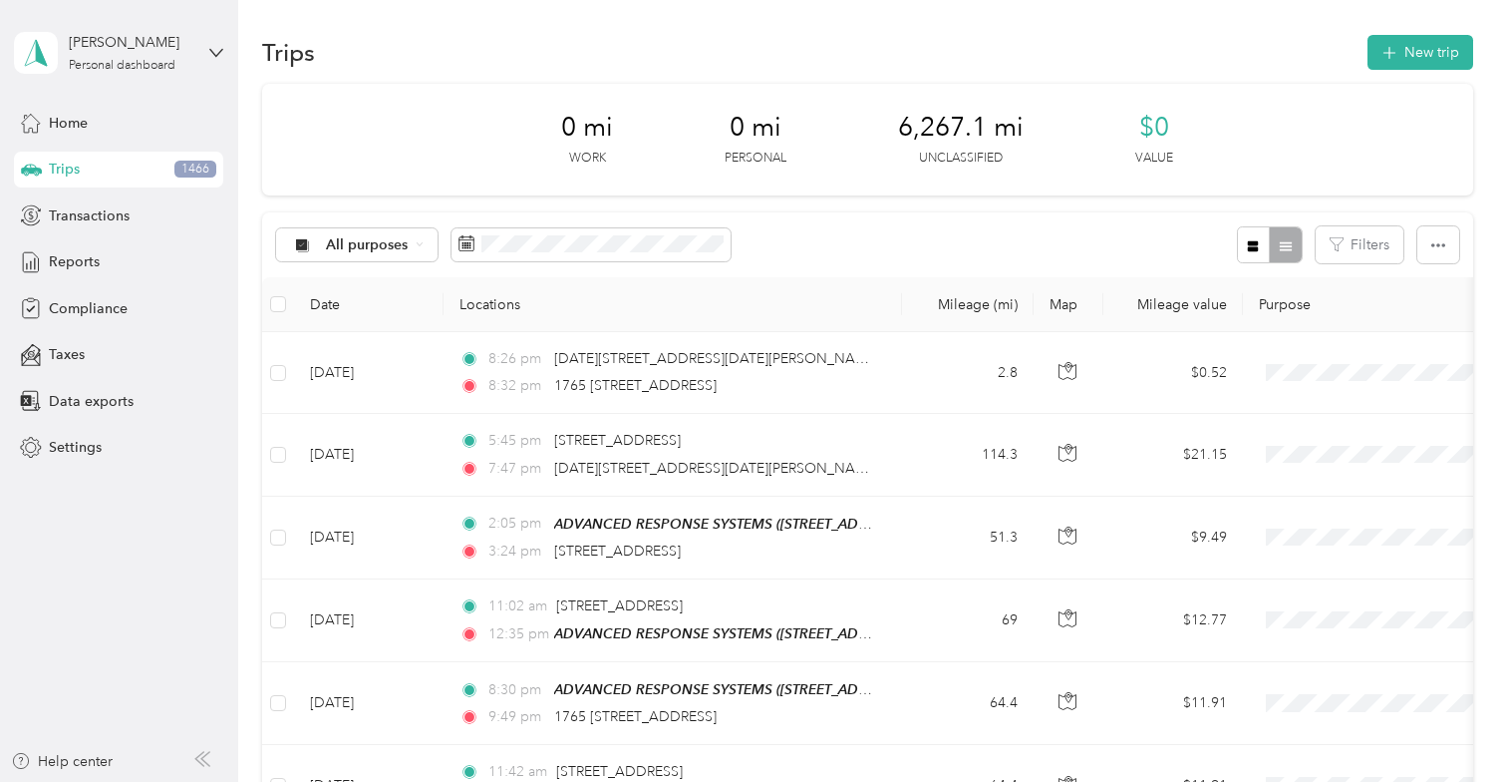
scroll to position [0, 0]
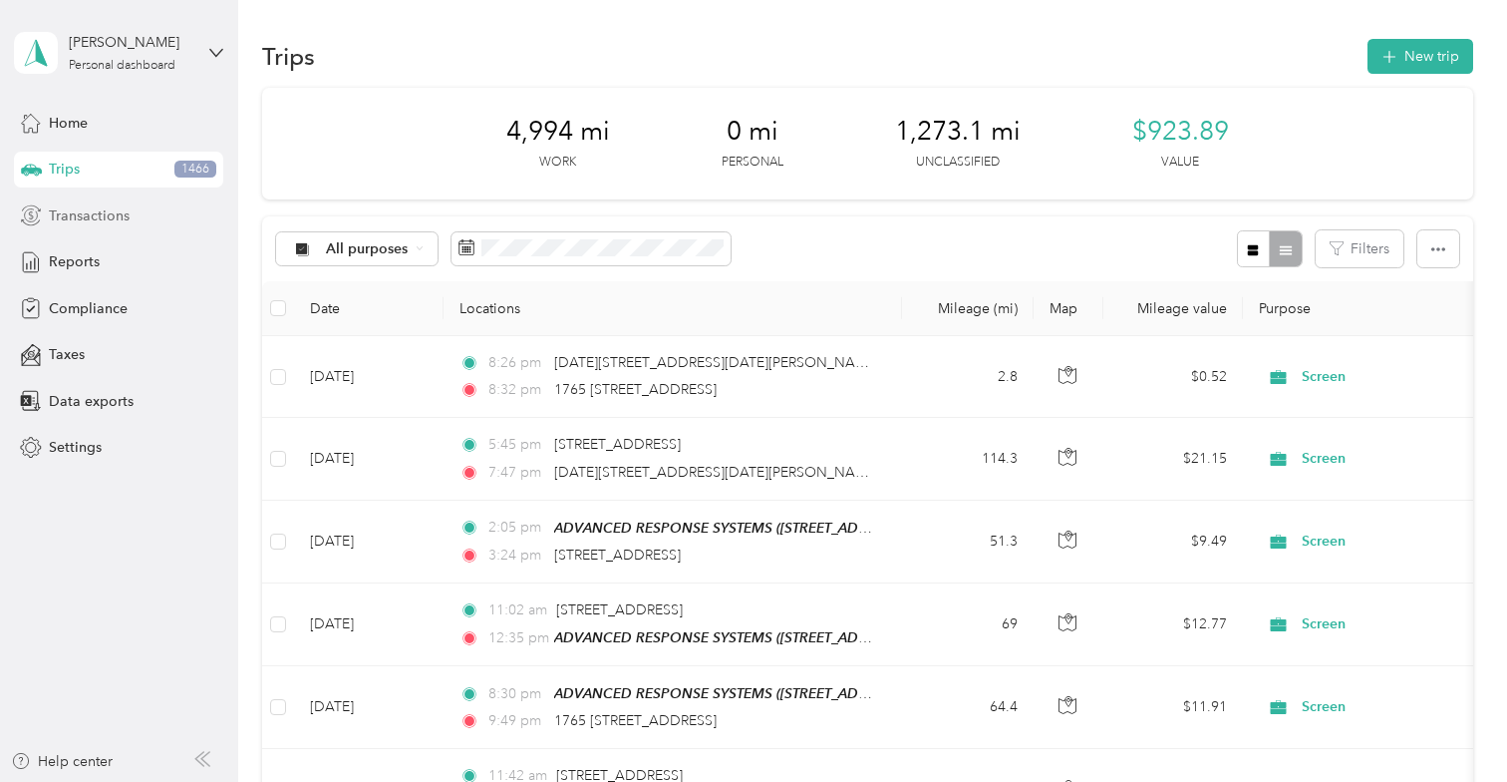
click at [112, 211] on span "Transactions" at bounding box center [89, 215] width 81 height 21
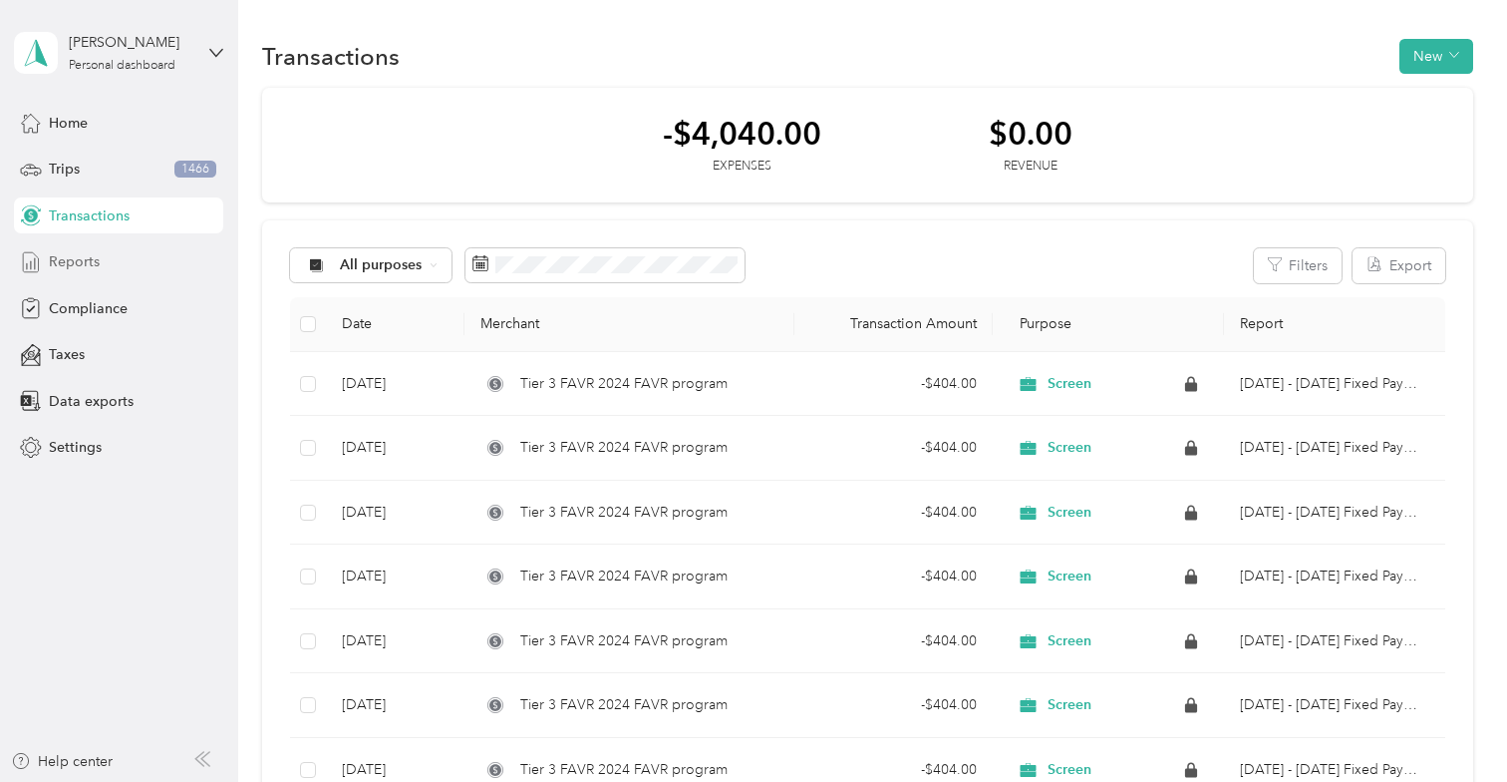
click at [62, 262] on span "Reports" at bounding box center [74, 261] width 51 height 21
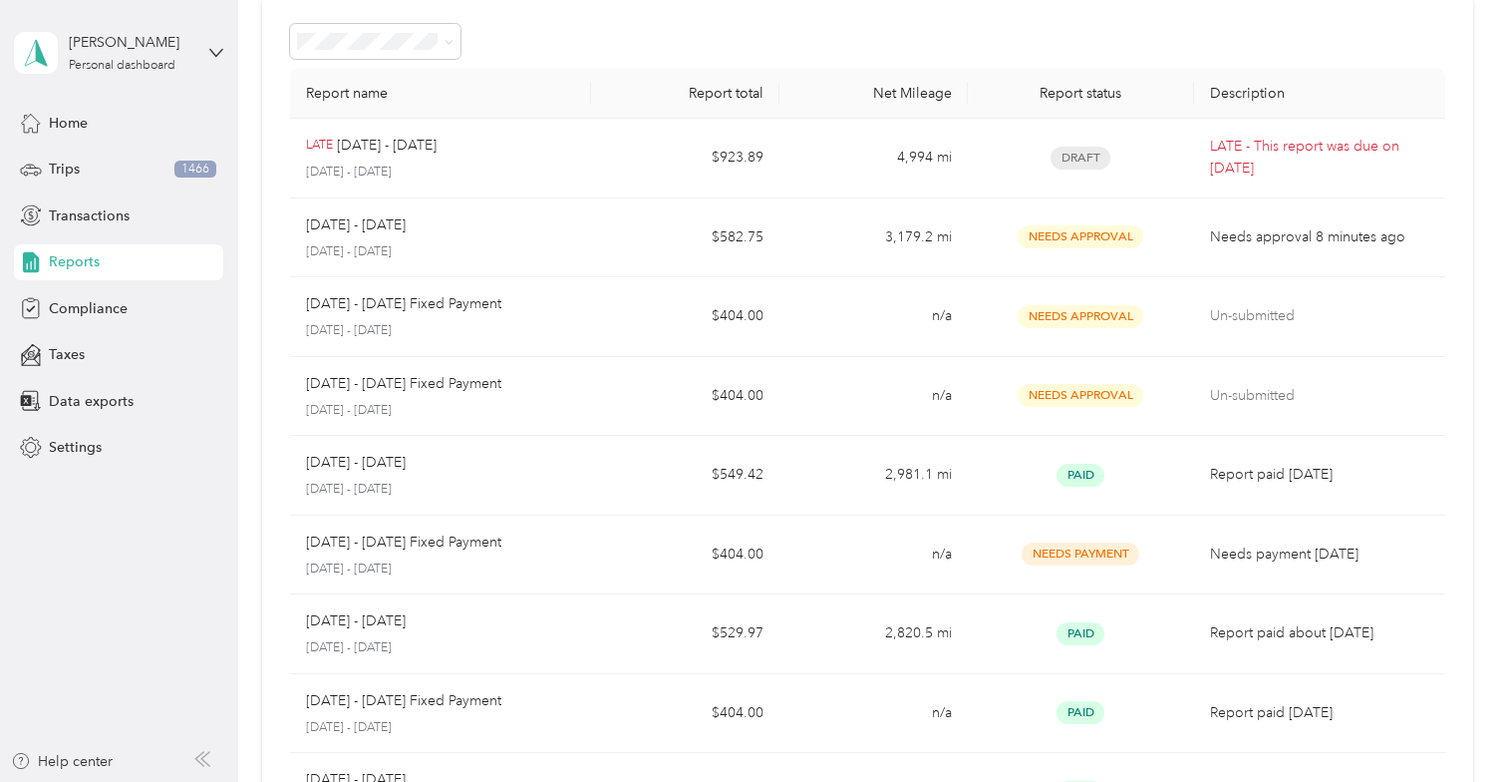
scroll to position [99, 0]
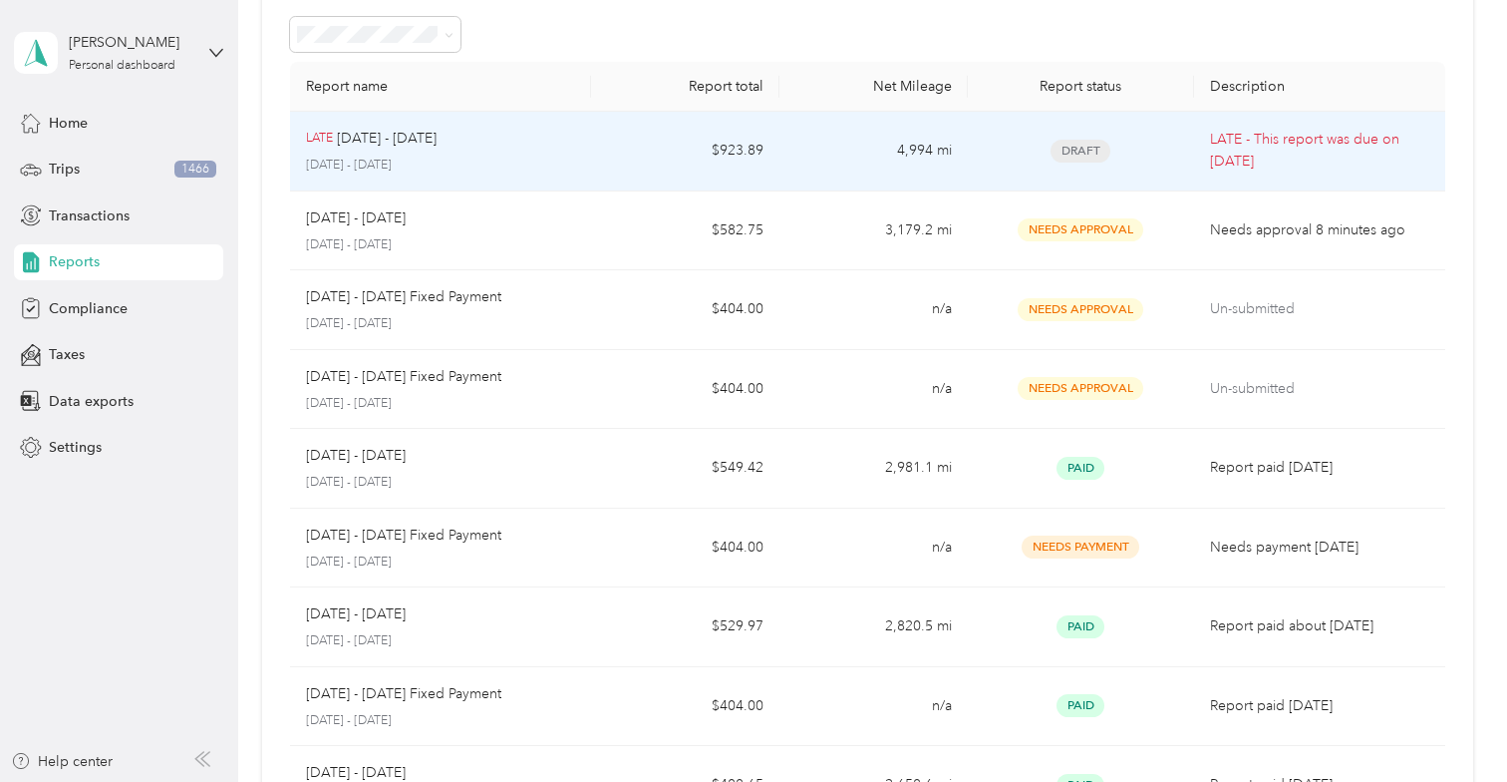
click at [375, 143] on p "[DATE] - [DATE]" at bounding box center [387, 139] width 100 height 22
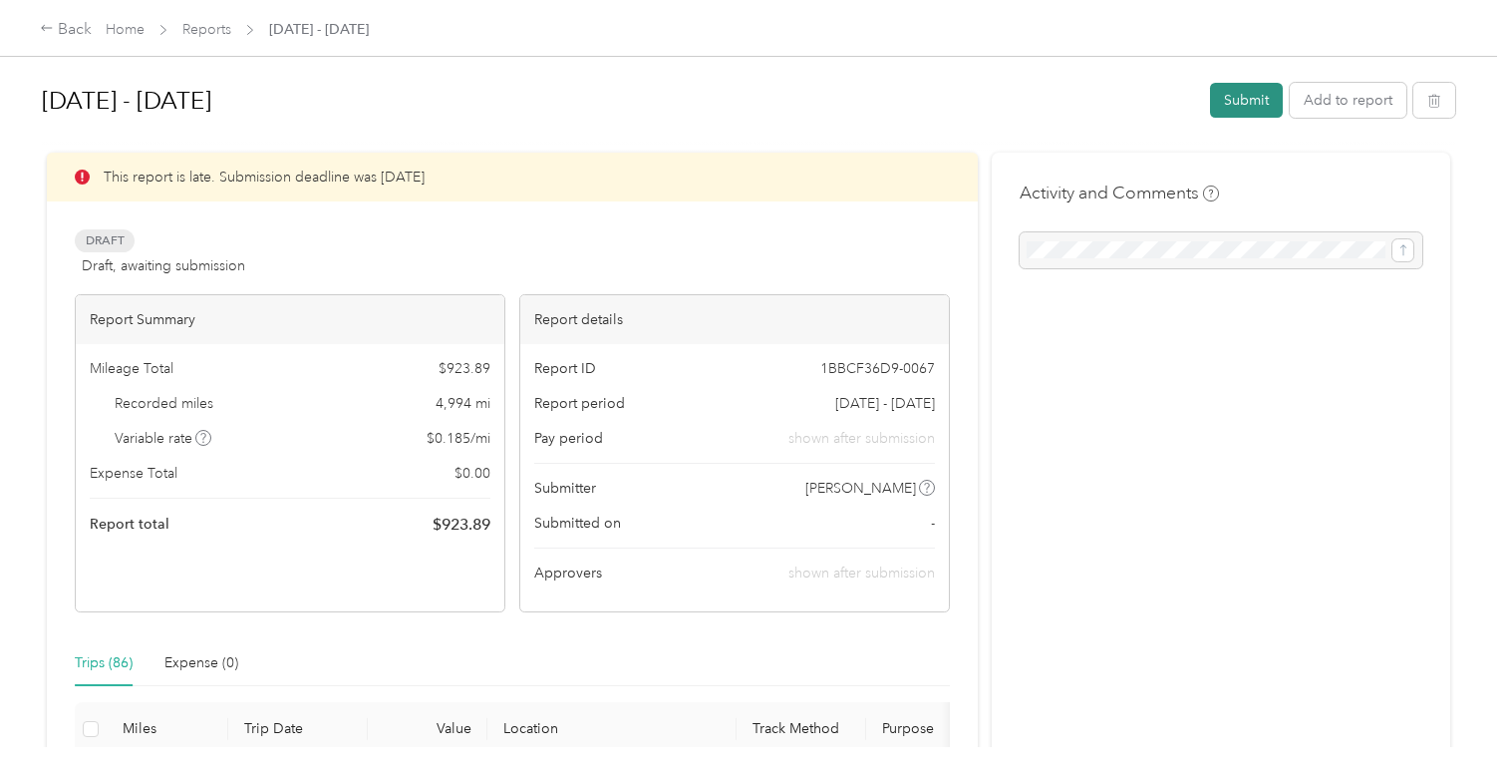
click at [1229, 101] on button "Submit" at bounding box center [1246, 100] width 73 height 35
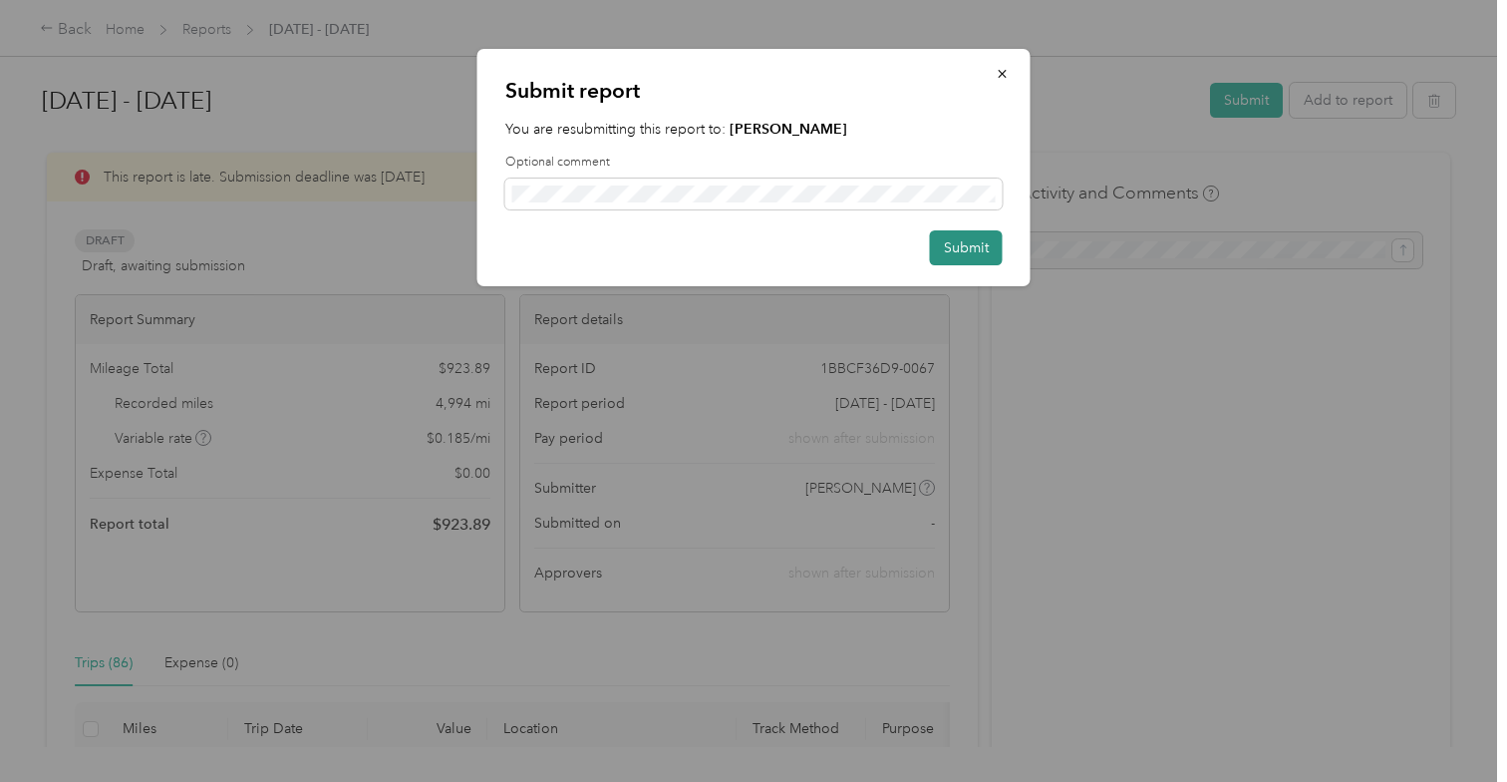
click at [951, 243] on button "Submit" at bounding box center [966, 247] width 73 height 35
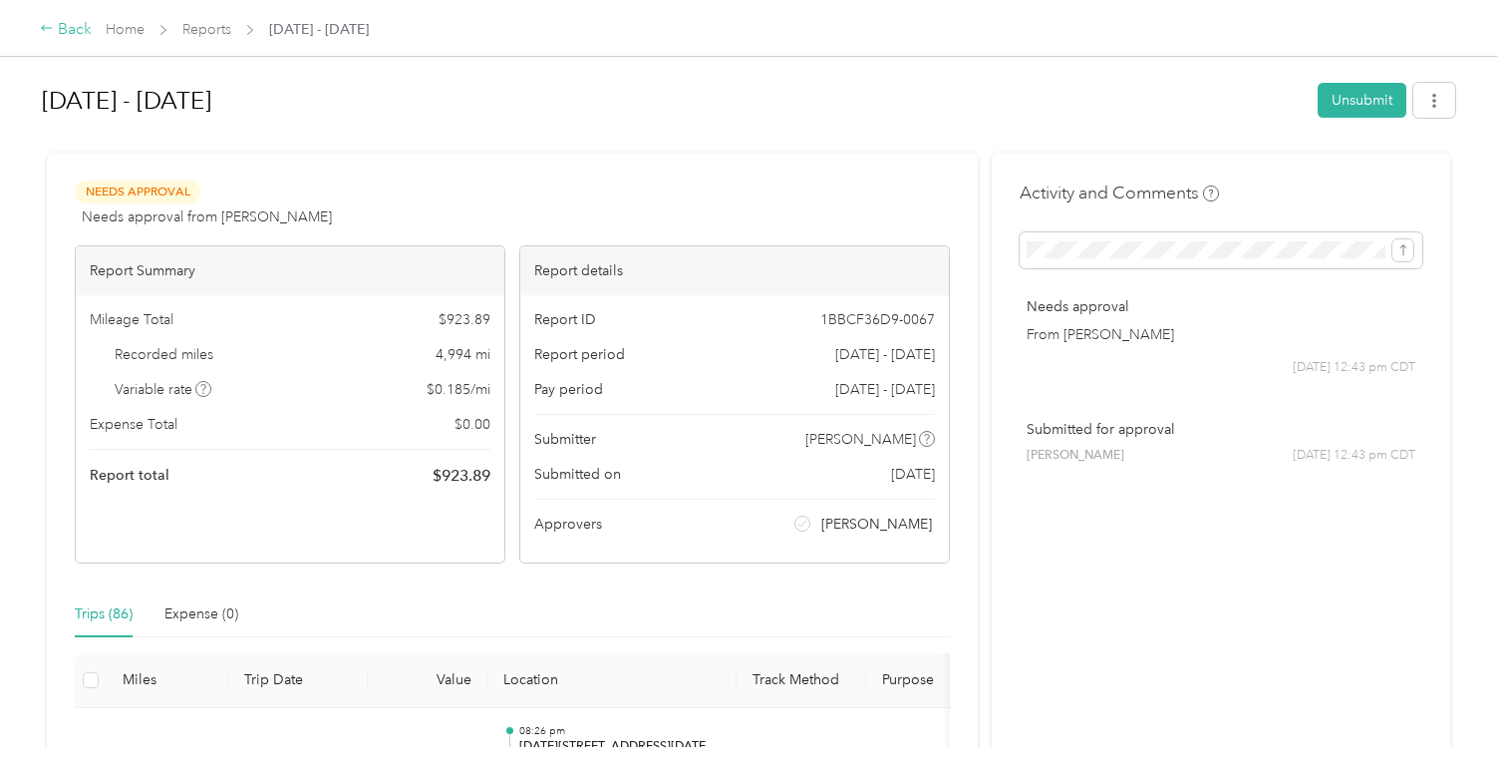
click at [65, 35] on div "Back" at bounding box center [66, 30] width 52 height 24
